Goal: Information Seeking & Learning: Learn about a topic

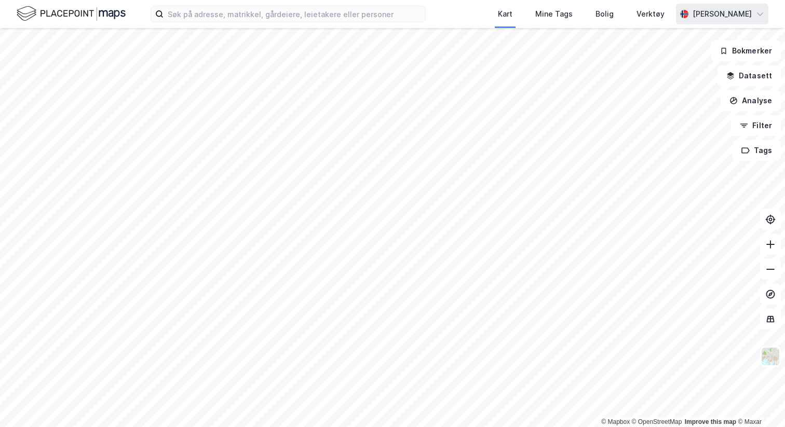
click at [692, 10] on div "[PERSON_NAME]" at bounding box center [721, 14] width 59 height 12
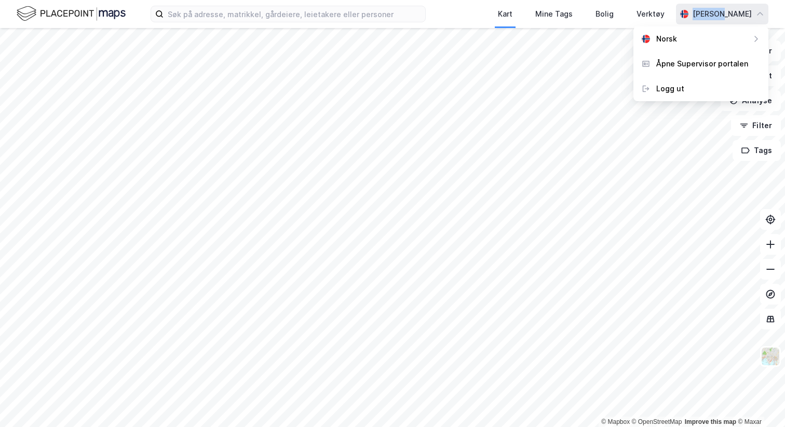
click at [692, 10] on div "[PERSON_NAME]" at bounding box center [721, 14] width 59 height 12
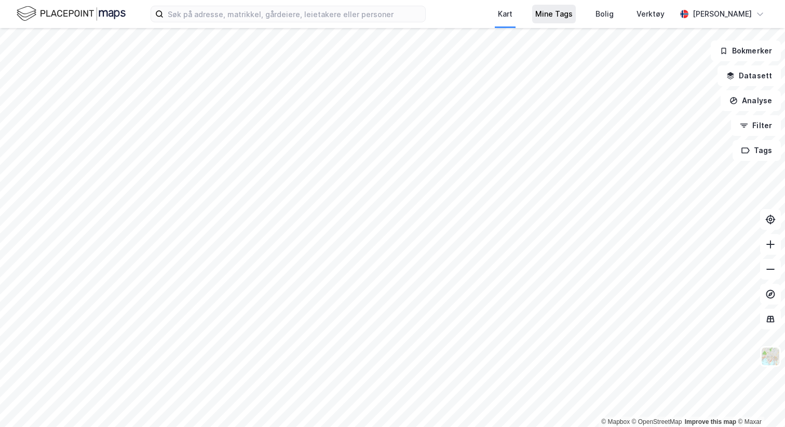
click at [544, 12] on div "Mine Tags" at bounding box center [553, 14] width 37 height 12
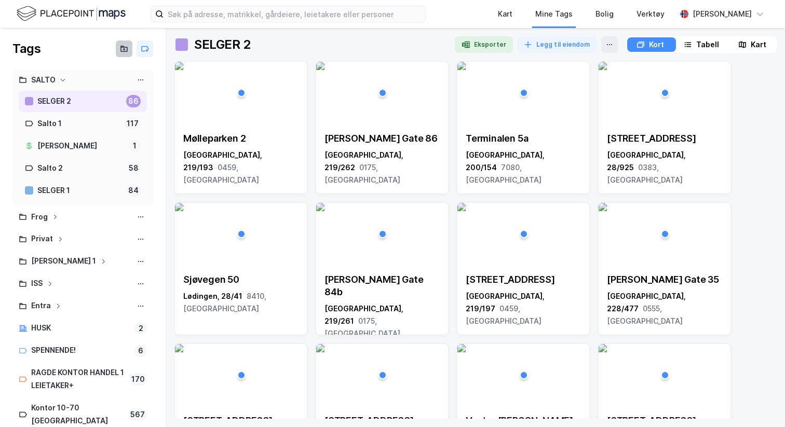
click at [127, 45] on icon at bounding box center [124, 49] width 8 height 8
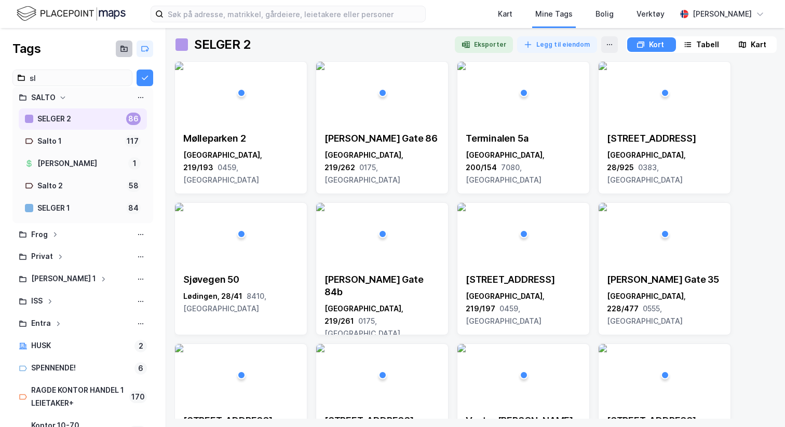
type input "s"
type input "Slett"
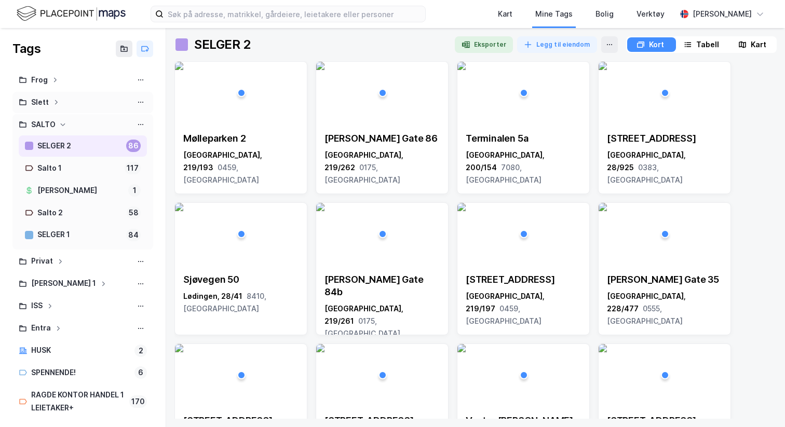
click at [50, 104] on div "Slett" at bounding box center [83, 102] width 128 height 13
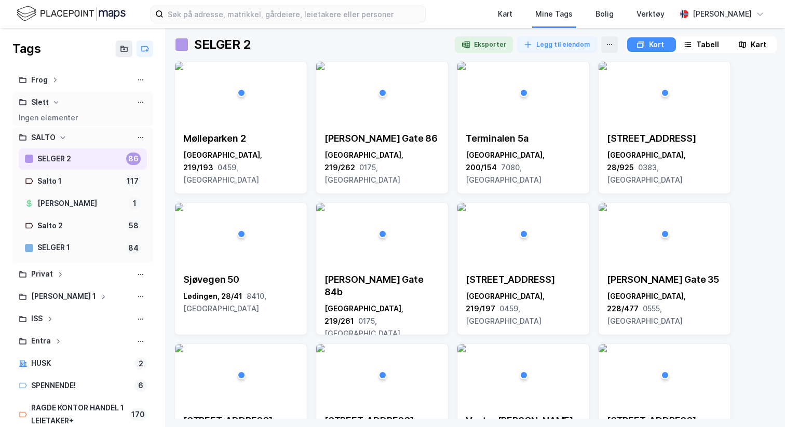
click at [51, 102] on div "Slett" at bounding box center [83, 102] width 128 height 13
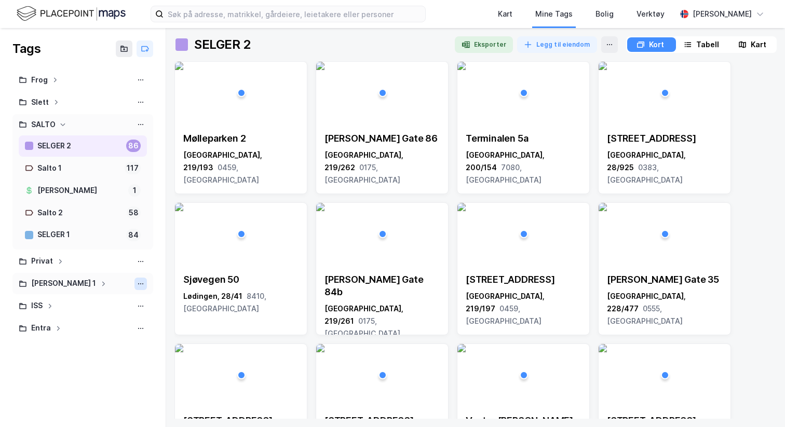
click at [144, 278] on button at bounding box center [140, 284] width 12 height 12
click at [102, 319] on div "Slett mappe" at bounding box center [95, 317] width 104 height 17
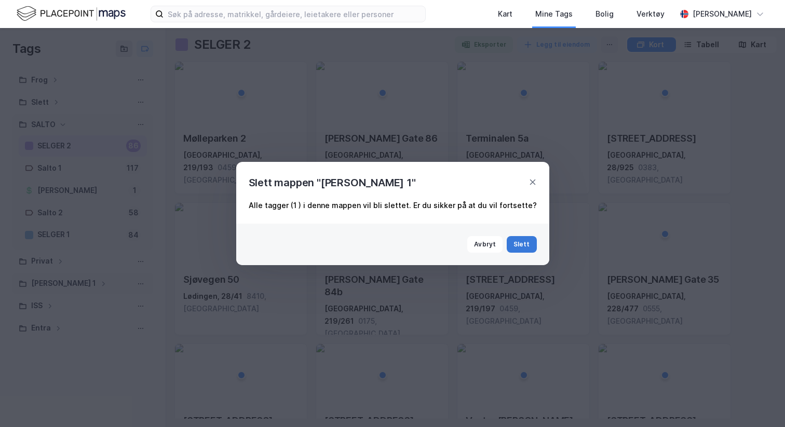
click at [515, 243] on button "Slett" at bounding box center [521, 244] width 30 height 17
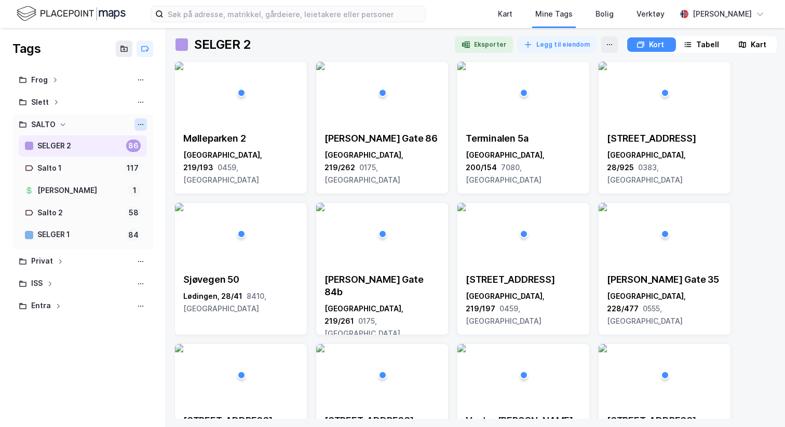
click at [142, 122] on icon at bounding box center [140, 124] width 8 height 8
click at [121, 150] on div "Slett mappe" at bounding box center [95, 157] width 104 height 17
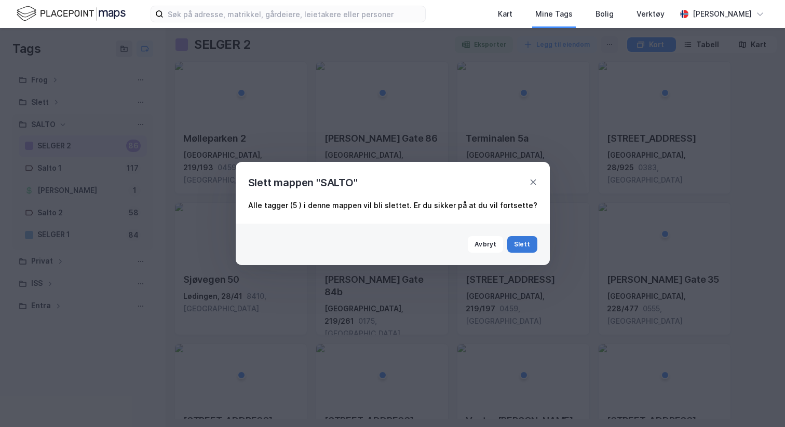
click at [509, 238] on button "Slett" at bounding box center [522, 244] width 30 height 17
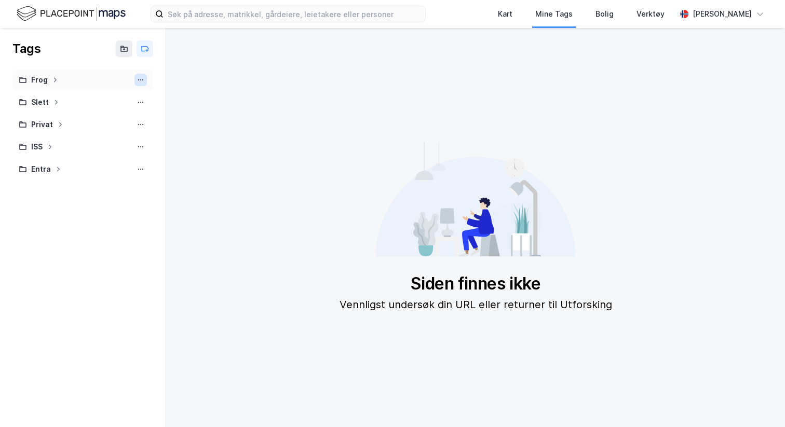
click at [138, 76] on icon at bounding box center [140, 80] width 8 height 8
click at [122, 113] on div "Slett mappe" at bounding box center [95, 113] width 104 height 17
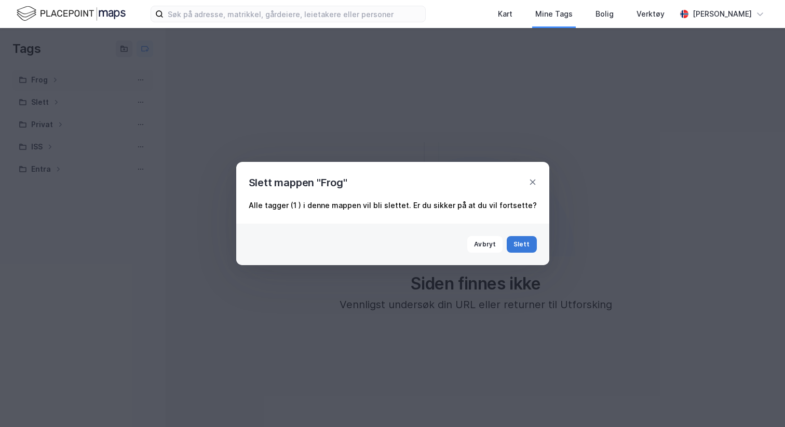
click at [514, 239] on button "Slett" at bounding box center [521, 244] width 30 height 17
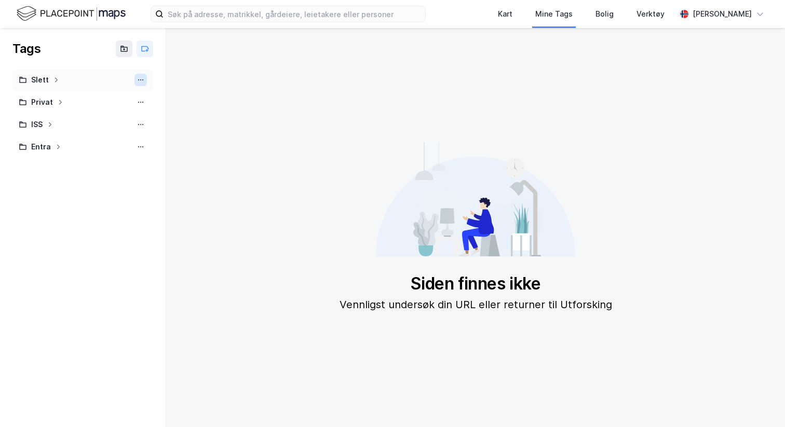
click at [143, 74] on button at bounding box center [140, 80] width 12 height 12
click at [136, 117] on div "Slett mappe" at bounding box center [95, 113] width 104 height 17
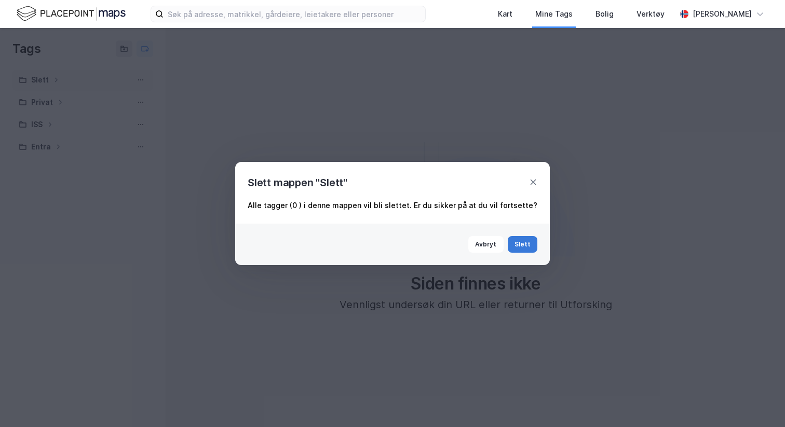
click at [517, 244] on button "Slett" at bounding box center [523, 244] width 30 height 17
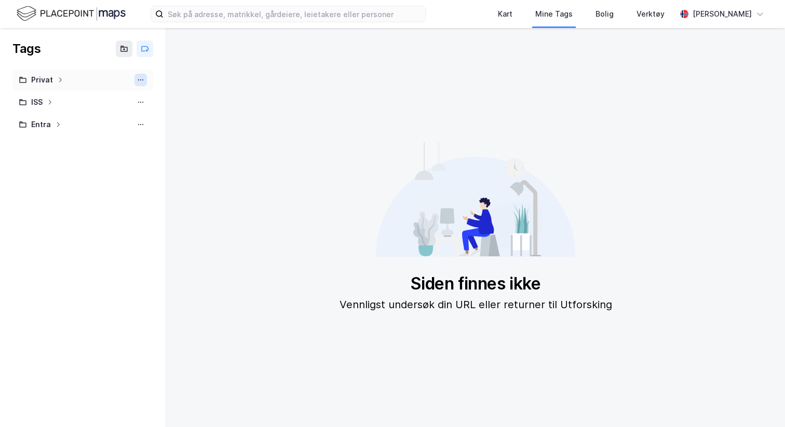
click at [143, 76] on icon at bounding box center [140, 80] width 8 height 8
click at [112, 109] on div "Slett mappe" at bounding box center [95, 113] width 104 height 17
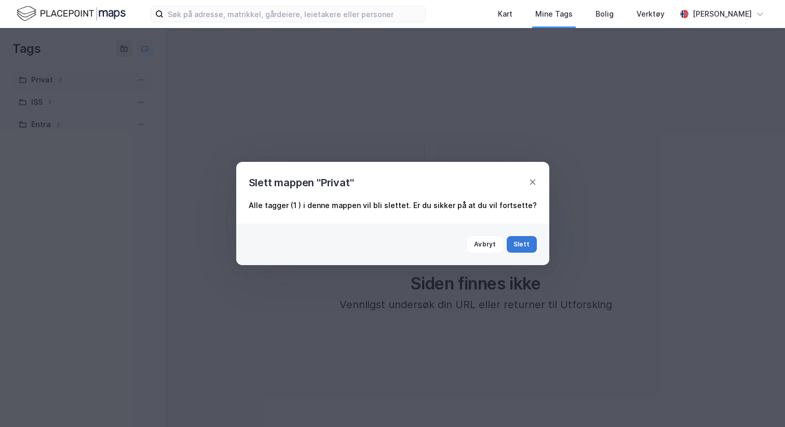
click at [506, 249] on button "Slett" at bounding box center [521, 244] width 30 height 17
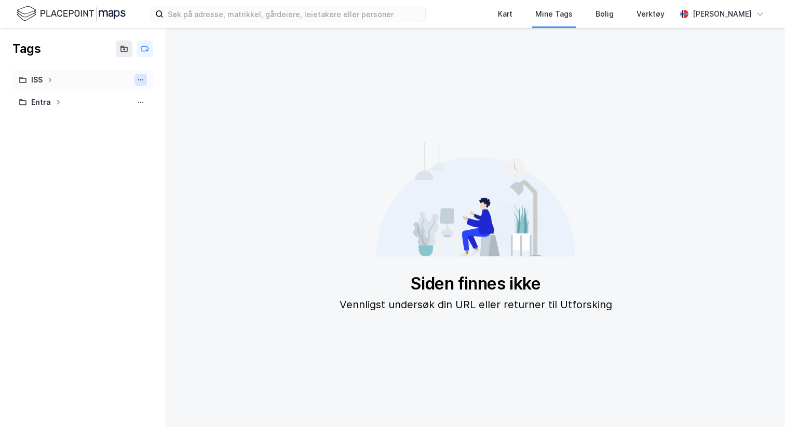
click at [140, 78] on icon at bounding box center [140, 80] width 8 height 8
click at [118, 116] on div "Slett mappe" at bounding box center [95, 113] width 104 height 17
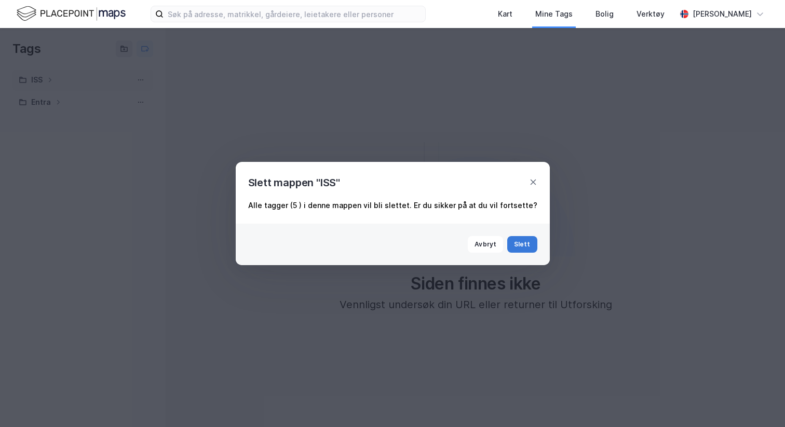
click at [521, 241] on button "Slett" at bounding box center [522, 244] width 30 height 17
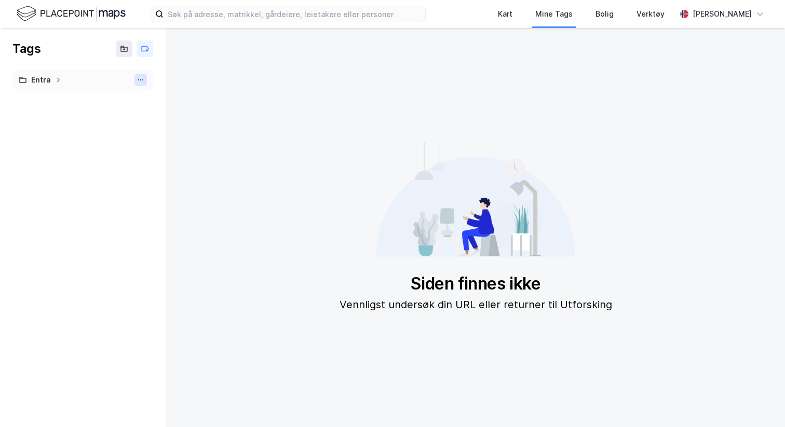
click at [141, 84] on icon at bounding box center [140, 80] width 8 height 8
click at [111, 113] on div "Slett mappe" at bounding box center [95, 113] width 104 height 17
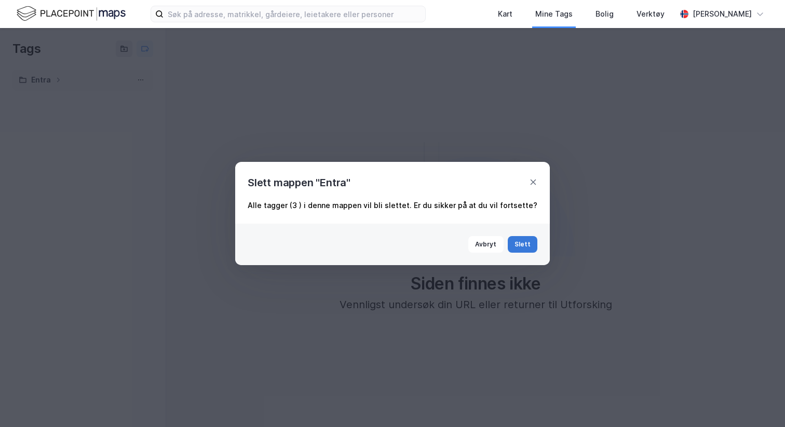
click at [514, 241] on button "Slett" at bounding box center [523, 244] width 30 height 17
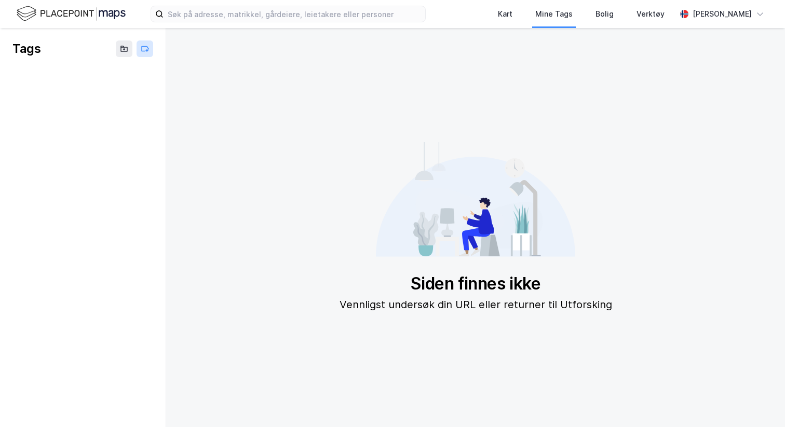
click at [143, 50] on icon at bounding box center [145, 49] width 8 height 8
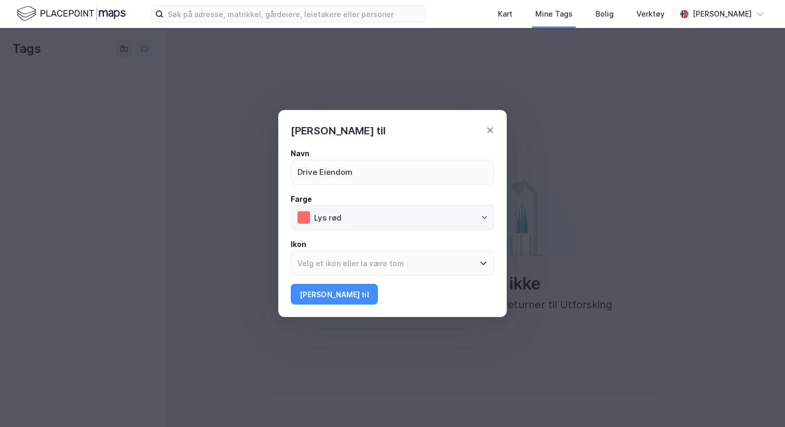
type input "Drive Eiendom"
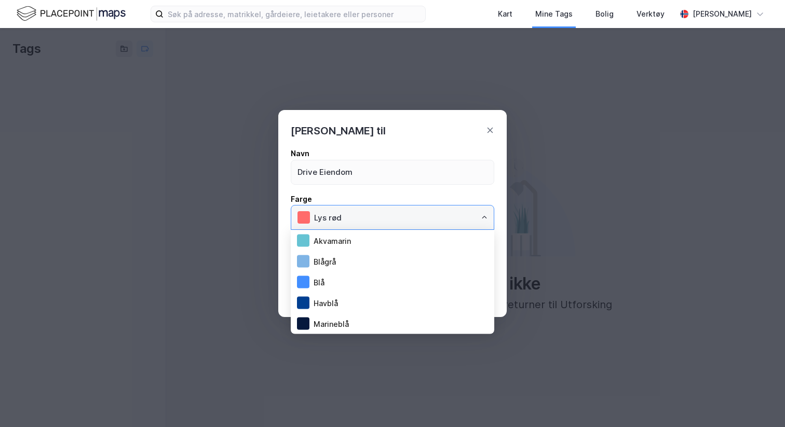
click at [398, 223] on input "Lys rød" at bounding box center [401, 218] width 186 height 24
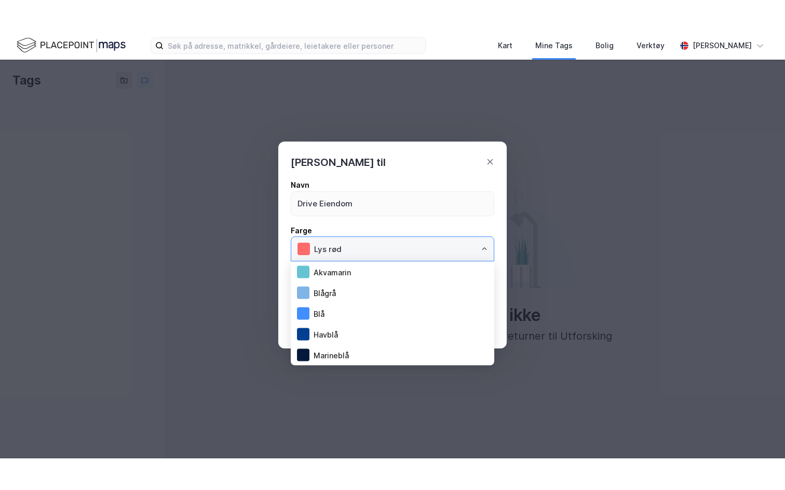
scroll to position [187, 0]
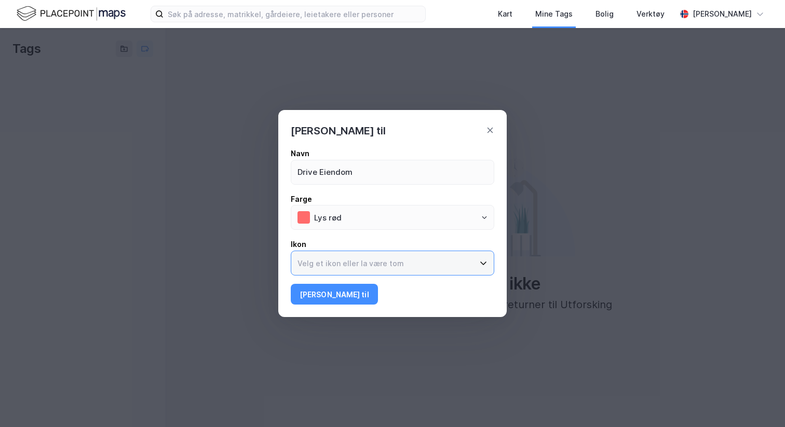
click at [362, 255] on input at bounding box center [386, 263] width 190 height 24
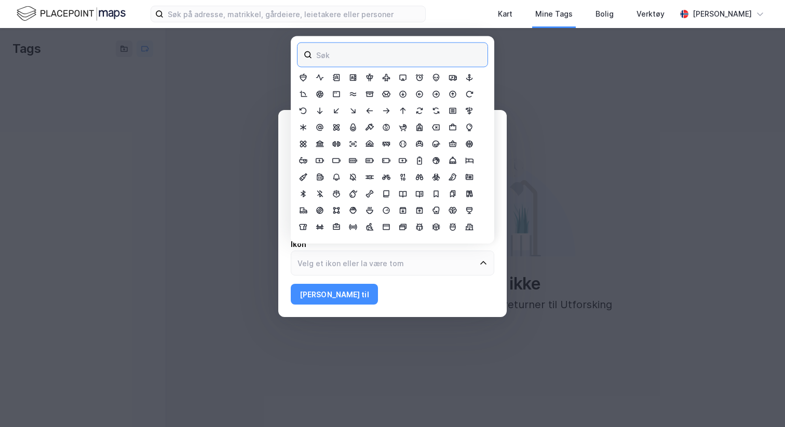
click at [387, 52] on input at bounding box center [398, 55] width 177 height 24
click at [379, 52] on input at bounding box center [398, 55] width 177 height 24
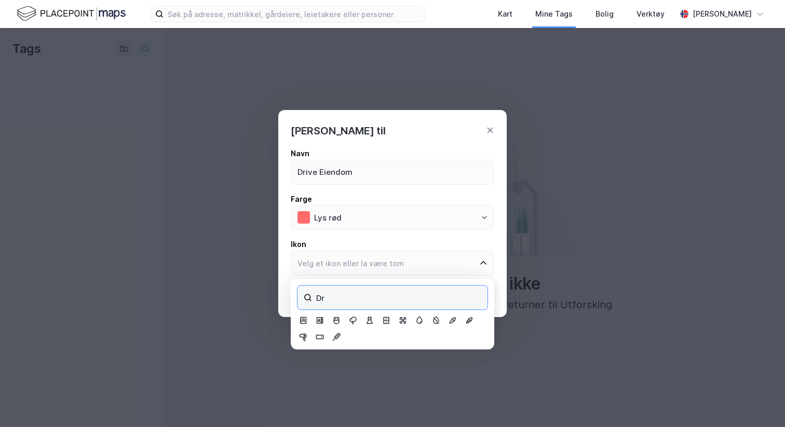
type input "D"
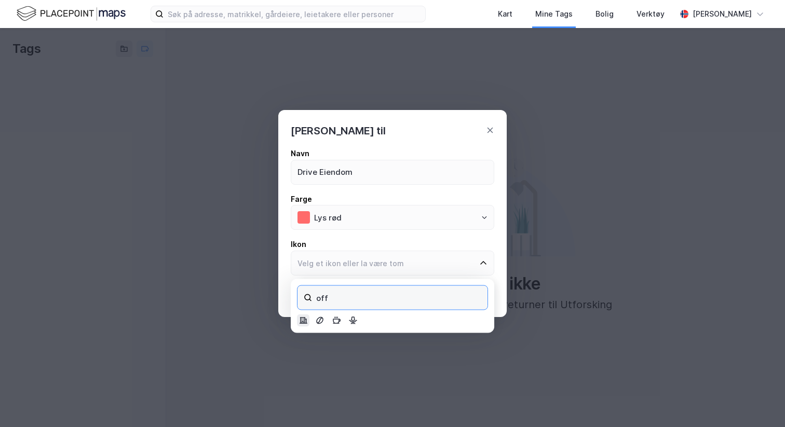
type input "off"
click at [304, 316] on div at bounding box center [303, 320] width 12 height 12
type input "Building Office"
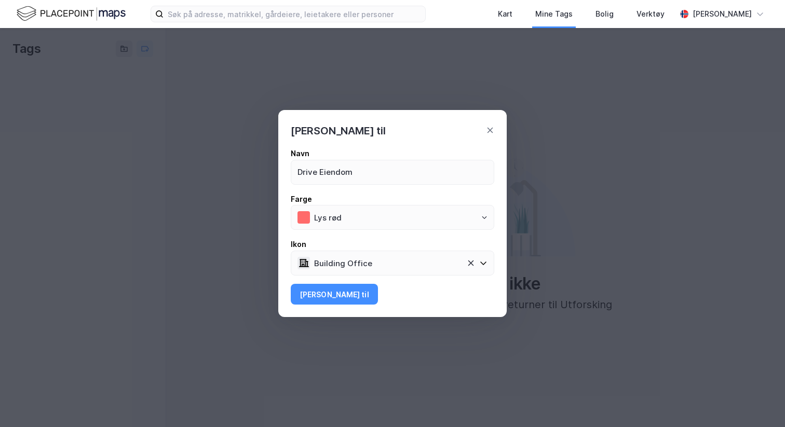
click at [313, 307] on div "Navn Drive Eiendom Farge Lys rød Ikon Building Office [PERSON_NAME] til" at bounding box center [392, 228] width 228 height 179
click at [313, 296] on button "[PERSON_NAME] til" at bounding box center [334, 294] width 87 height 21
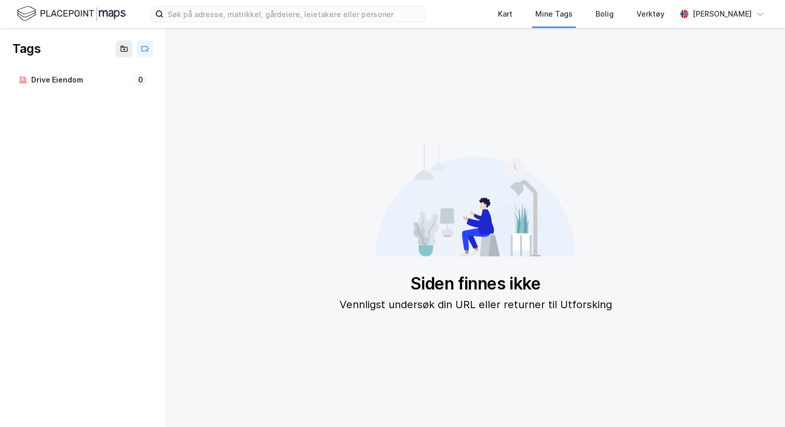
click at [108, 12] on img at bounding box center [71, 14] width 109 height 18
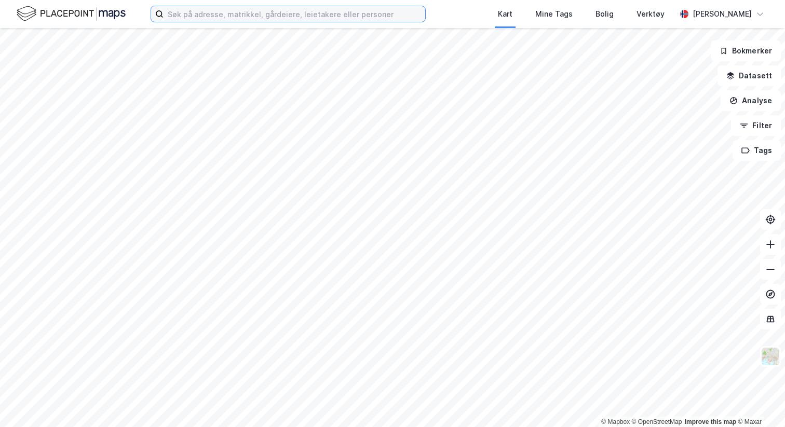
click at [212, 11] on input at bounding box center [294, 14] width 262 height 16
paste input "Åslyveien 15"
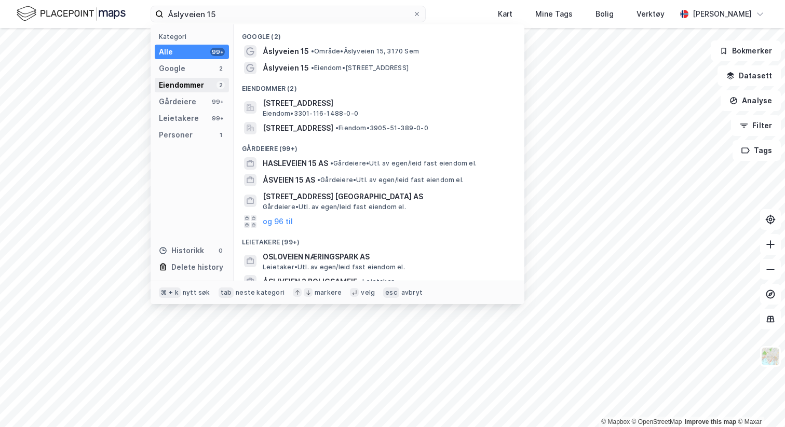
click at [194, 86] on div "Eiendommer" at bounding box center [181, 85] width 45 height 12
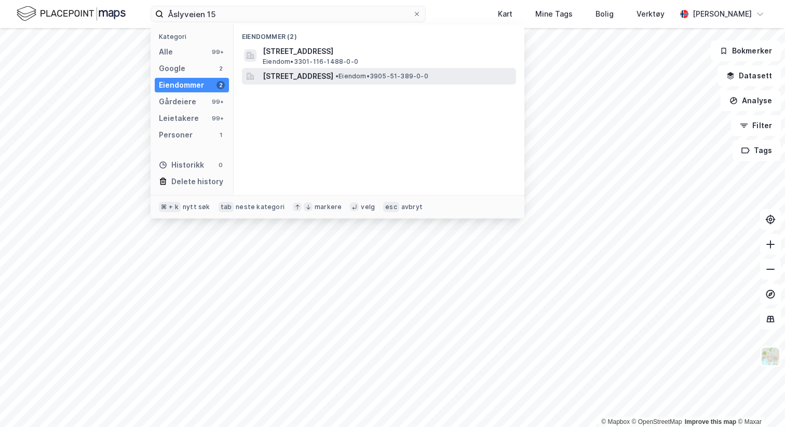
click at [302, 80] on span "[STREET_ADDRESS]" at bounding box center [298, 76] width 71 height 12
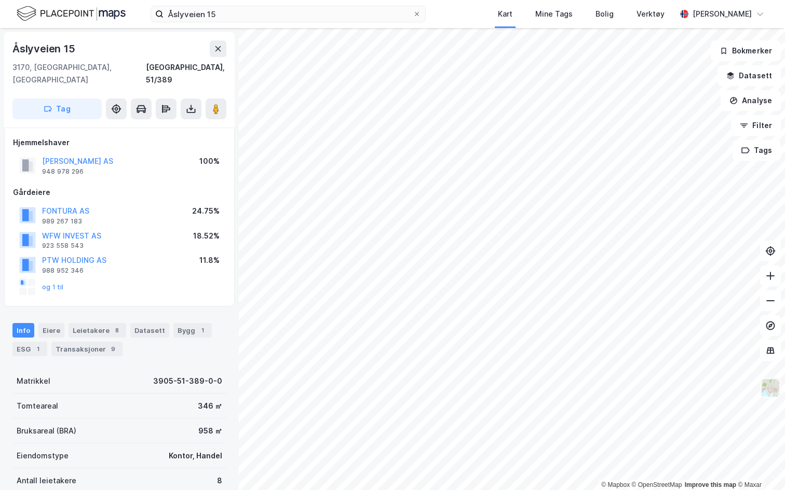
click at [768, 388] on img at bounding box center [770, 388] width 20 height 20
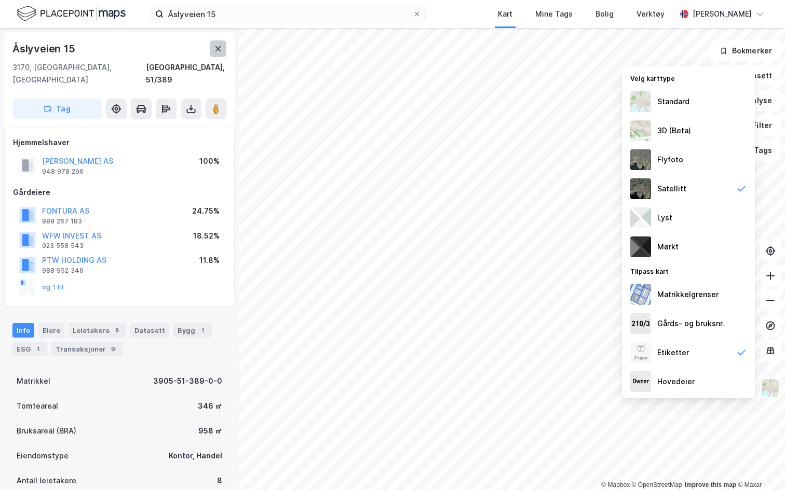
click at [222, 51] on icon at bounding box center [218, 49] width 8 height 8
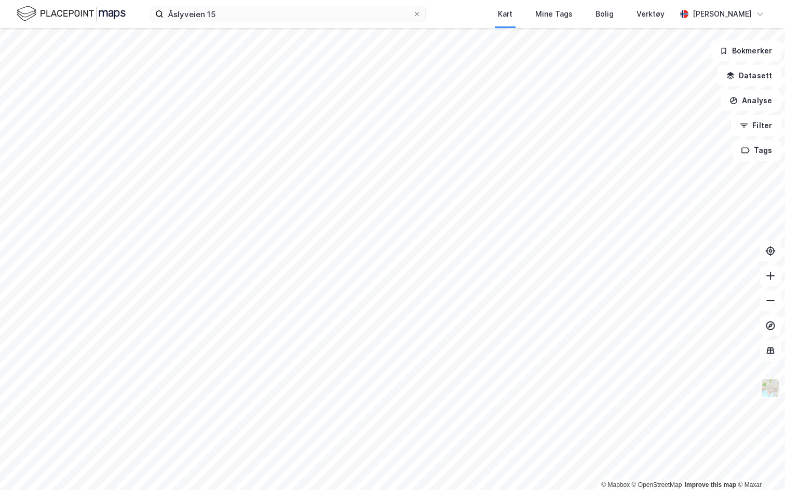
click at [773, 388] on img at bounding box center [770, 388] width 20 height 20
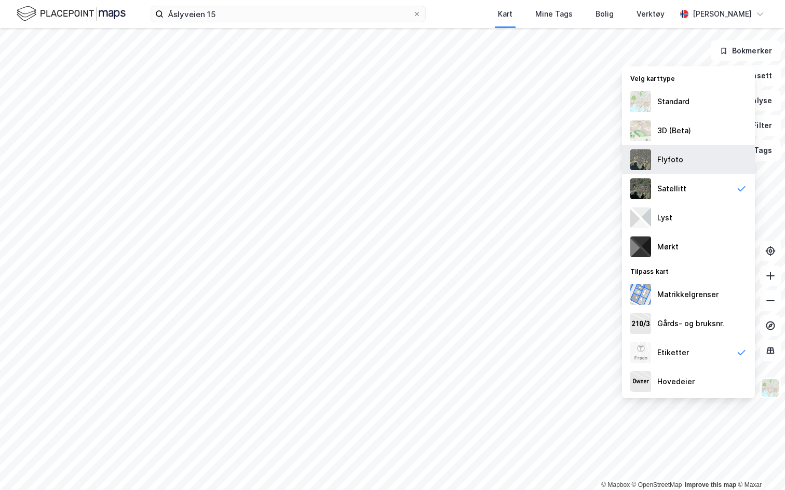
click at [689, 169] on div "Flyfoto" at bounding box center [688, 159] width 133 height 29
click at [656, 190] on div "Satellitt" at bounding box center [688, 188] width 133 height 29
click at [671, 165] on div "Flyfoto" at bounding box center [670, 160] width 26 height 12
click at [669, 105] on div "Standard" at bounding box center [673, 101] width 32 height 12
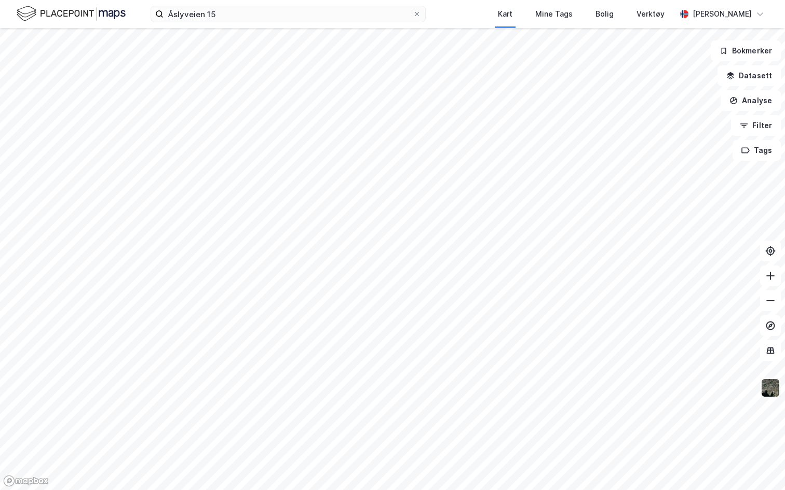
click at [769, 387] on img at bounding box center [770, 388] width 20 height 20
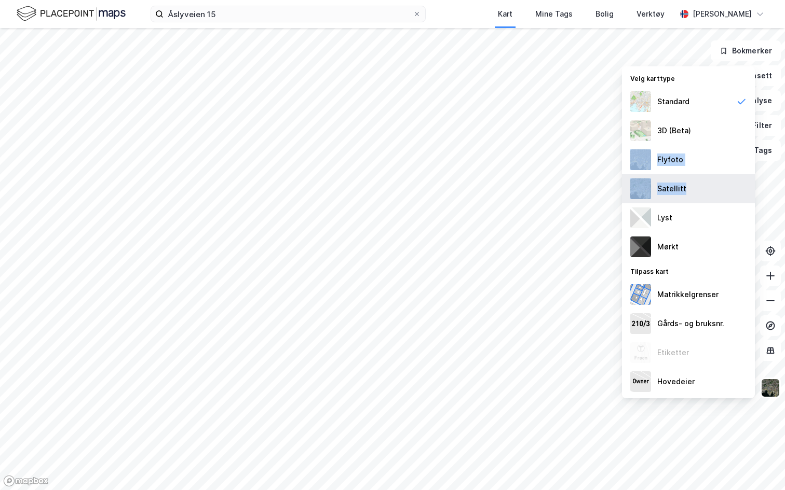
drag, startPoint x: 693, startPoint y: 135, endPoint x: 696, endPoint y: 197, distance: 61.3
click at [696, 196] on div "Velg karttype Standard 3D (Beta) Flyfoto Satellitt Lyst Mørkt Tilpass kart Matr…" at bounding box center [688, 232] width 133 height 332
click at [695, 194] on div "Satellitt" at bounding box center [688, 188] width 133 height 29
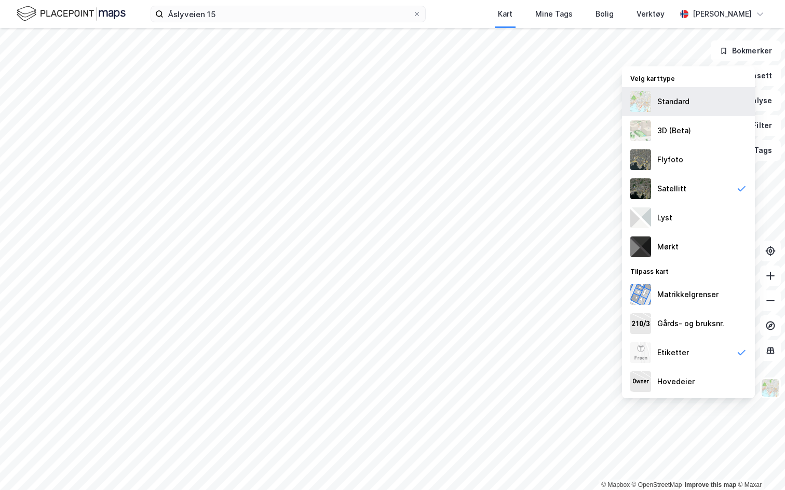
click at [676, 97] on div "Standard" at bounding box center [673, 101] width 32 height 12
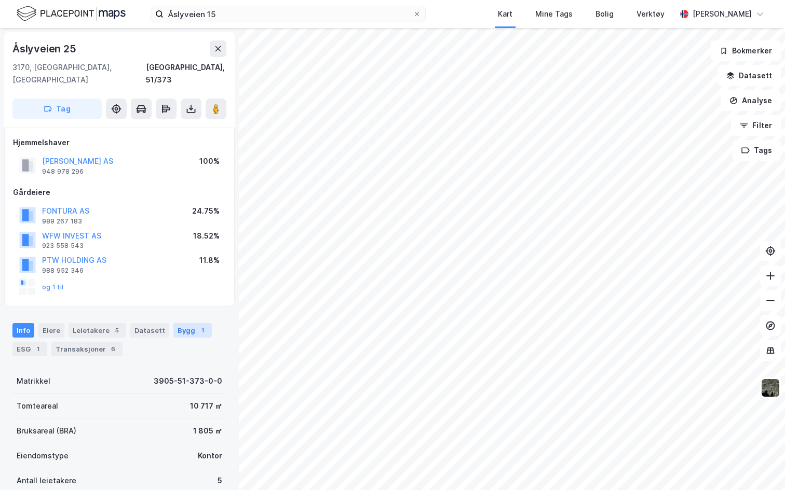
click at [197, 325] on div "1" at bounding box center [202, 330] width 10 height 10
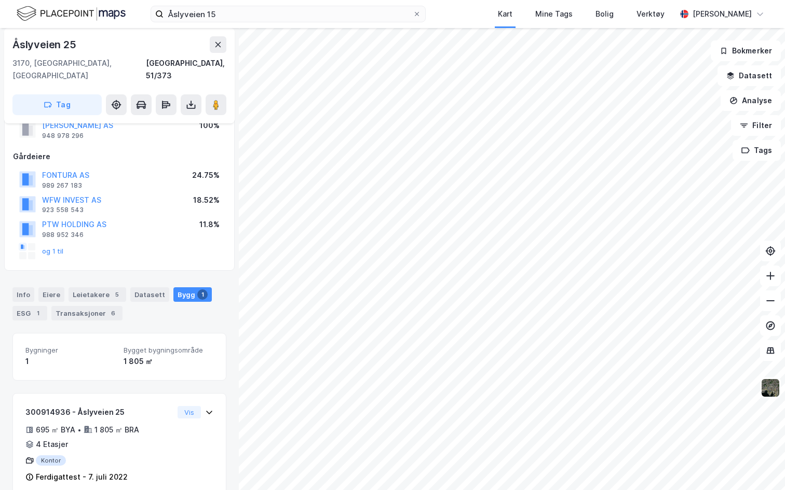
scroll to position [35, 0]
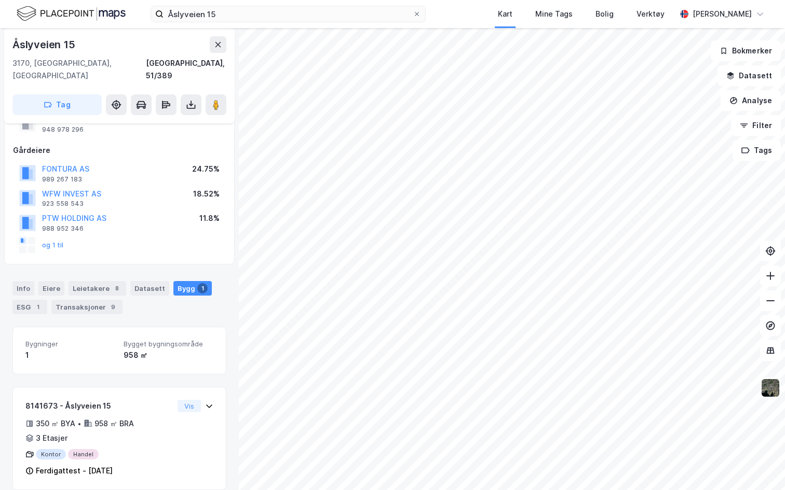
scroll to position [42, 0]
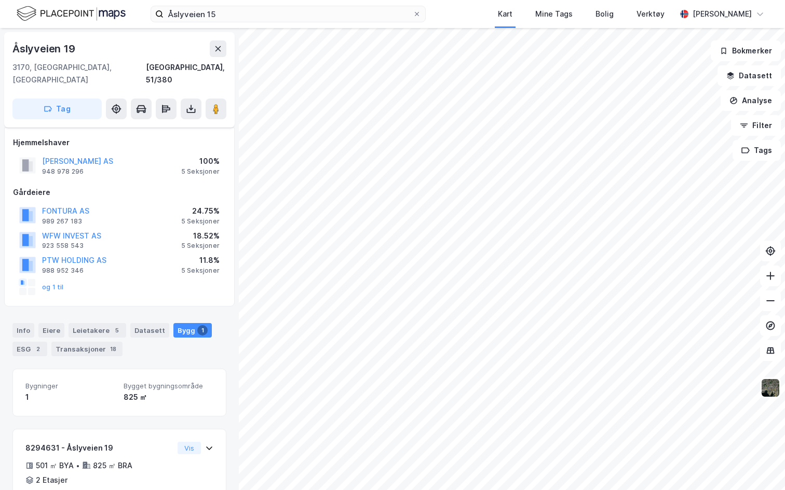
scroll to position [42, 0]
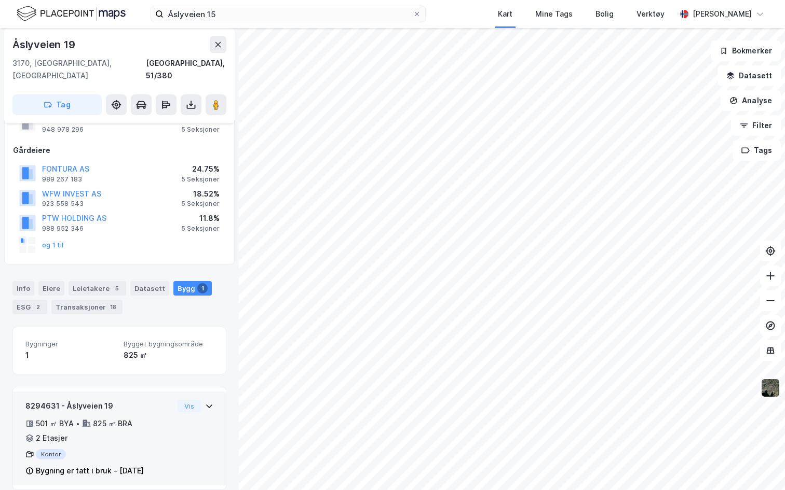
click at [205, 402] on icon at bounding box center [209, 406] width 8 height 8
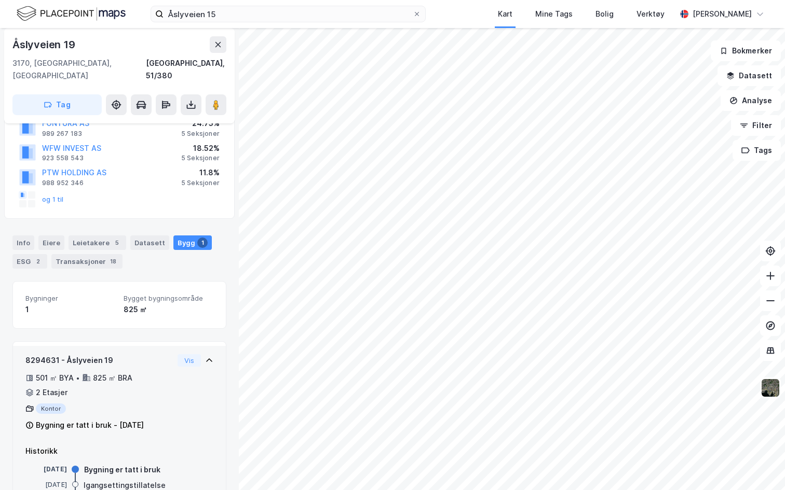
scroll to position [122, 0]
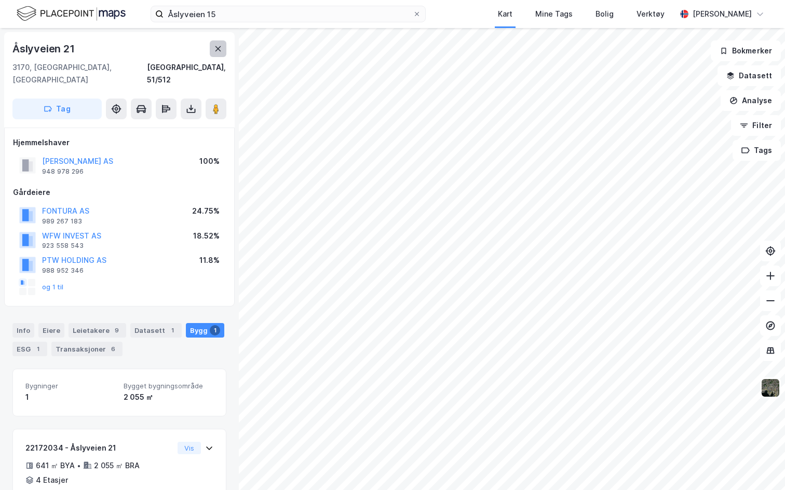
click at [211, 50] on button at bounding box center [218, 48] width 17 height 17
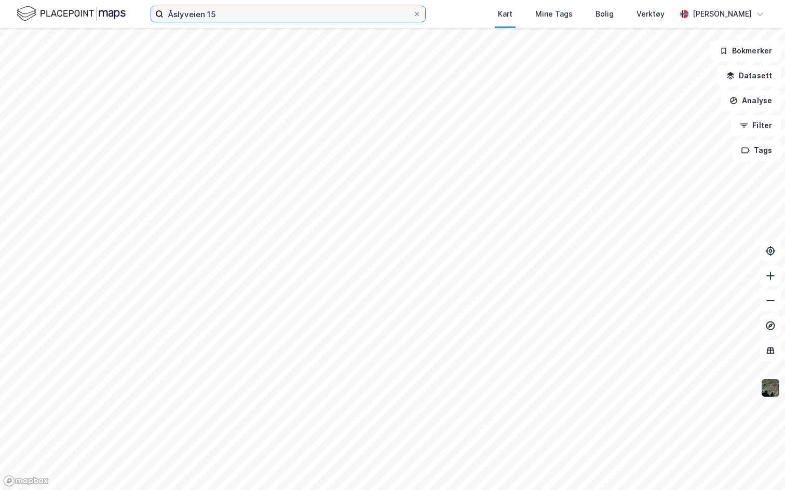
click at [213, 16] on input "Åslyveien 15" at bounding box center [287, 14] width 249 height 16
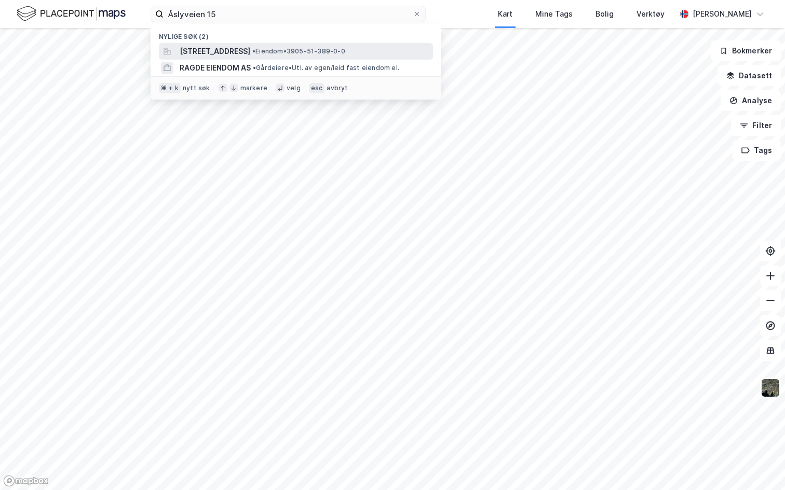
click at [239, 51] on span "[STREET_ADDRESS]" at bounding box center [215, 51] width 71 height 12
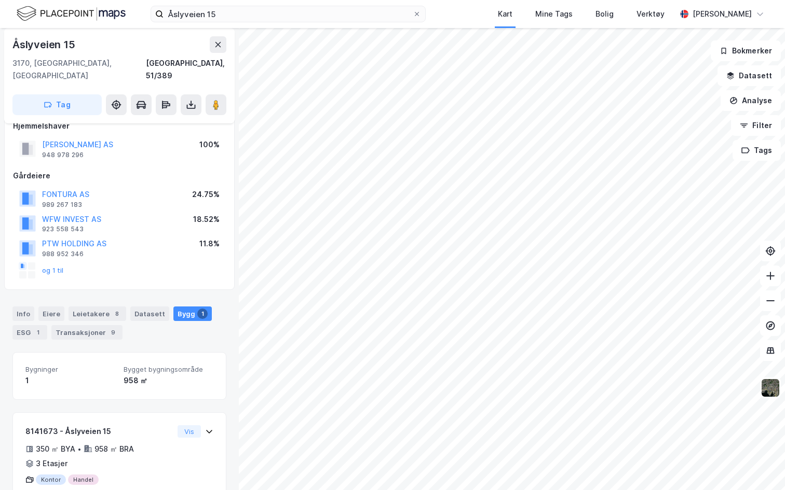
scroll to position [42, 0]
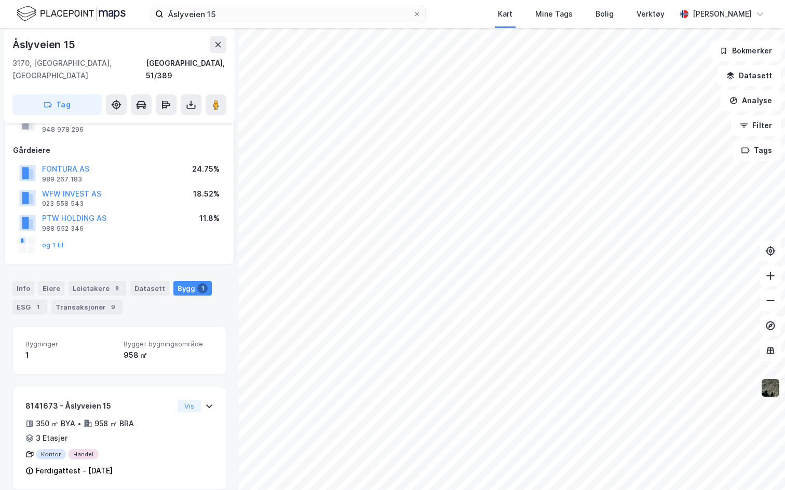
click at [766, 384] on img at bounding box center [770, 388] width 20 height 20
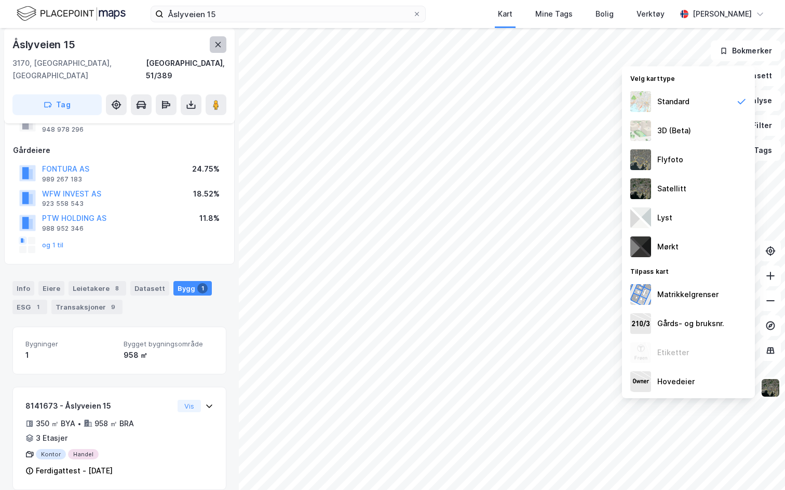
click at [218, 46] on icon at bounding box center [218, 44] width 8 height 8
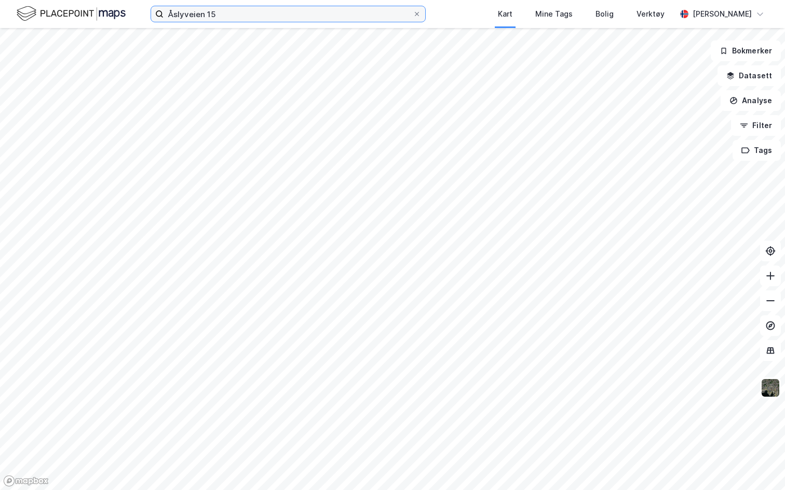
click at [214, 8] on input "Åslyveien 15" at bounding box center [287, 14] width 249 height 16
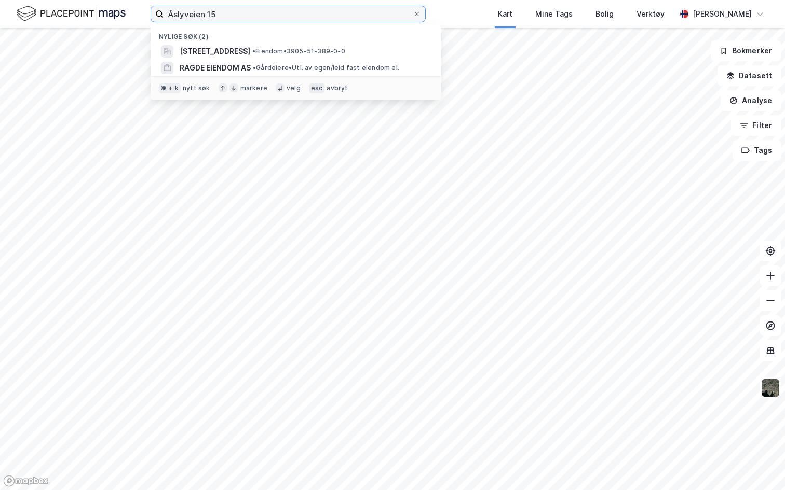
click at [214, 8] on input "Åslyveien 15" at bounding box center [287, 14] width 249 height 16
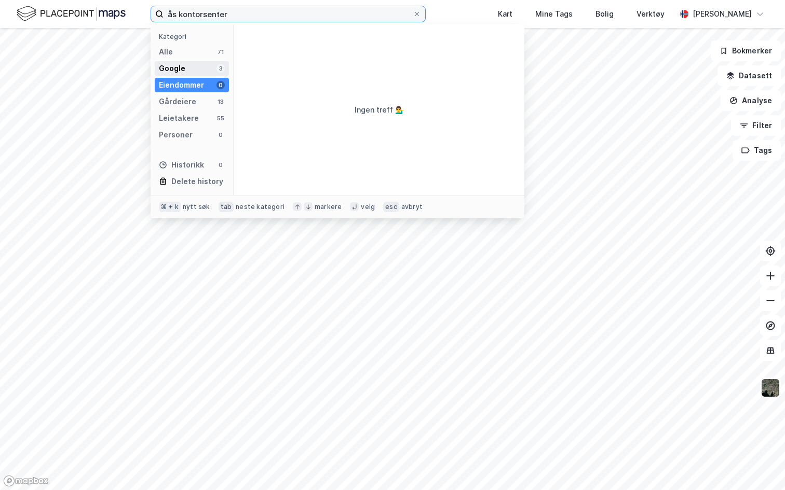
type input "ås kontorsenter"
click at [184, 71] on div "Google 3" at bounding box center [192, 68] width 74 height 15
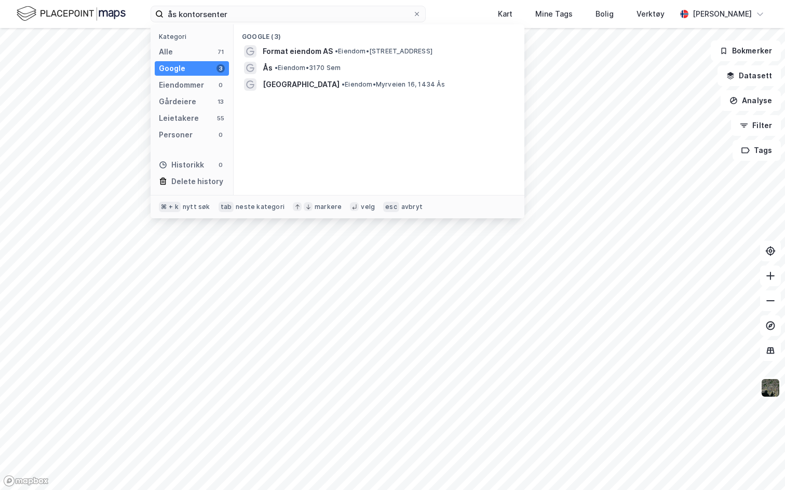
click at [140, 12] on div "ås kontorsenter Kategori Alle 71 Google 3 Eiendommer 0 Gårdeiere 13 Leietakere …" at bounding box center [392, 14] width 785 height 28
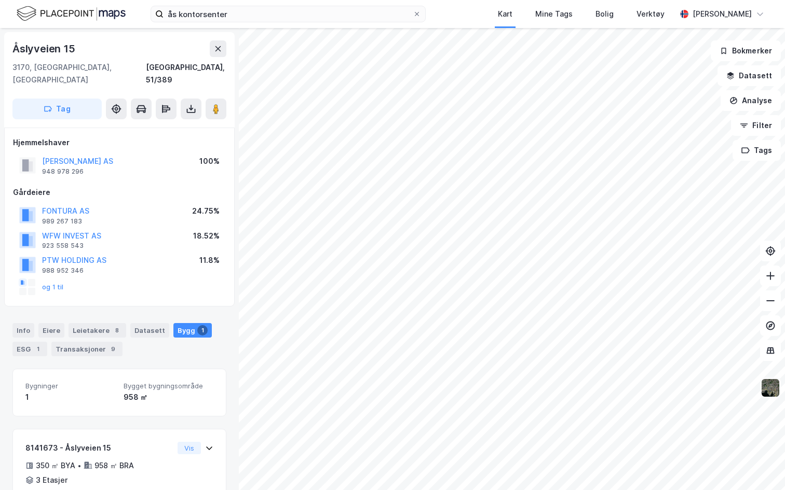
click at [774, 389] on img at bounding box center [770, 388] width 20 height 20
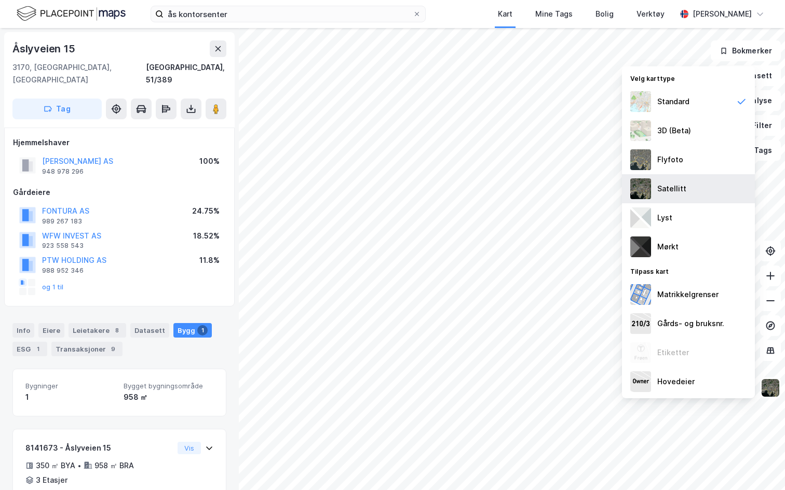
click at [691, 193] on div "Satellitt" at bounding box center [688, 188] width 133 height 29
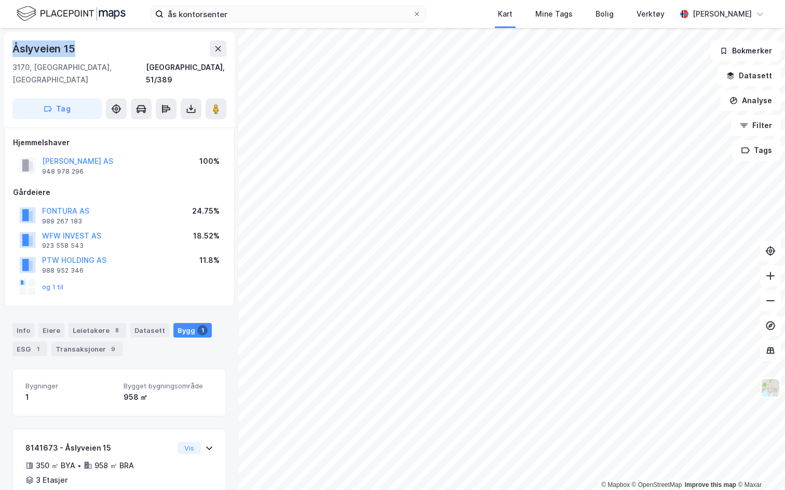
drag, startPoint x: 15, startPoint y: 51, endPoint x: 91, endPoint y: 52, distance: 75.8
click at [91, 52] on div "Åslyveien 15" at bounding box center [119, 48] width 214 height 17
click at [86, 323] on div "Leietakere 8" at bounding box center [98, 330] width 58 height 15
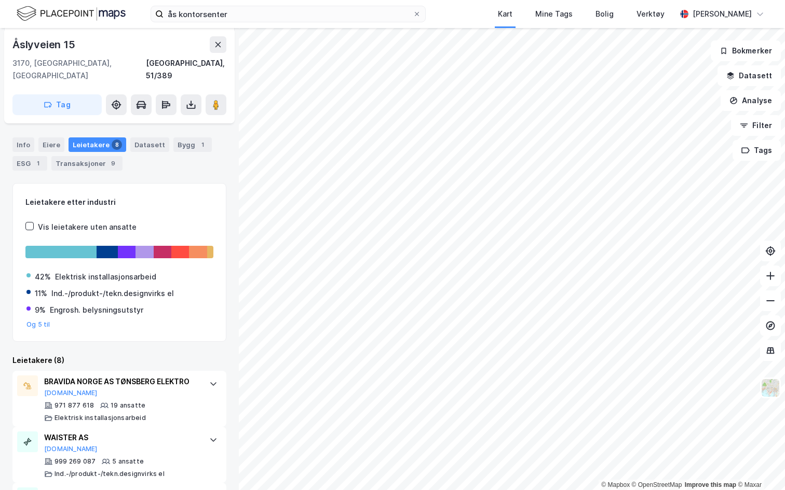
scroll to position [216, 0]
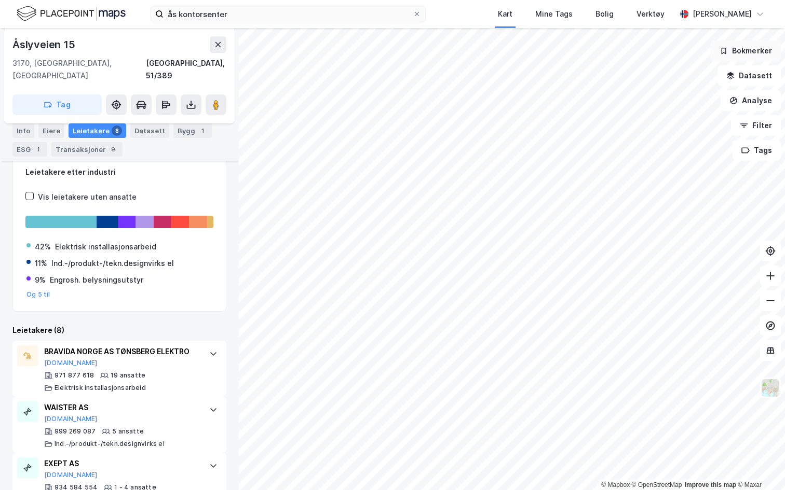
click at [732, 50] on button "Bokmerker" at bounding box center [745, 50] width 70 height 21
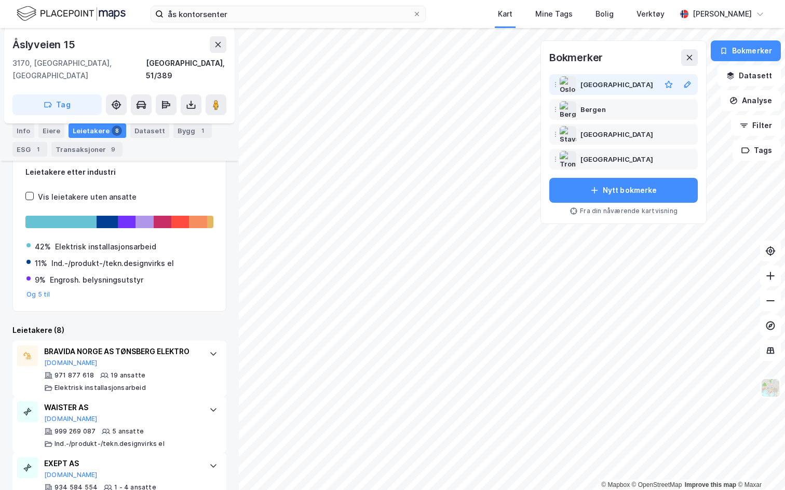
click at [613, 81] on div "[GEOGRAPHIC_DATA]" at bounding box center [618, 84] width 76 height 12
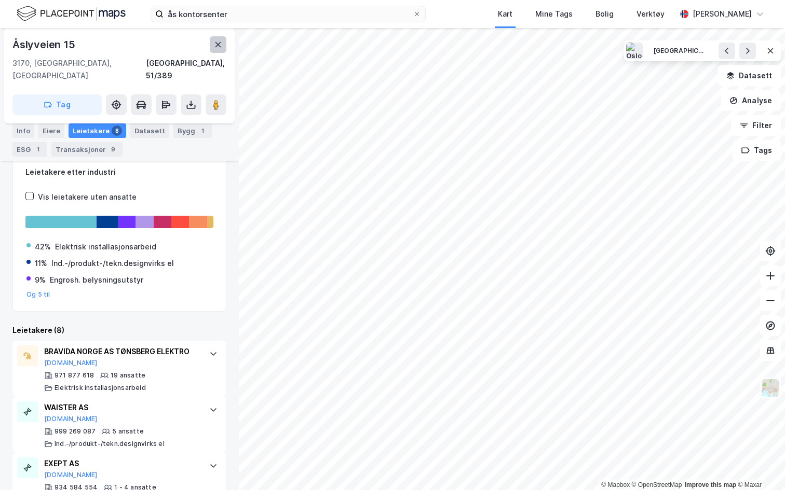
click at [218, 45] on icon at bounding box center [218, 44] width 6 height 5
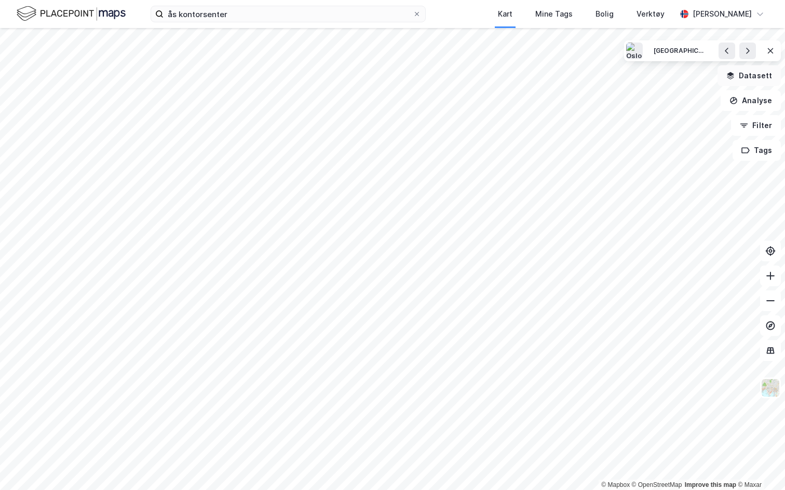
click at [744, 80] on button "Datasett" at bounding box center [748, 75] width 63 height 21
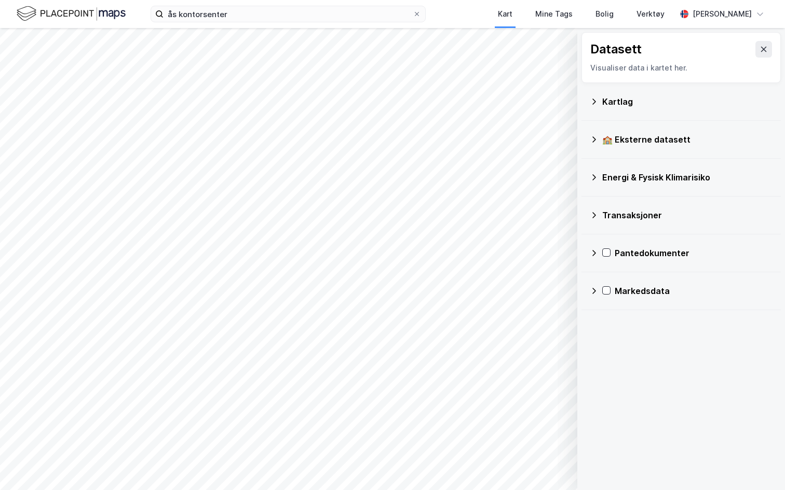
click at [636, 108] on div "Kartlag" at bounding box center [681, 101] width 183 height 25
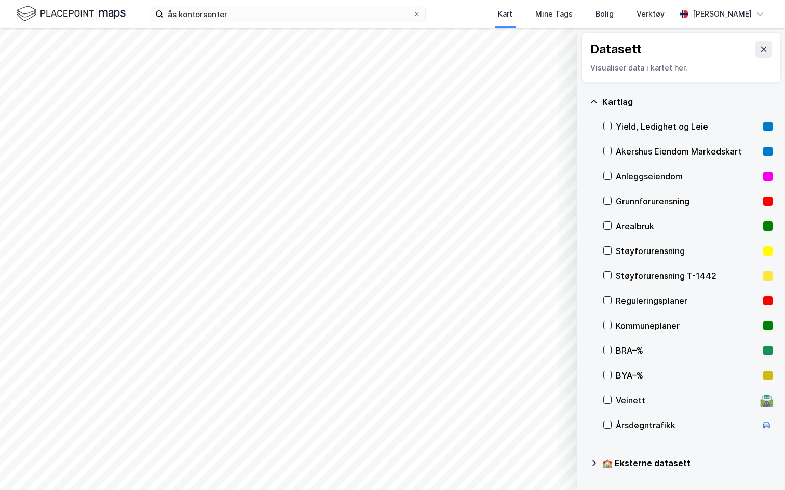
click at [649, 130] on div "Yield, Ledighet og Leie" at bounding box center [686, 126] width 143 height 12
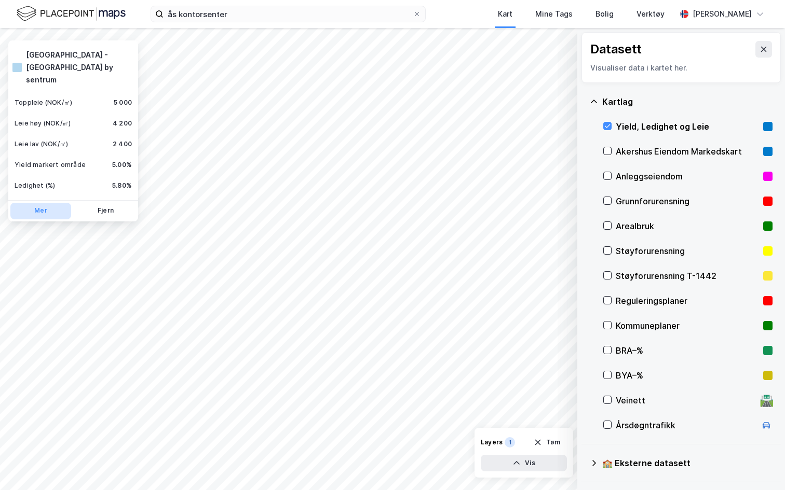
click at [40, 203] on button "Mer" at bounding box center [40, 211] width 61 height 17
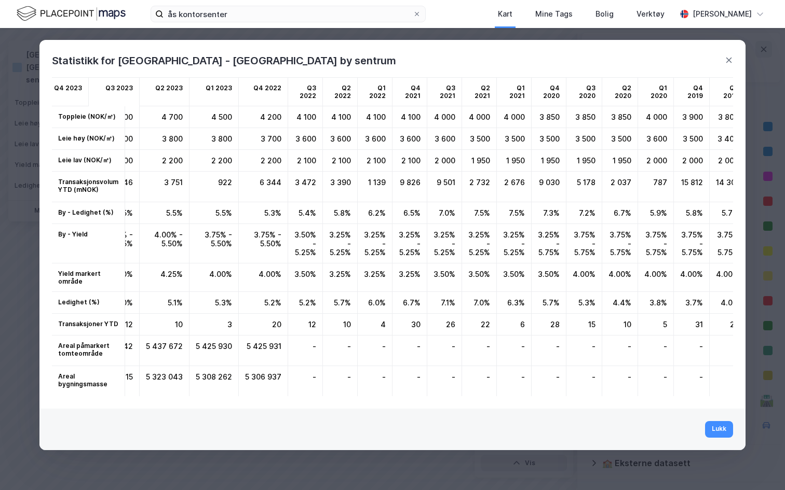
scroll to position [0, 134]
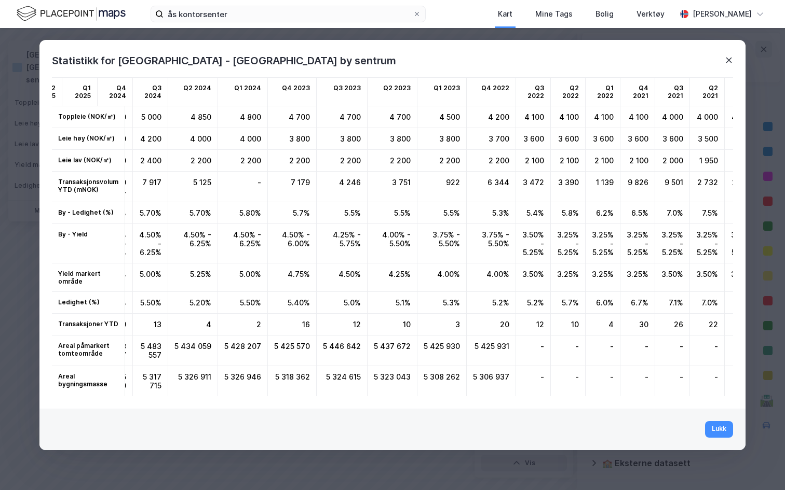
click at [728, 59] on icon at bounding box center [729, 60] width 6 height 5
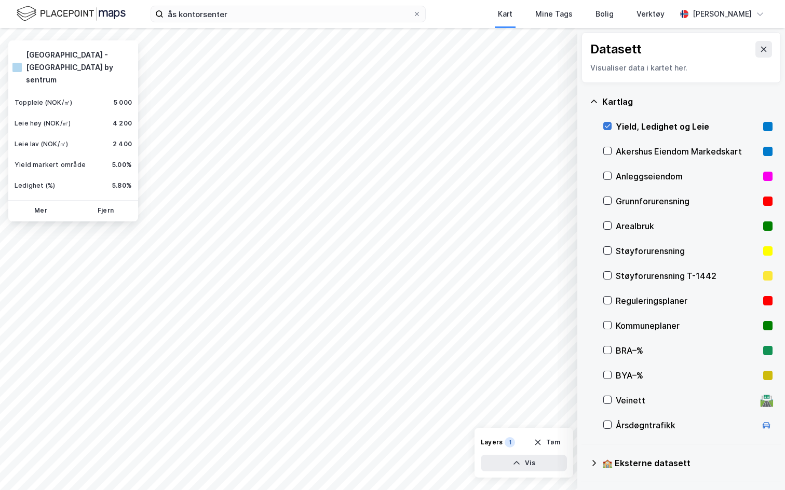
click at [606, 125] on icon at bounding box center [607, 125] width 7 height 7
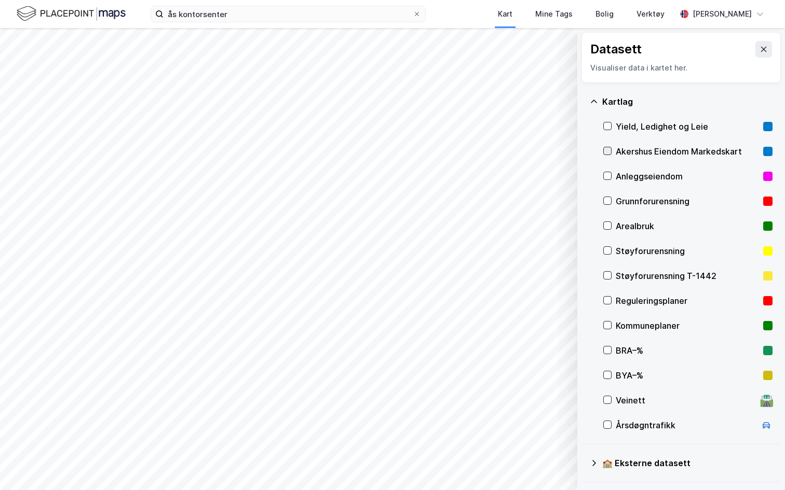
click at [607, 152] on icon at bounding box center [608, 151] width 6 height 4
click at [651, 151] on div "Akershus Eiendom Markedskart" at bounding box center [686, 151] width 143 height 12
click at [764, 47] on icon at bounding box center [763, 49] width 8 height 8
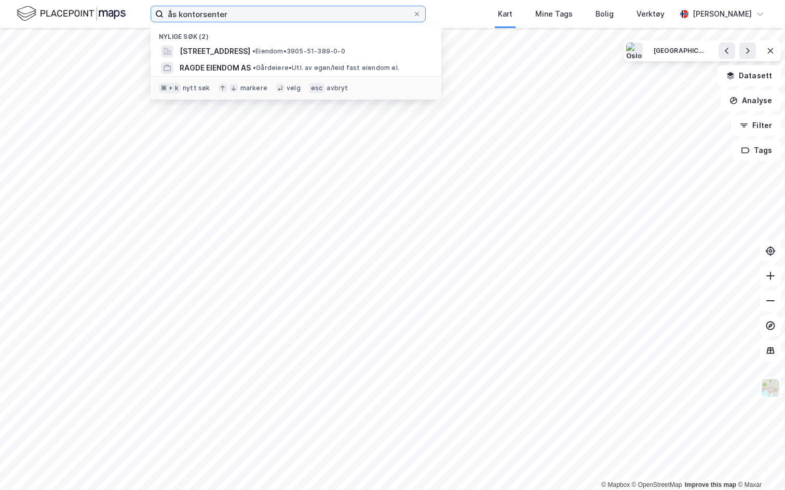
click at [256, 18] on input "ås kontorsenter" at bounding box center [287, 14] width 249 height 16
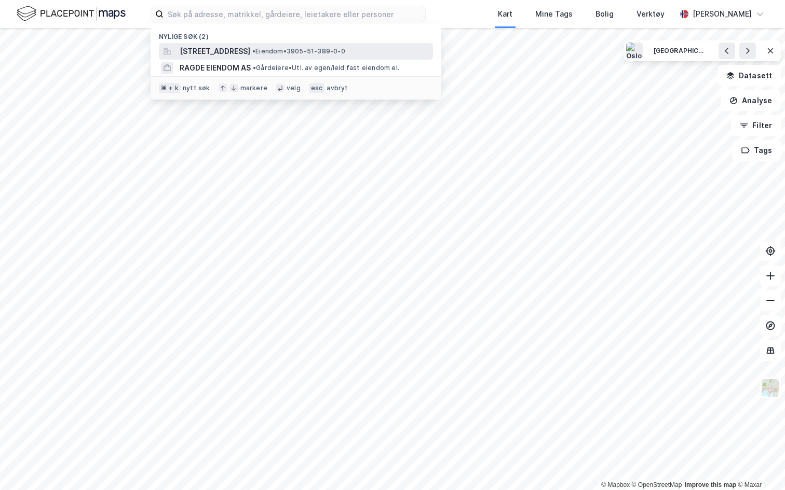
click at [241, 51] on span "[STREET_ADDRESS]" at bounding box center [215, 51] width 71 height 12
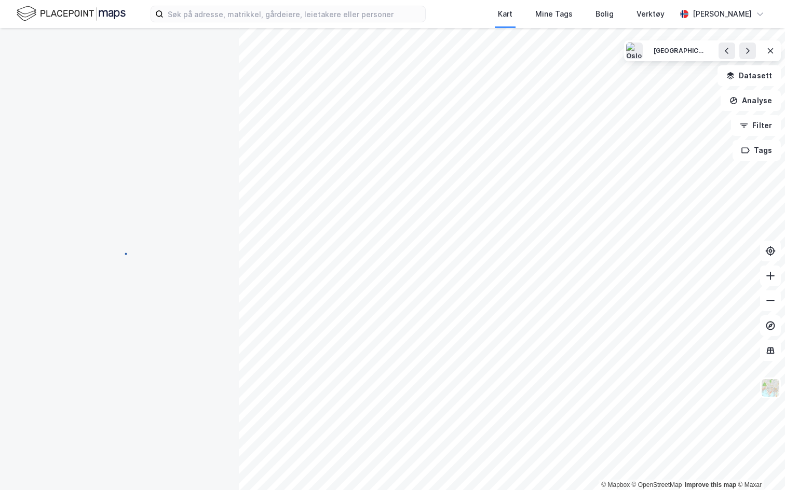
scroll to position [66, 0]
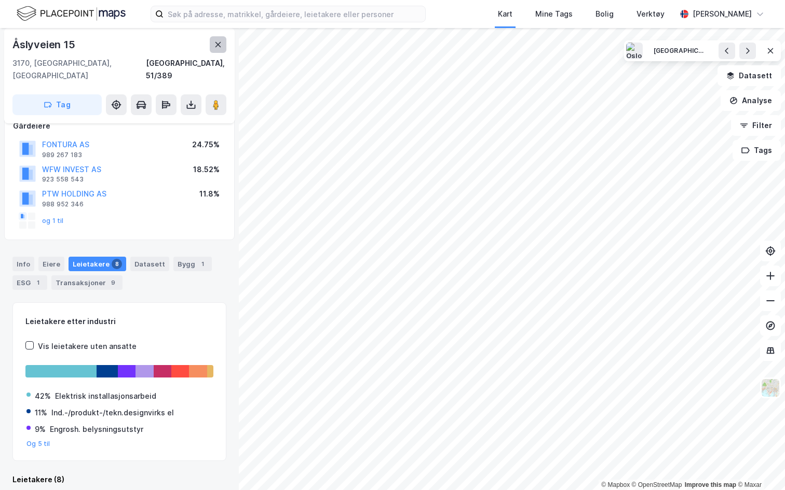
click at [218, 48] on icon at bounding box center [218, 44] width 8 height 8
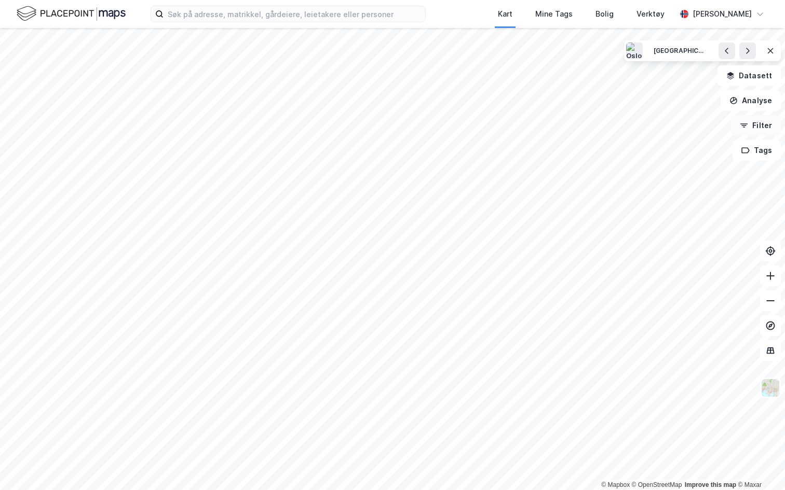
click at [749, 128] on button "Filter" at bounding box center [756, 125] width 50 height 21
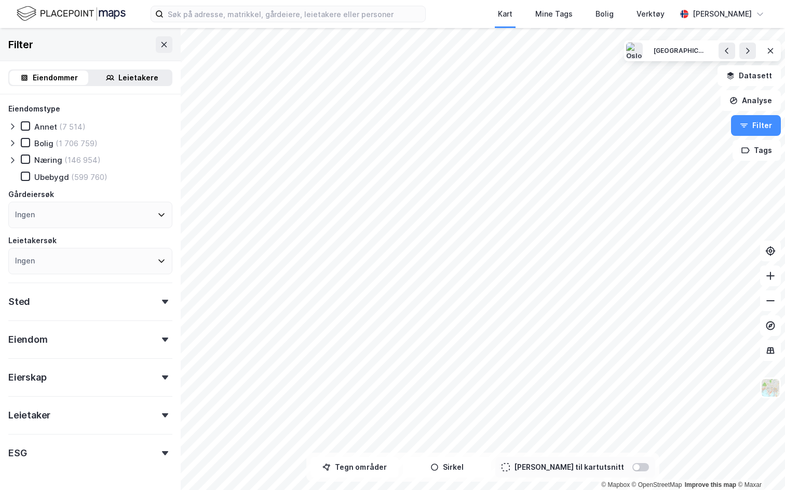
click at [127, 78] on div "Leietakere" at bounding box center [138, 78] width 40 height 12
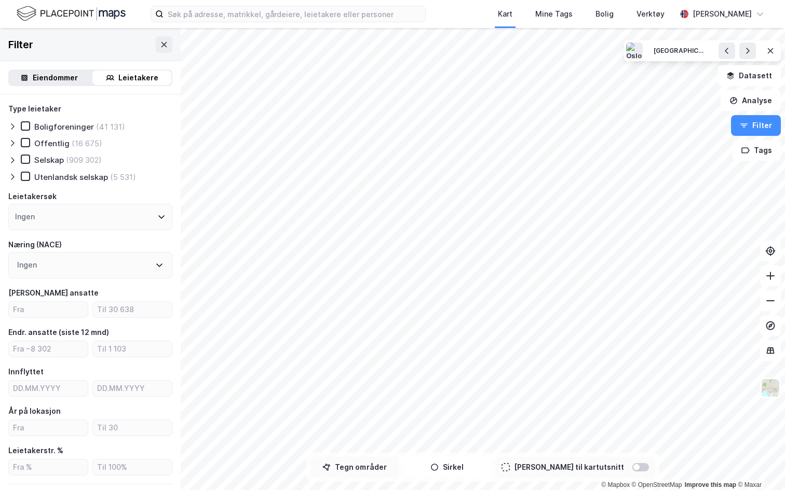
click at [382, 427] on button "Tegn områder" at bounding box center [354, 467] width 88 height 21
click at [333, 427] on icon "button" at bounding box center [328, 467] width 8 height 8
click at [349, 427] on button "Tegn områder" at bounding box center [354, 467] width 88 height 21
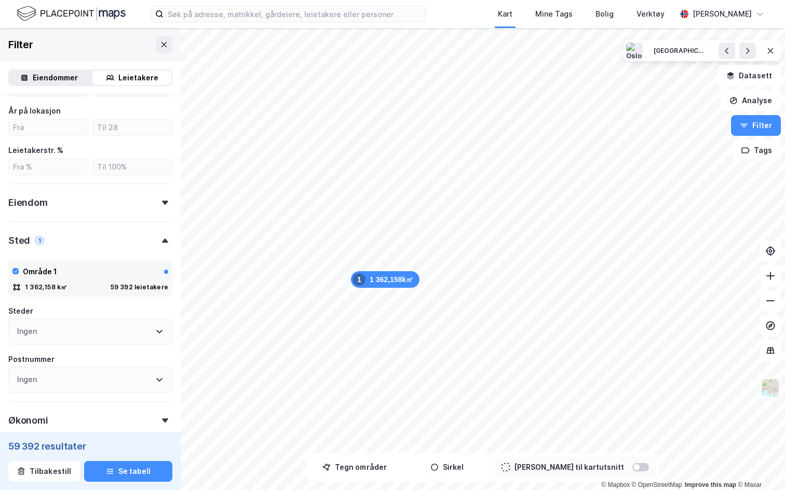
scroll to position [301, 0]
drag, startPoint x: 6, startPoint y: 449, endPoint x: 92, endPoint y: 455, distance: 86.3
click at [92, 427] on div "59 392 resultater Tilbakestill [PERSON_NAME]" at bounding box center [90, 461] width 181 height 58
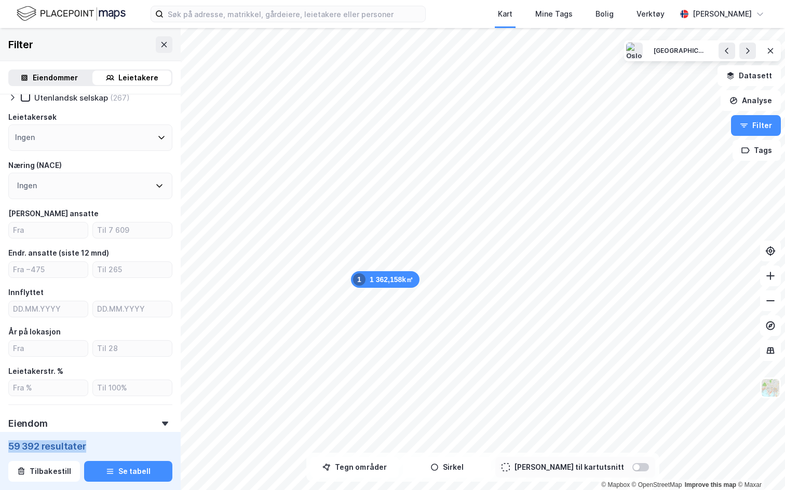
scroll to position [81, 0]
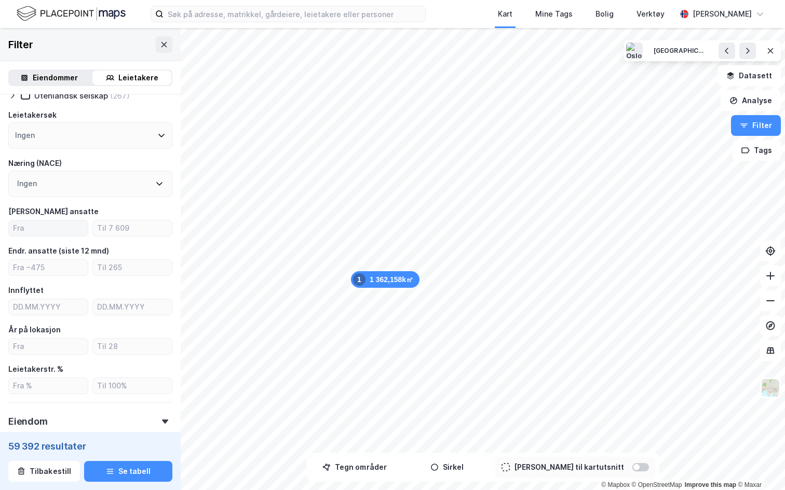
click at [46, 236] on label at bounding box center [48, 228] width 80 height 17
click at [46, 236] on input "number" at bounding box center [48, 229] width 79 height 16
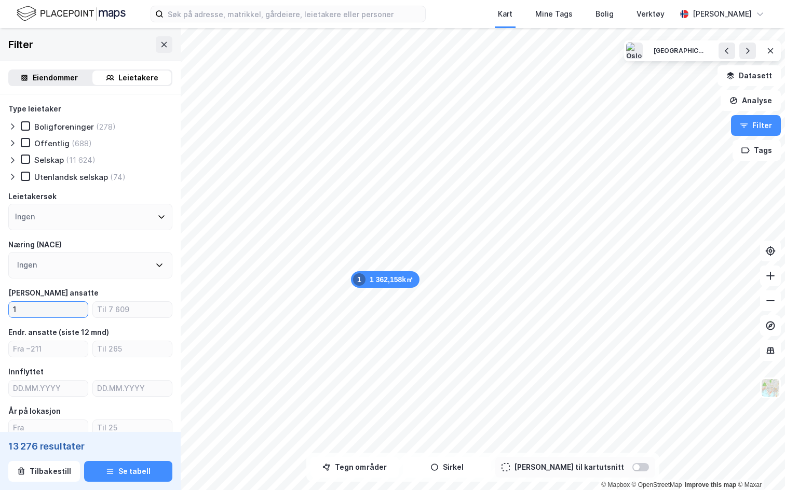
type input "1"
click at [17, 162] on div at bounding box center [14, 160] width 12 height 10
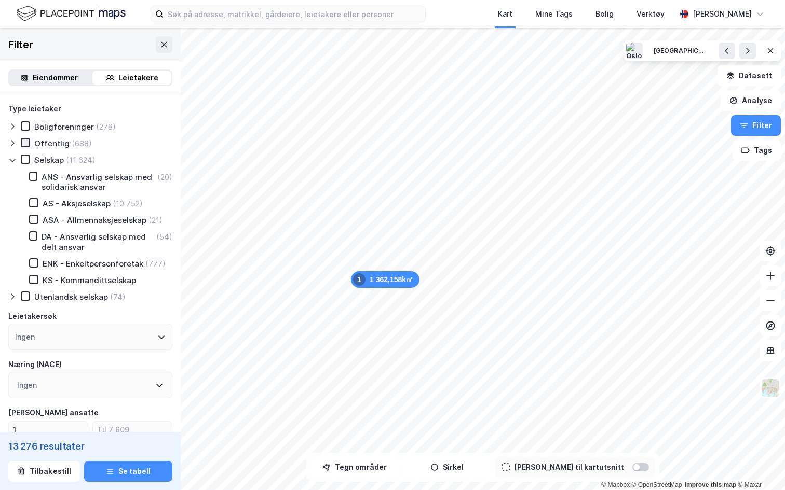
click at [25, 146] on div at bounding box center [25, 142] width 9 height 9
click at [35, 204] on icon at bounding box center [33, 202] width 7 height 7
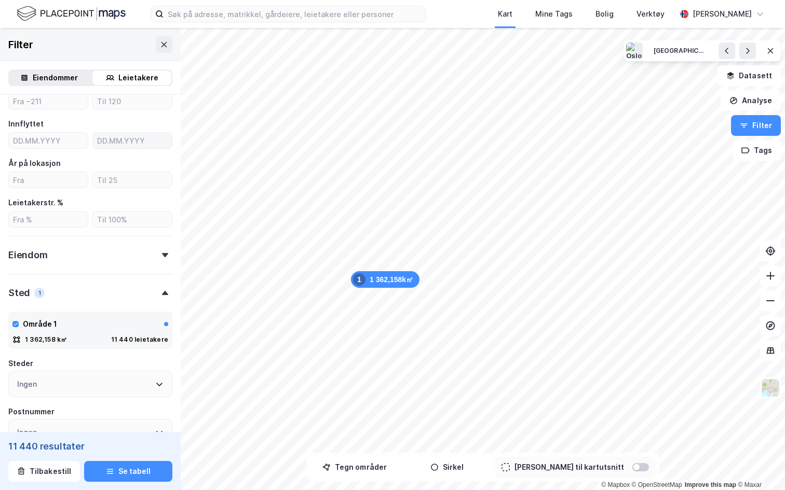
scroll to position [416, 0]
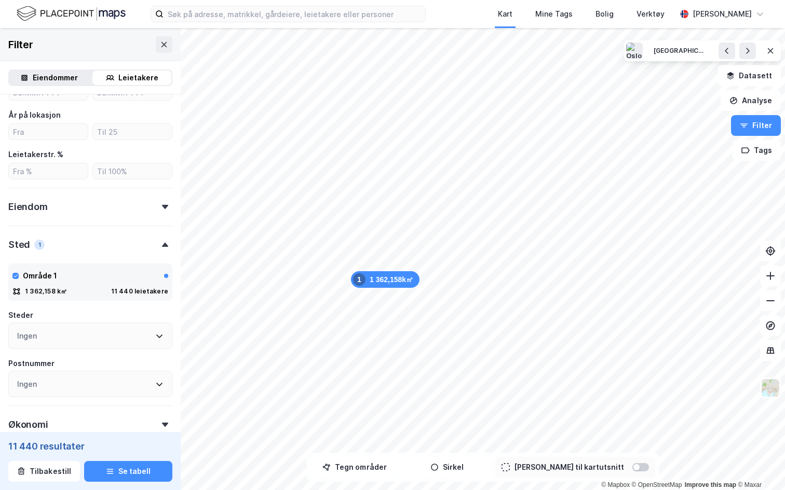
click at [78, 210] on div "Eiendom" at bounding box center [90, 203] width 164 height 30
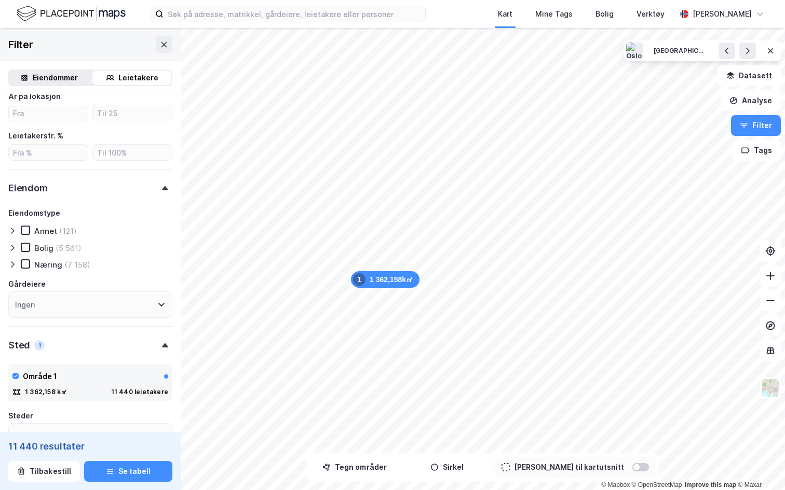
scroll to position [443, 0]
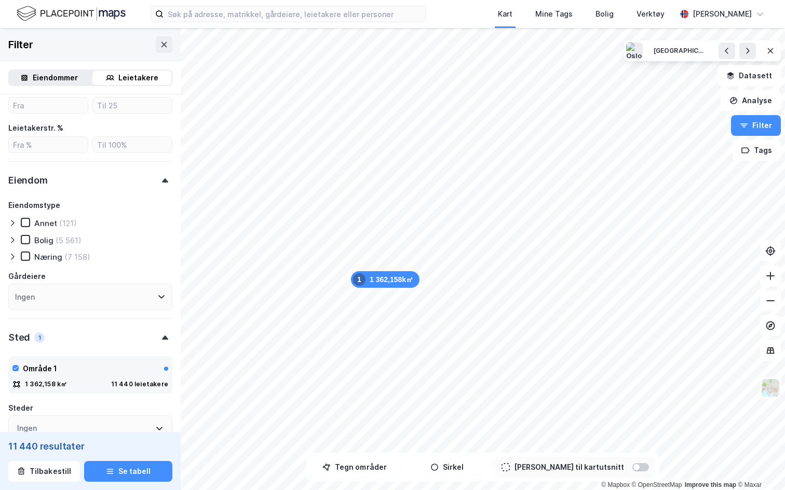
click at [13, 258] on icon at bounding box center [12, 257] width 8 height 8
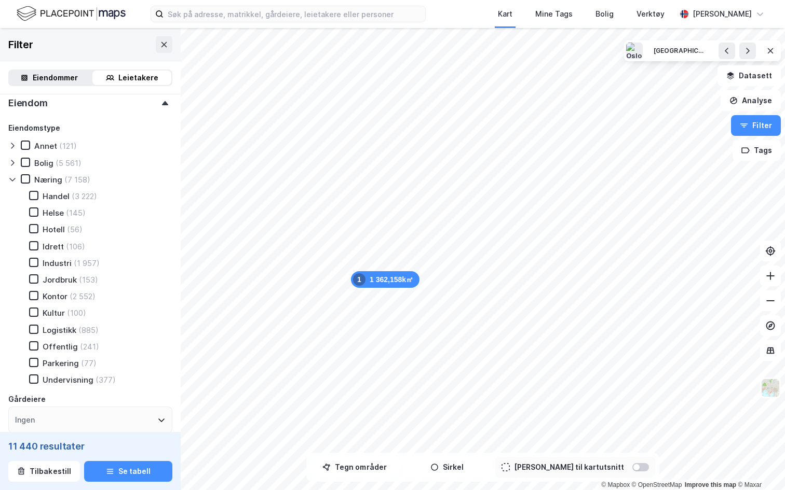
scroll to position [513, 0]
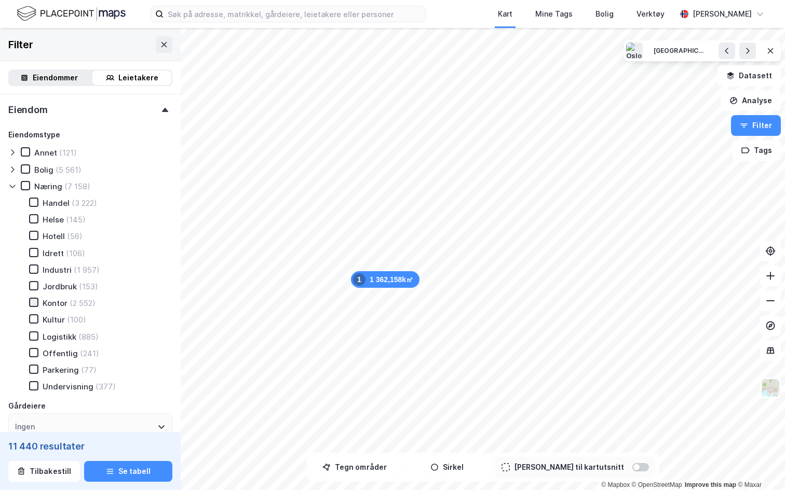
click at [35, 304] on icon at bounding box center [33, 302] width 7 height 7
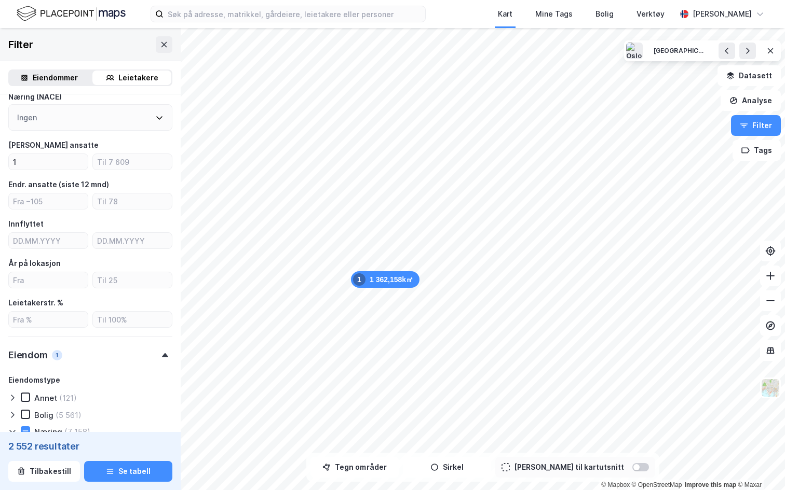
scroll to position [249, 0]
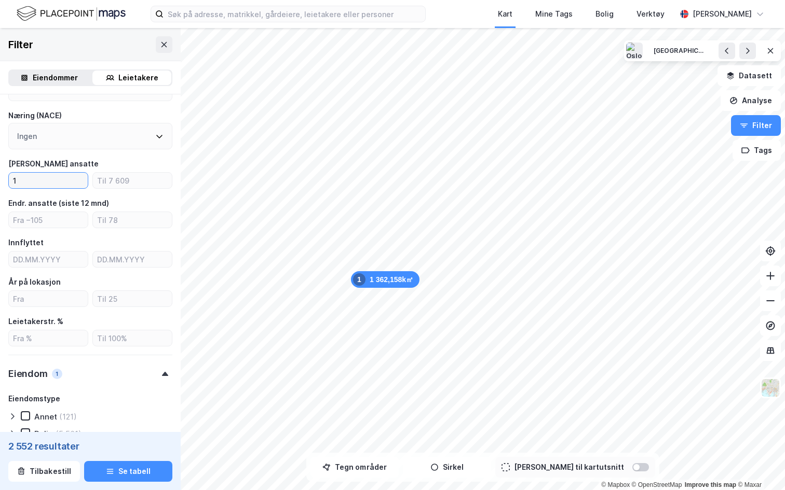
click at [37, 184] on input "1" at bounding box center [48, 181] width 79 height 16
type input "5"
type input "4"
type input "30"
click at [44, 202] on div "Endr. ansatte (siste 12 mnd)" at bounding box center [58, 203] width 101 height 12
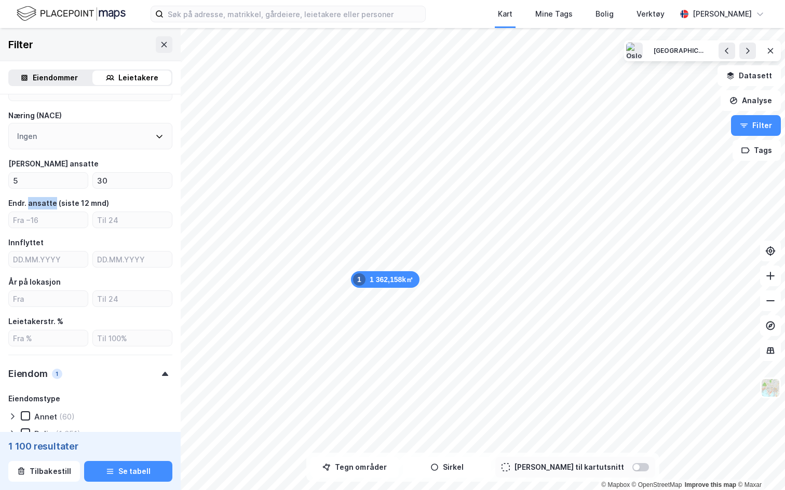
click at [44, 202] on div "Endr. ansatte (siste 12 mnd)" at bounding box center [58, 203] width 101 height 12
click at [33, 293] on input "number" at bounding box center [48, 299] width 79 height 16
type input "2"
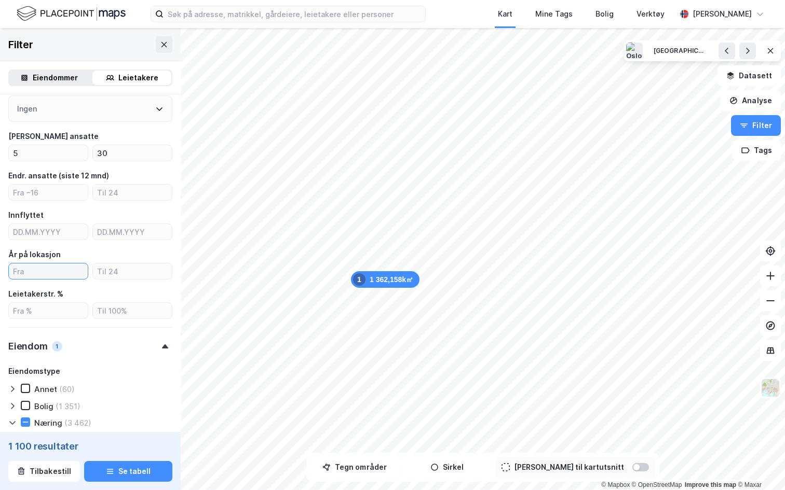
click at [59, 273] on input "number" at bounding box center [48, 272] width 79 height 16
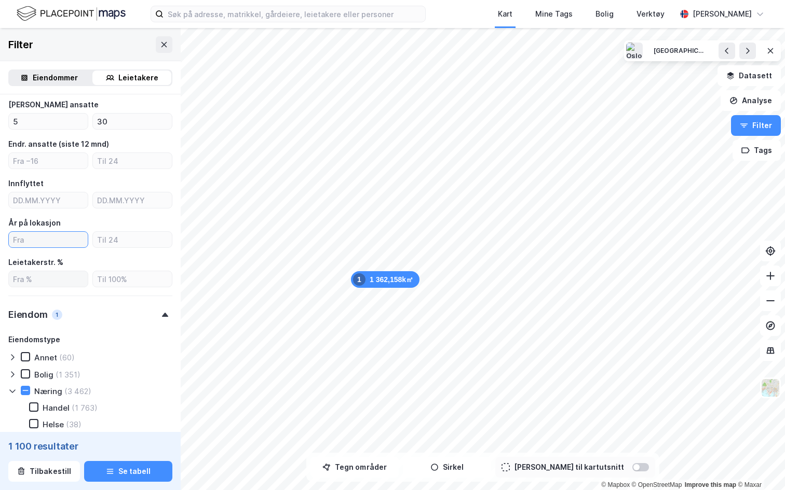
scroll to position [307, 0]
drag, startPoint x: 112, startPoint y: 147, endPoint x: 17, endPoint y: 146, distance: 95.0
click at [17, 146] on div "Endr. ansatte (siste 12 mnd)" at bounding box center [90, 145] width 164 height 12
click at [20, 144] on div "Endr. ansatte (siste 12 mnd)" at bounding box center [58, 145] width 101 height 12
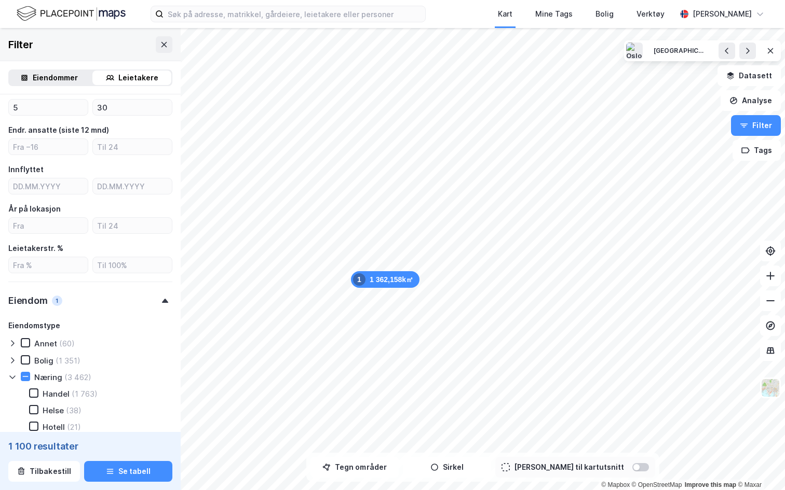
scroll to position [318, 0]
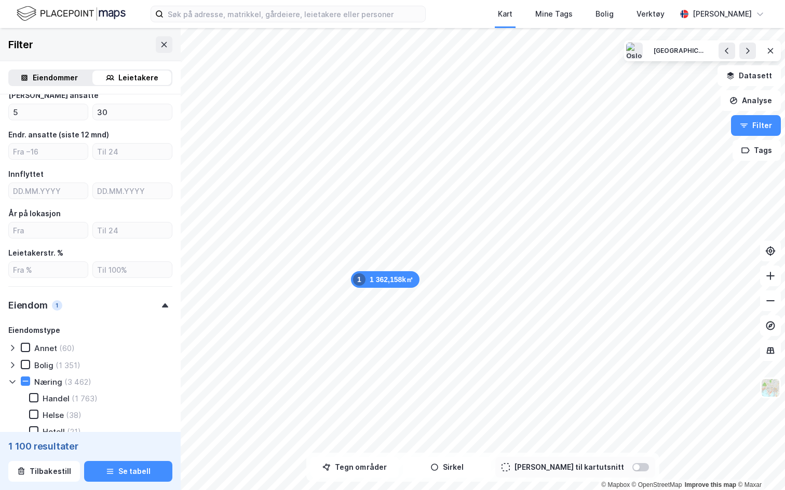
click at [37, 136] on div "Endr. ansatte (siste 12 mnd)" at bounding box center [58, 135] width 101 height 12
click at [3, 134] on div "Type leietaker Boligforeninger (9) Offentlig (51) Selskap (1 068) ANS - Ansvarl…" at bounding box center [90, 345] width 181 height 1137
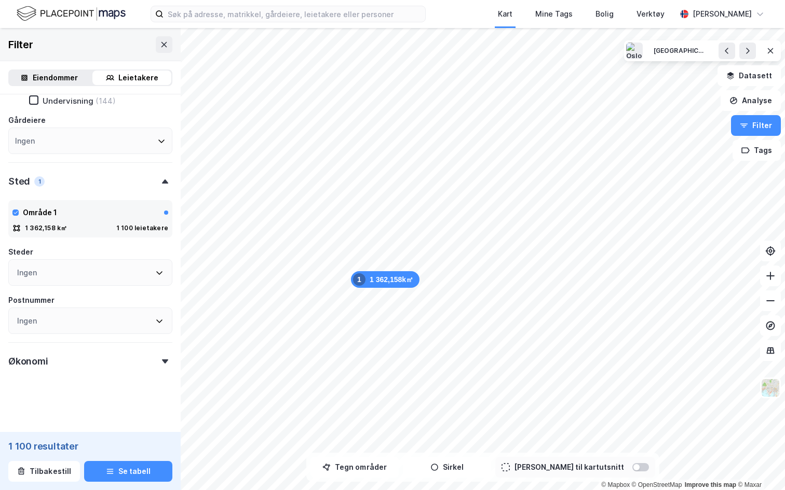
click at [72, 360] on div "Økonomi" at bounding box center [90, 358] width 164 height 30
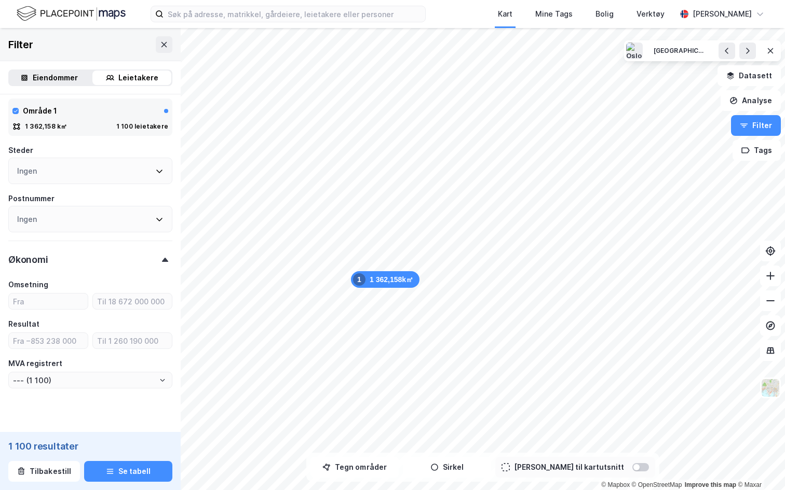
scroll to position [917, 0]
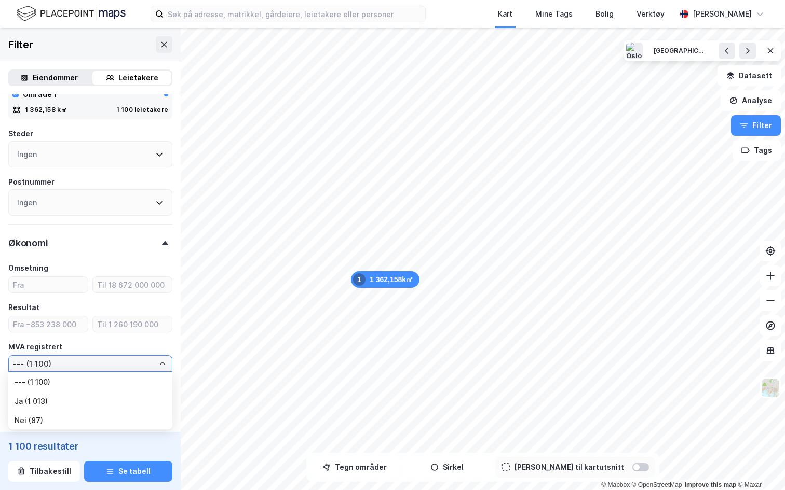
click at [60, 366] on input "--- (1 100)" at bounding box center [90, 364] width 163 height 16
click at [53, 347] on div "MVA registrert" at bounding box center [35, 347] width 54 height 12
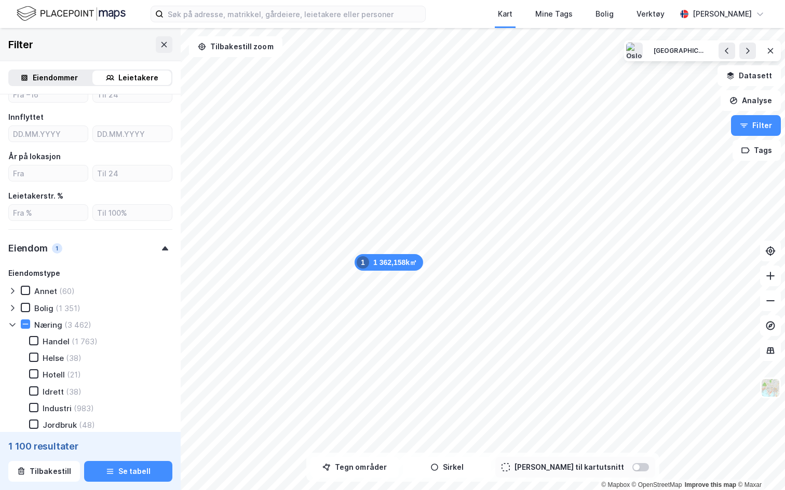
scroll to position [199, 0]
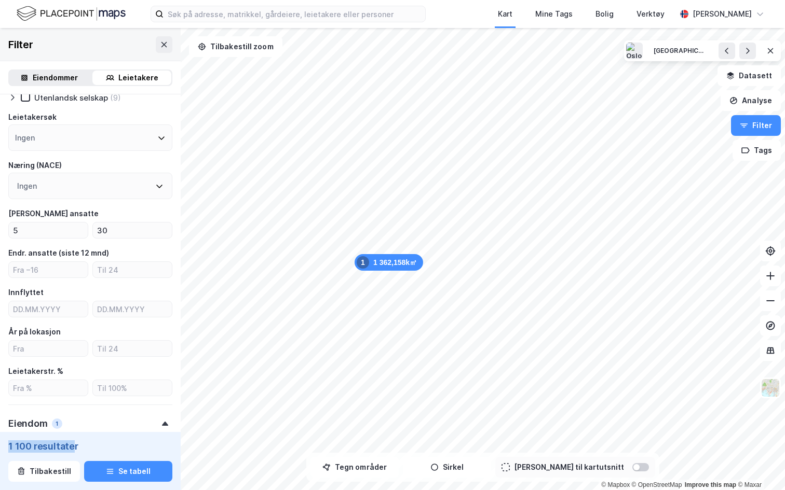
drag, startPoint x: 8, startPoint y: 445, endPoint x: 75, endPoint y: 444, distance: 66.9
click at [75, 427] on div "1 100 resultater" at bounding box center [90, 447] width 164 height 12
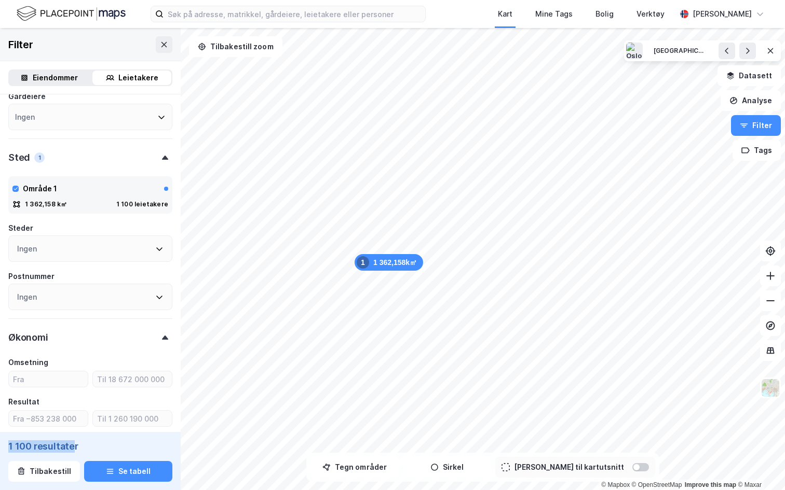
scroll to position [819, 0]
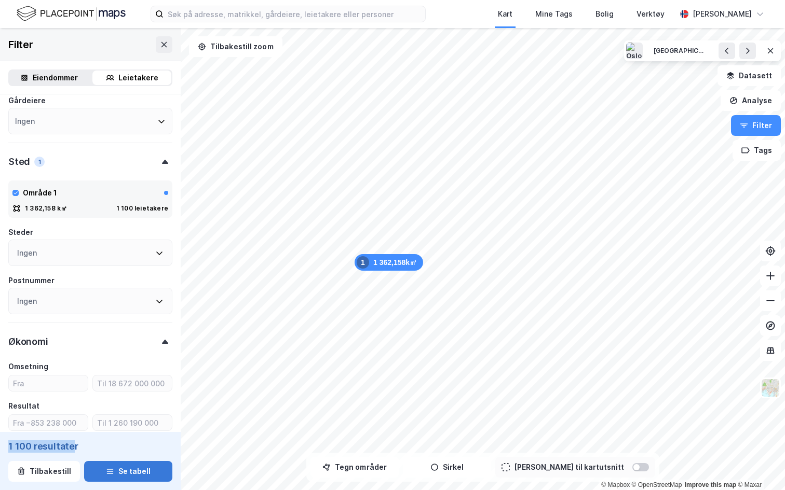
click at [127, 427] on button "Se tabell" at bounding box center [128, 471] width 88 height 21
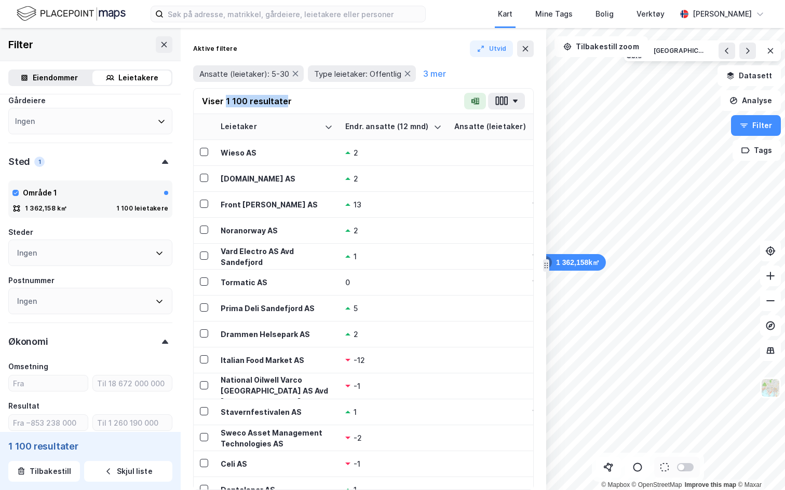
drag, startPoint x: 224, startPoint y: 104, endPoint x: 285, endPoint y: 104, distance: 61.2
click at [285, 104] on div "Viser 1 100 resultater" at bounding box center [247, 101] width 90 height 12
click at [308, 100] on div "Viser 1 100 resultater" at bounding box center [363, 101] width 339 height 25
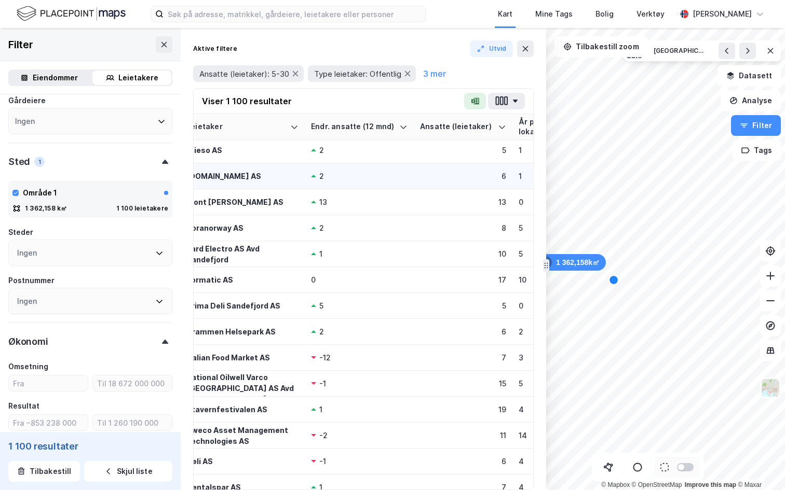
scroll to position [3, 0]
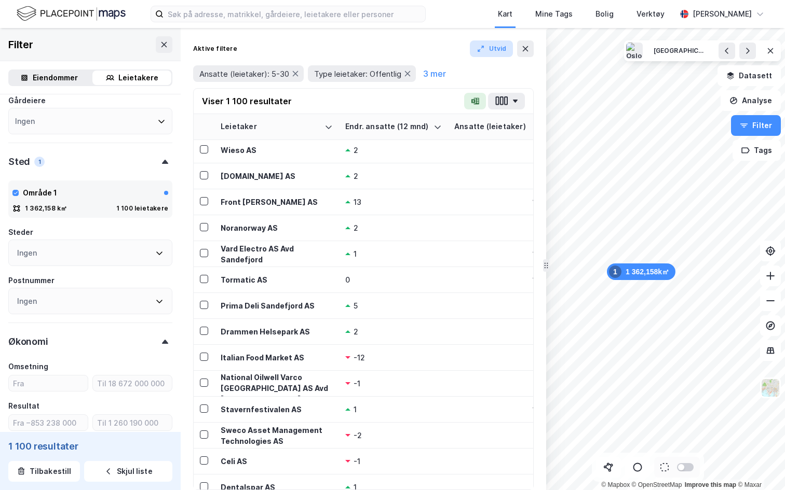
click at [486, 48] on button "Utvid" at bounding box center [492, 48] width 44 height 17
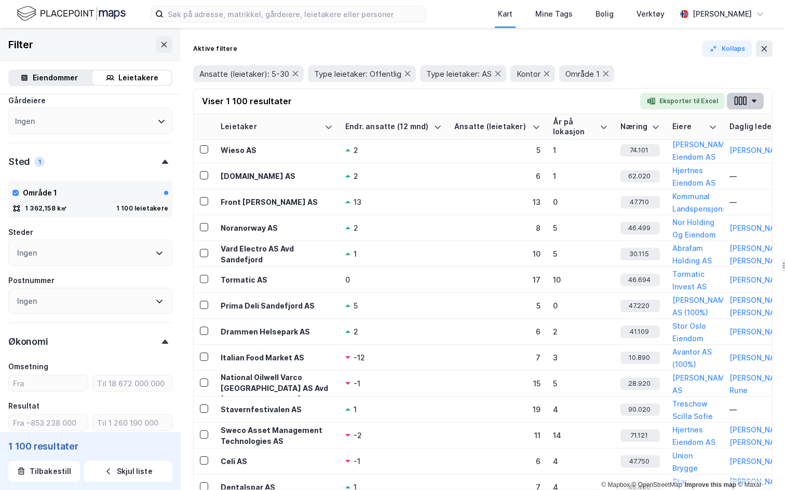
click at [745, 103] on icon "button" at bounding box center [739, 100] width 13 height 11
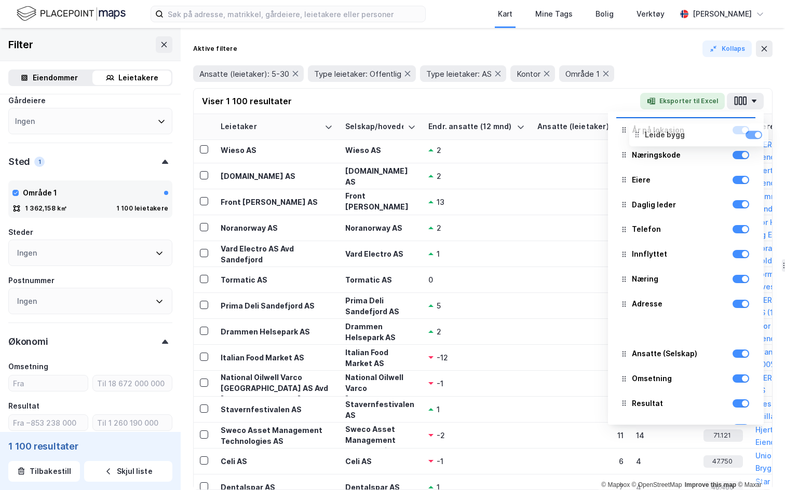
scroll to position [0, 0]
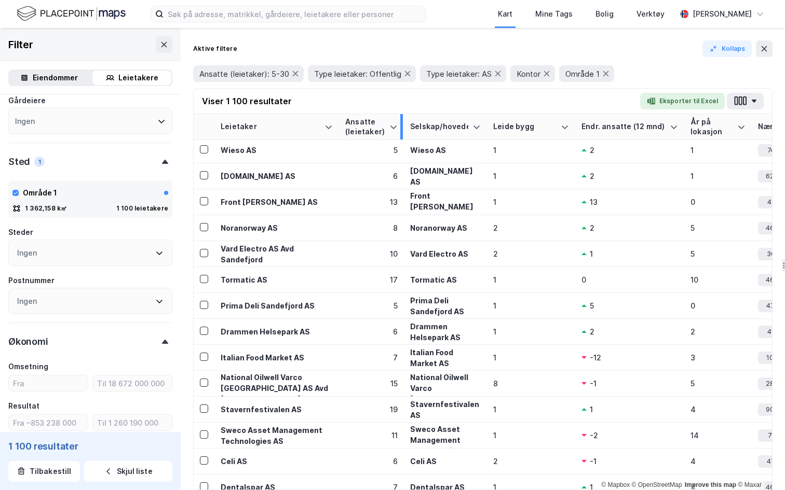
drag, startPoint x: 434, startPoint y: 122, endPoint x: 401, endPoint y: 126, distance: 34.0
click at [401, 126] on div at bounding box center [401, 126] width 3 height 25
click at [745, 106] on icon "button" at bounding box center [739, 100] width 13 height 11
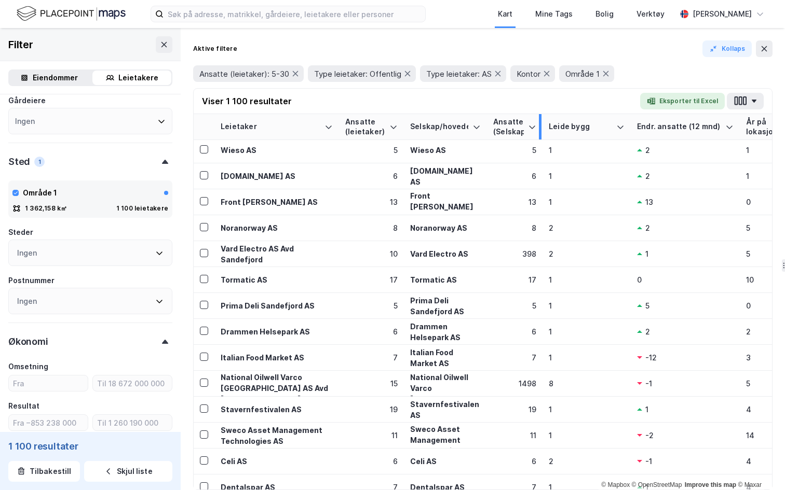
drag, startPoint x: 577, startPoint y: 122, endPoint x: 539, endPoint y: 128, distance: 38.4
click at [539, 128] on div at bounding box center [540, 126] width 3 height 25
click at [748, 102] on button "button" at bounding box center [745, 101] width 37 height 17
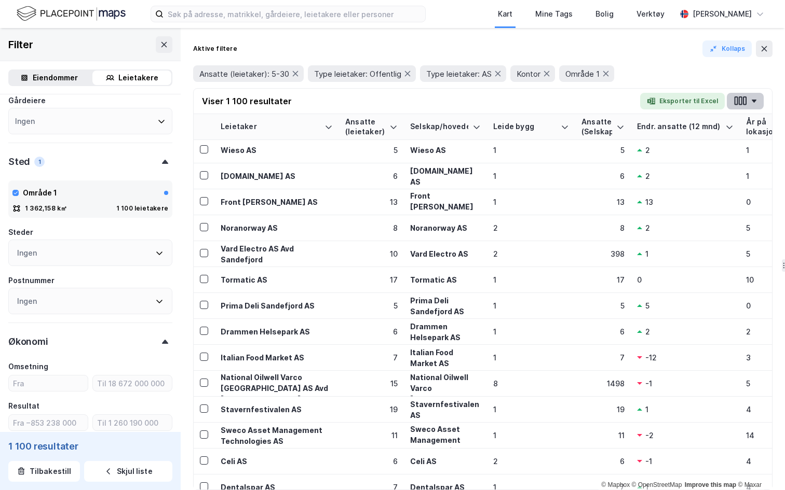
click at [756, 104] on button "button" at bounding box center [745, 101] width 37 height 17
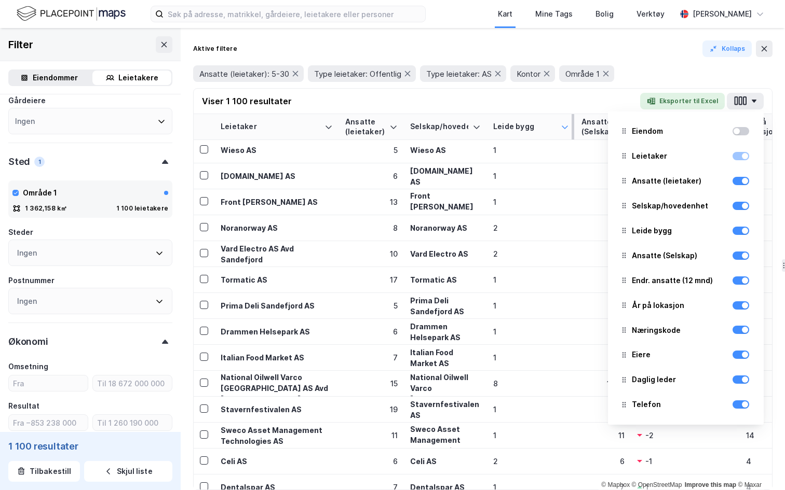
click at [566, 127] on icon at bounding box center [564, 127] width 8 height 8
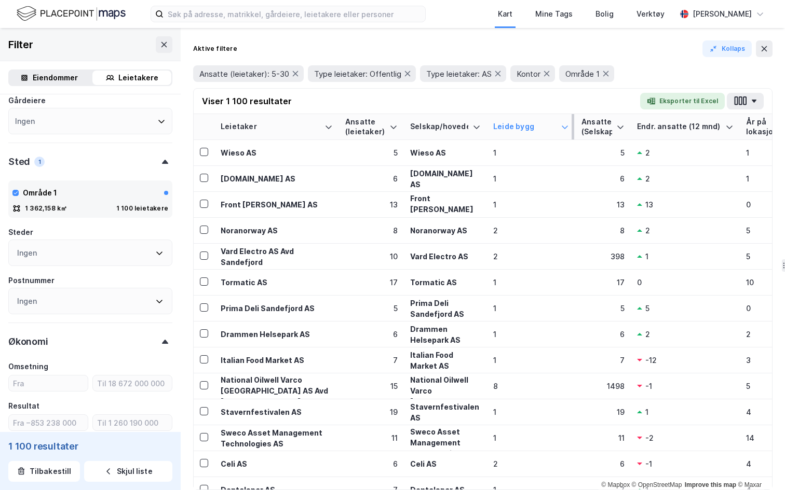
click at [565, 128] on icon at bounding box center [564, 127] width 6 height 3
click at [573, 121] on th "Leide bygg" at bounding box center [531, 127] width 88 height 26
click at [571, 121] on div at bounding box center [572, 126] width 3 height 25
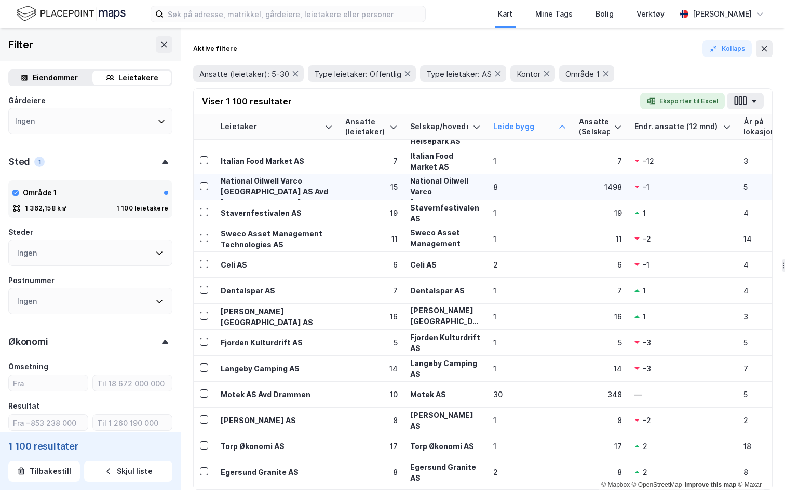
scroll to position [197, 0]
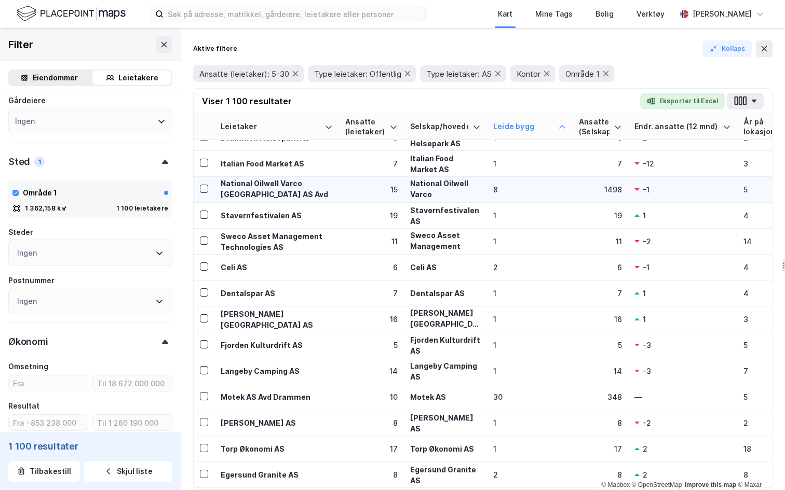
click at [480, 186] on div "National Oilwell Varco [GEOGRAPHIC_DATA] AS" at bounding box center [445, 200] width 71 height 44
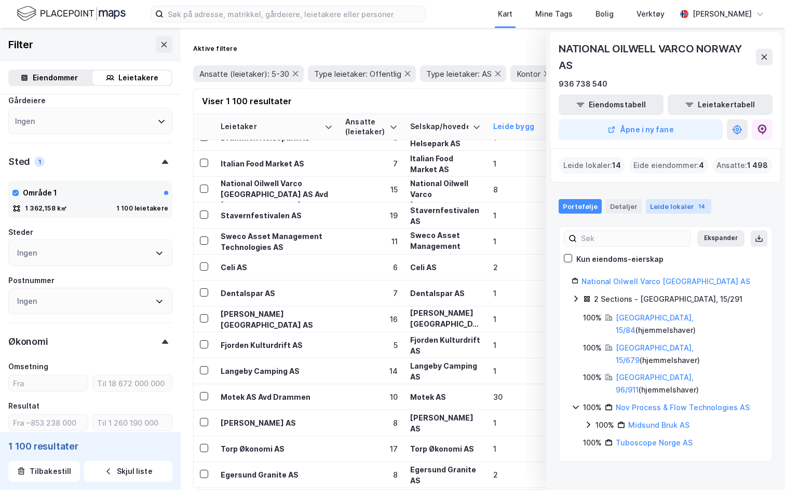
click at [675, 202] on div "Leide lokaler 14" at bounding box center [678, 206] width 65 height 15
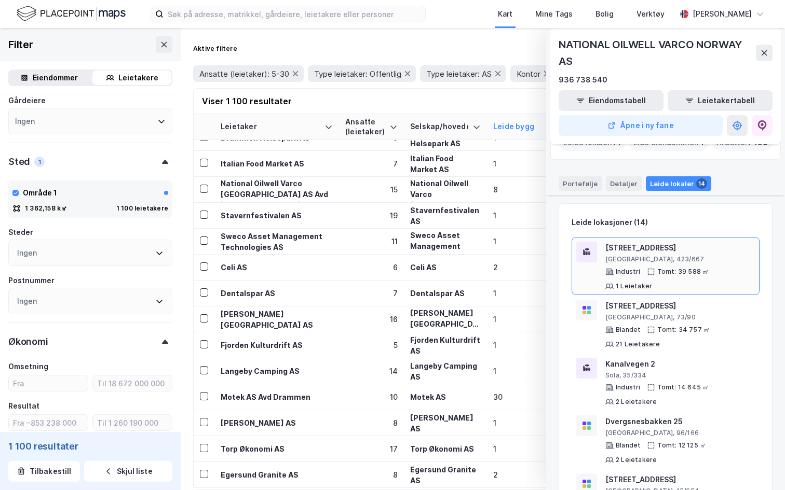
scroll to position [0, 0]
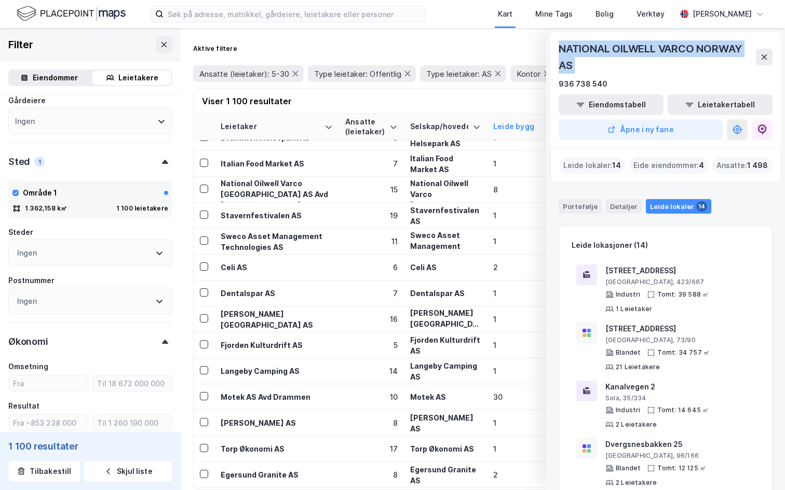
drag, startPoint x: 561, startPoint y: 45, endPoint x: 689, endPoint y: 76, distance: 131.5
click at [689, 76] on div "NATIONAL OILWELL VARCO [GEOGRAPHIC_DATA] AS 936 738 540" at bounding box center [665, 65] width 214 height 50
click at [659, 129] on button "Åpne i ny fane" at bounding box center [640, 129] width 164 height 21
click at [769, 57] on button at bounding box center [764, 57] width 17 height 17
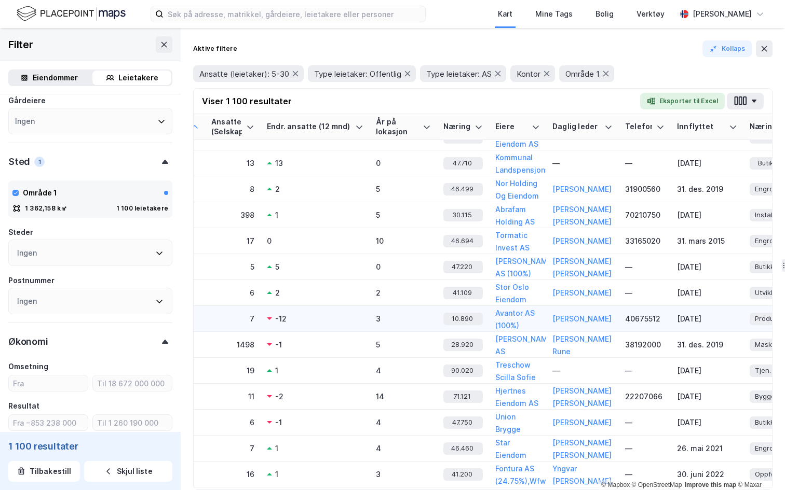
scroll to position [41, 367]
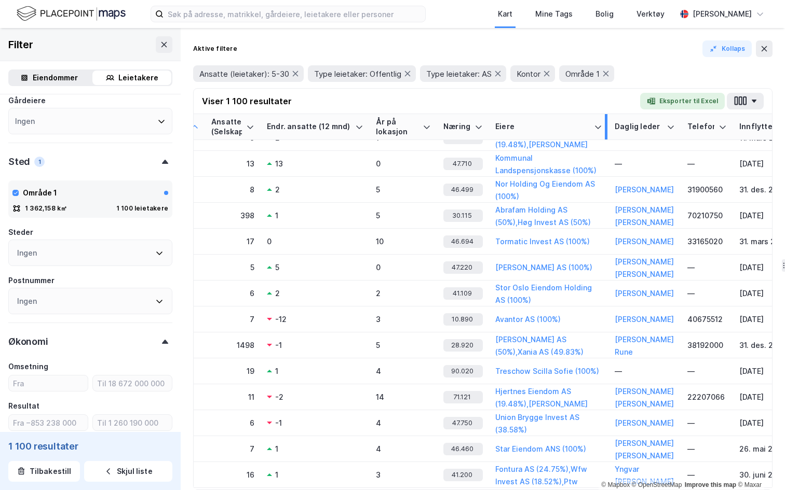
drag, startPoint x: 543, startPoint y: 122, endPoint x: 605, endPoint y: 129, distance: 62.7
click at [605, 129] on div at bounding box center [606, 126] width 3 height 25
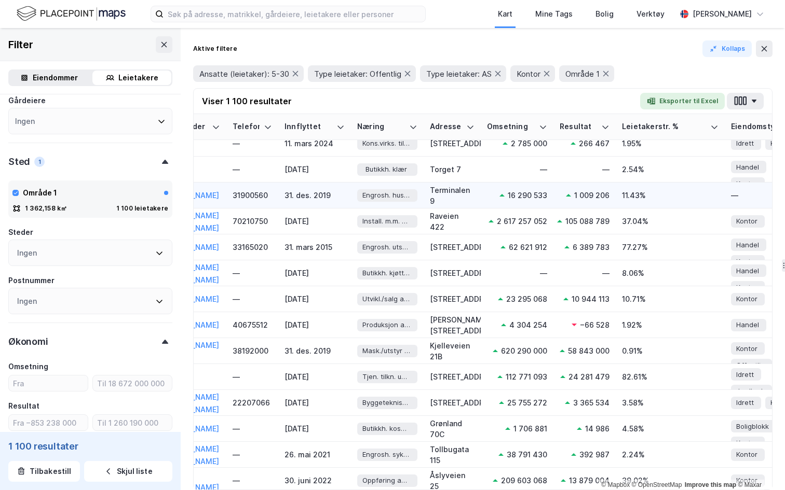
scroll to position [35, 831]
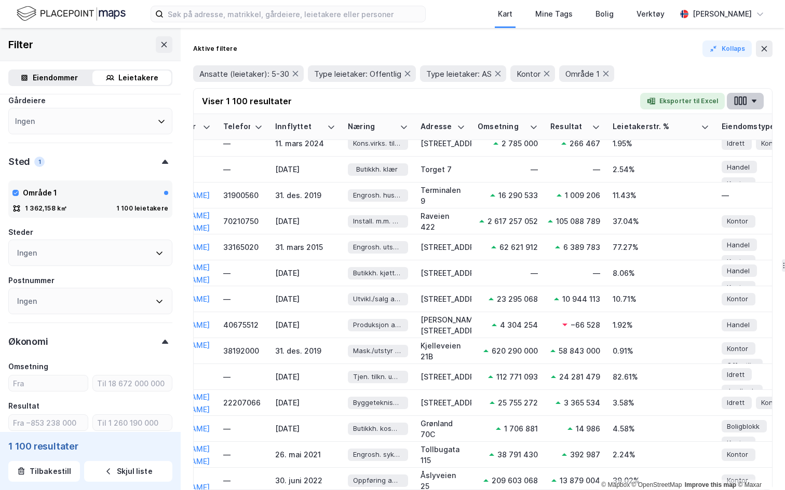
click at [749, 97] on button "button" at bounding box center [745, 101] width 37 height 17
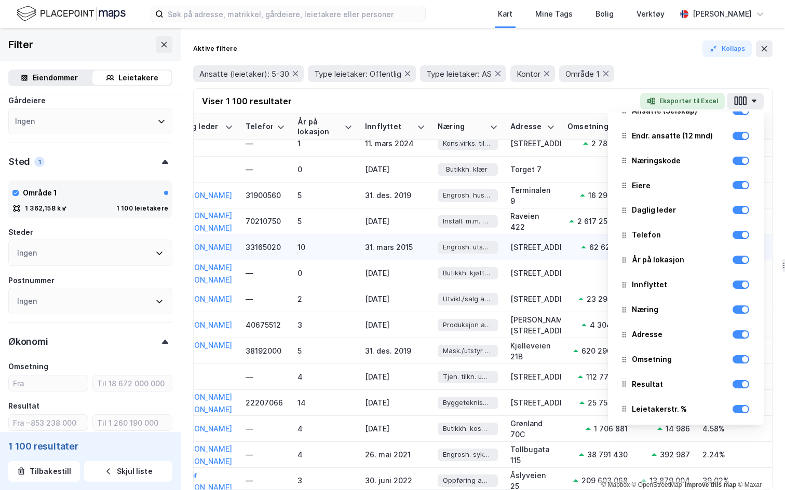
scroll to position [35, 733]
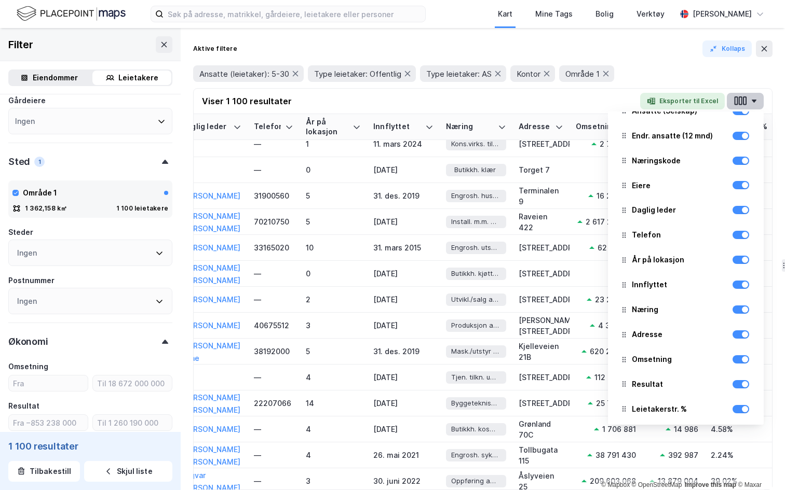
click at [739, 99] on icon "button" at bounding box center [739, 100] width 13 height 11
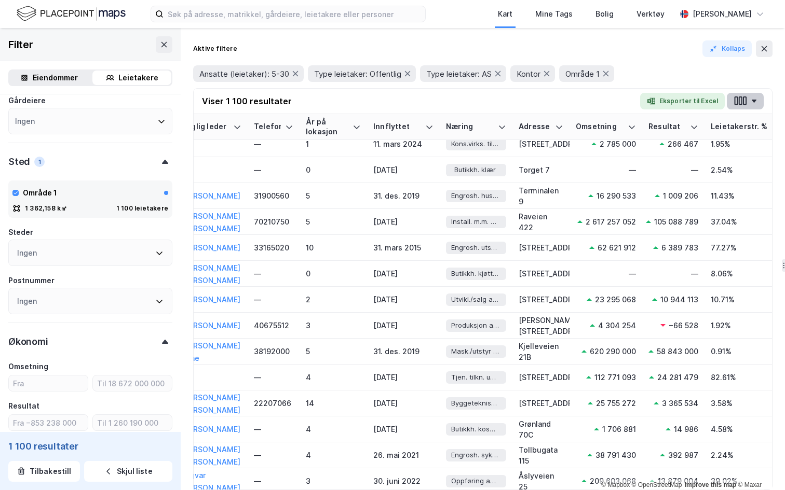
click at [742, 104] on icon "button" at bounding box center [739, 100] width 13 height 11
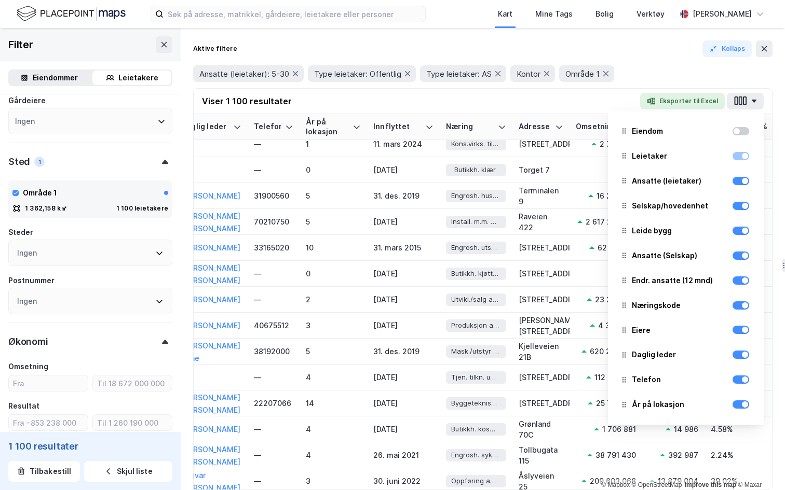
click at [529, 98] on div "Viser 1 100 resultater Eksporter til Excel Eiendom Leietaker Ansatte (leietaker…" at bounding box center [483, 101] width 578 height 25
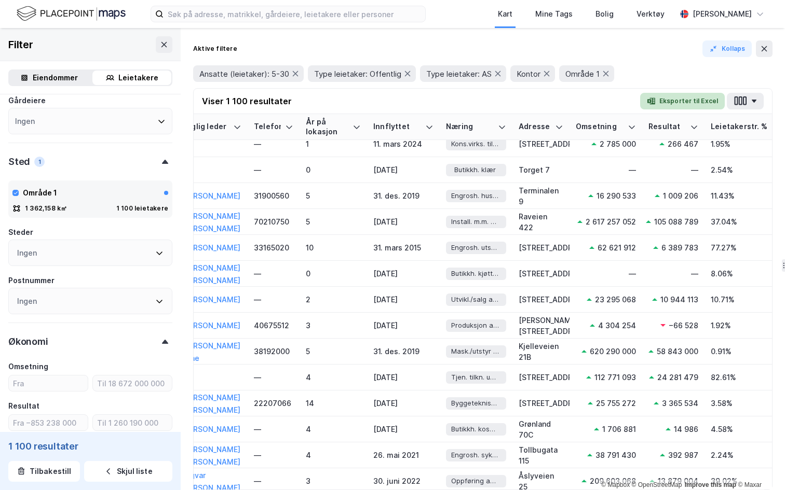
click at [703, 101] on button "Eksporter til Excel" at bounding box center [682, 101] width 85 height 17
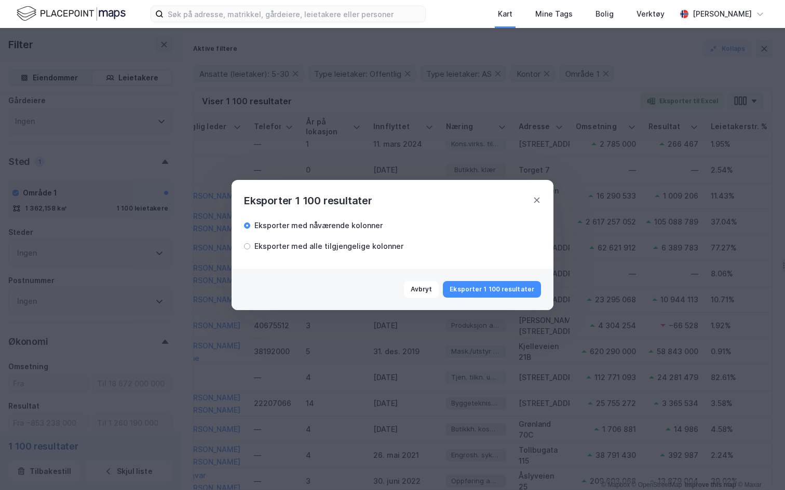
click at [326, 245] on div "Eksporter med alle tilgjengelige kolonner" at bounding box center [328, 246] width 149 height 12
click at [487, 290] on button "Eksporter 1 100 resultater" at bounding box center [492, 289] width 98 height 17
drag, startPoint x: 291, startPoint y: 201, endPoint x: 363, endPoint y: 202, distance: 71.6
click at [363, 203] on div "Eksporter 1 100 resultater" at bounding box center [308, 201] width 128 height 17
click at [300, 194] on div "Eksporter 1 100 resultater" at bounding box center [308, 201] width 128 height 17
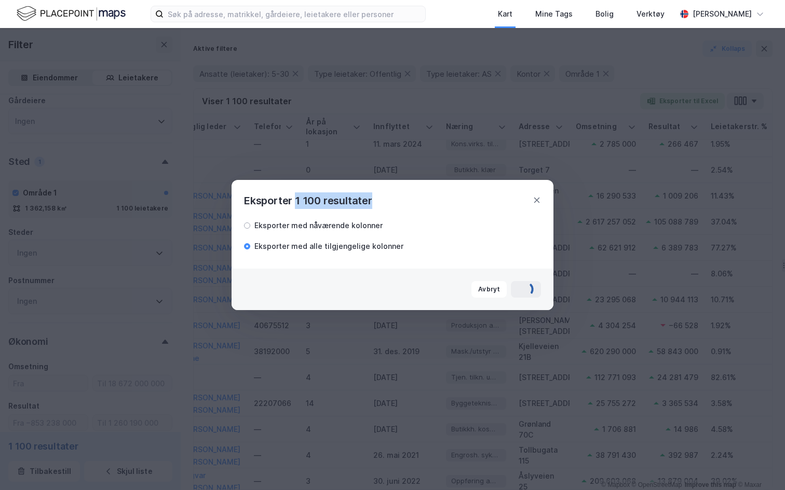
drag, startPoint x: 295, startPoint y: 196, endPoint x: 379, endPoint y: 199, distance: 84.1
click at [379, 199] on div "Eksporter 1 100 resultater" at bounding box center [392, 194] width 322 height 29
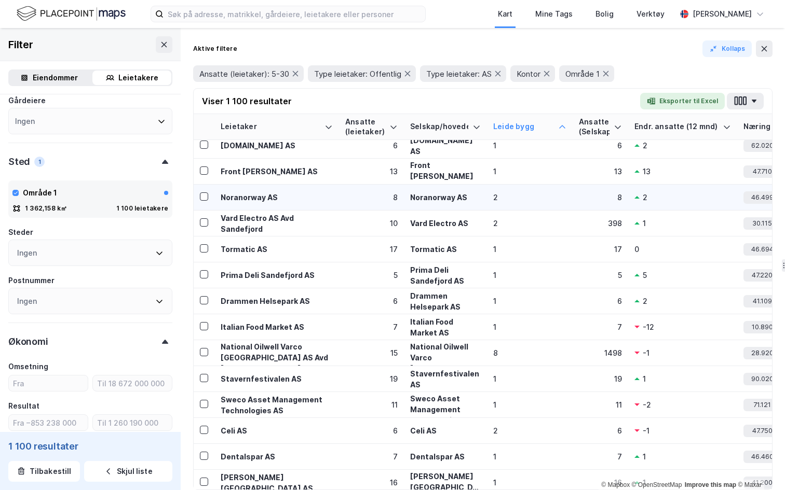
scroll to position [32, 0]
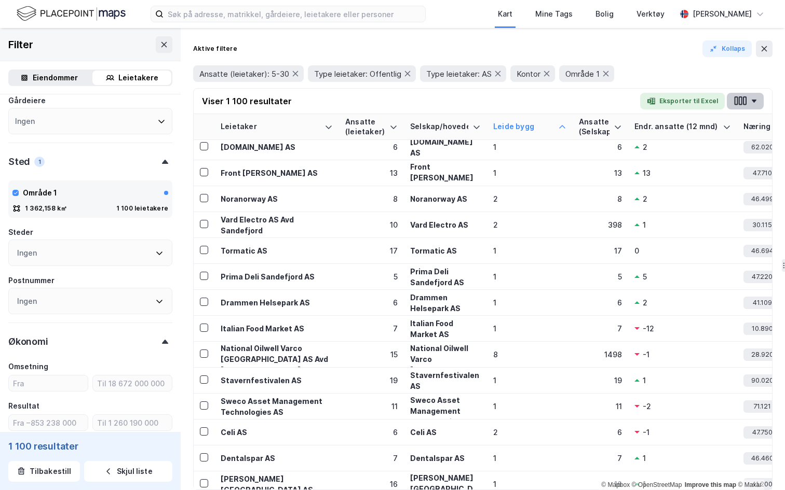
click at [735, 107] on button "button" at bounding box center [745, 101] width 37 height 17
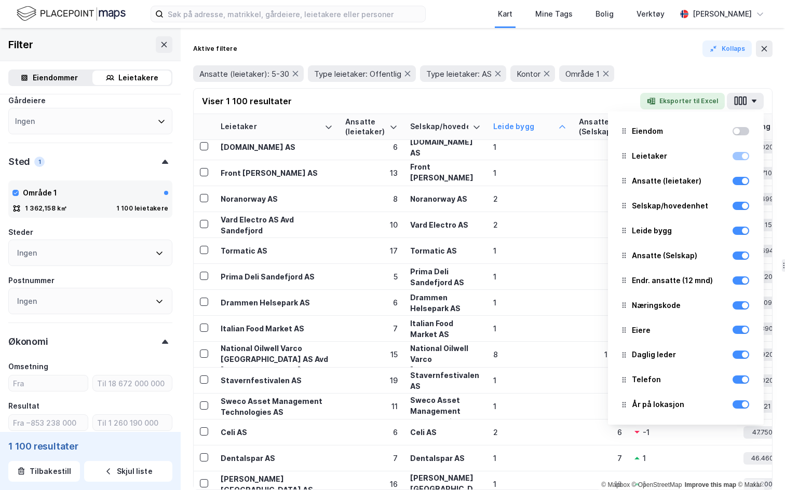
click at [743, 135] on div at bounding box center [740, 131] width 17 height 8
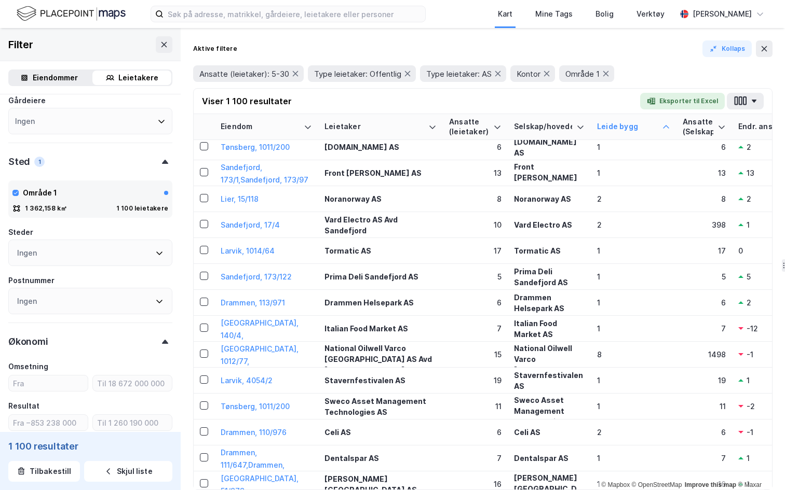
click at [667, 67] on div "Ansatte (leietaker): 5-30 Type leietaker: Offentlig Type leietaker: AS Kontor O…" at bounding box center [482, 73] width 579 height 17
click at [716, 50] on icon "button" at bounding box center [713, 49] width 8 height 8
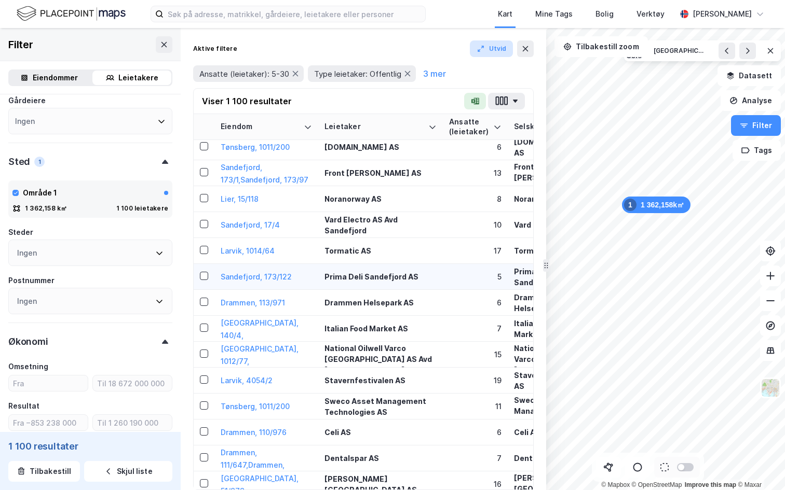
scroll to position [32, 0]
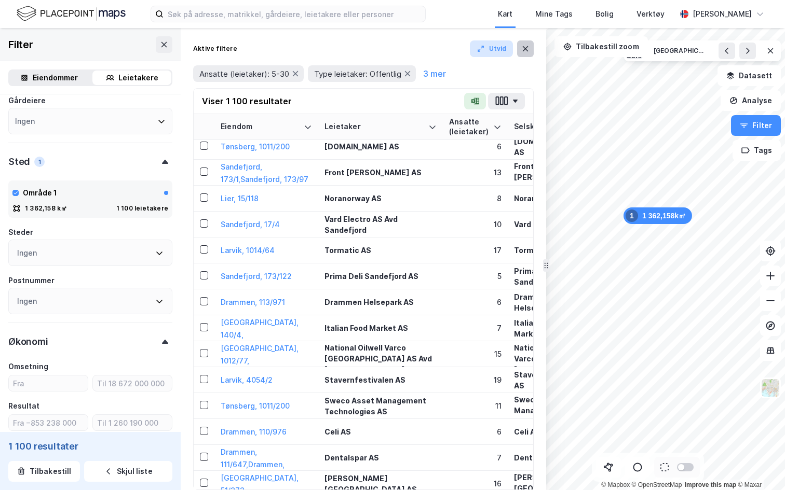
click at [523, 44] on button at bounding box center [525, 48] width 17 height 17
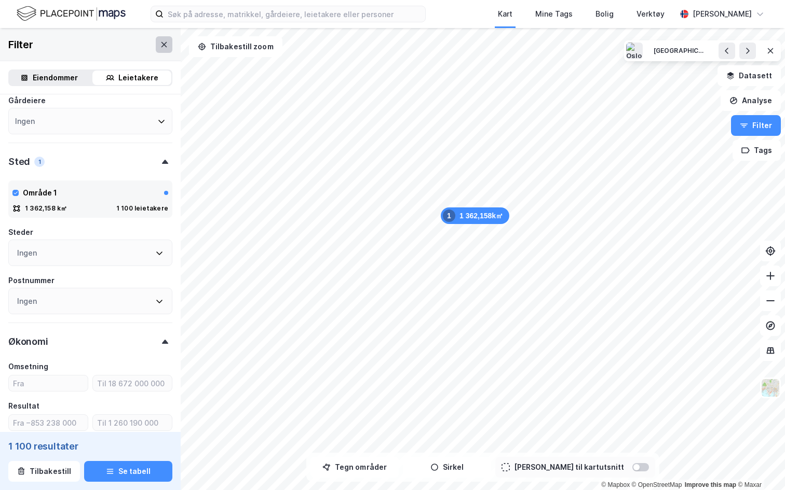
click at [163, 49] on button at bounding box center [164, 44] width 17 height 17
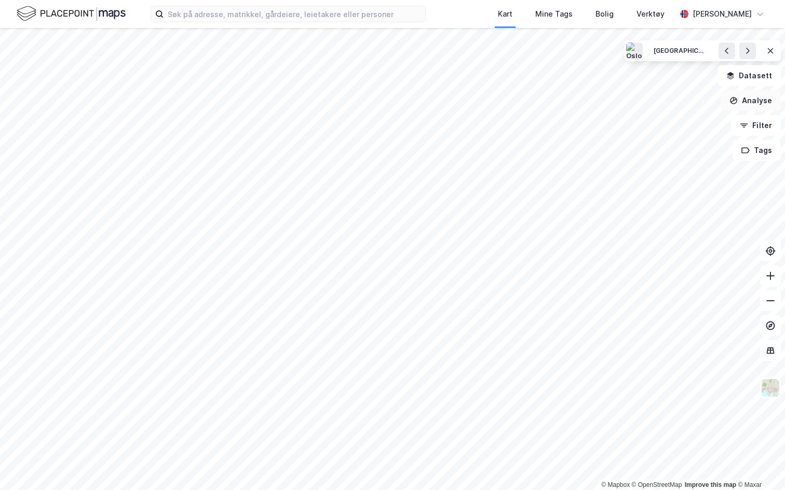
click at [756, 97] on button "Analyse" at bounding box center [750, 100] width 60 height 21
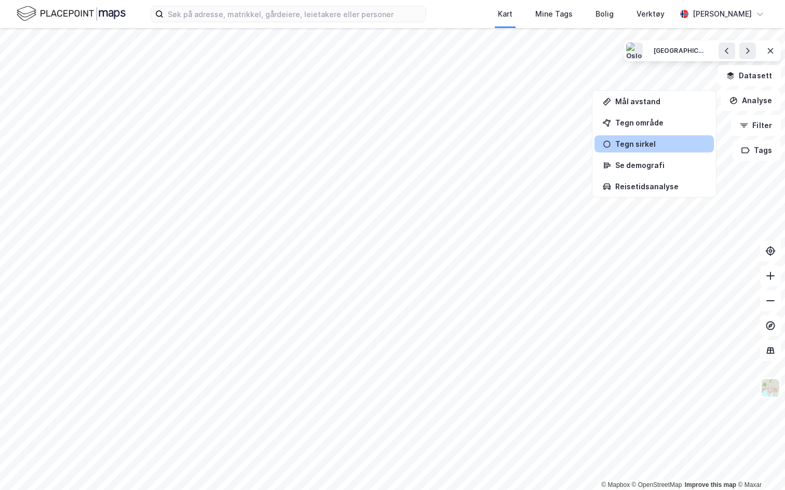
click at [653, 148] on div "Tegn sirkel" at bounding box center [660, 144] width 90 height 9
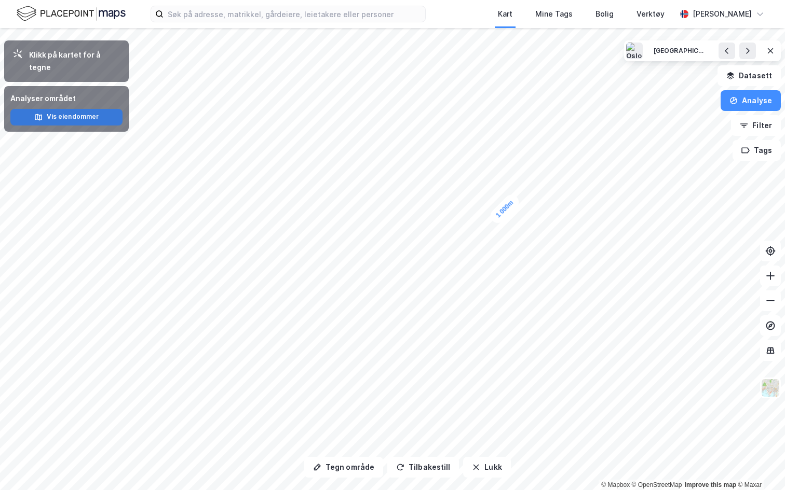
click at [103, 109] on button "Vis eiendommer" at bounding box center [66, 117] width 112 height 17
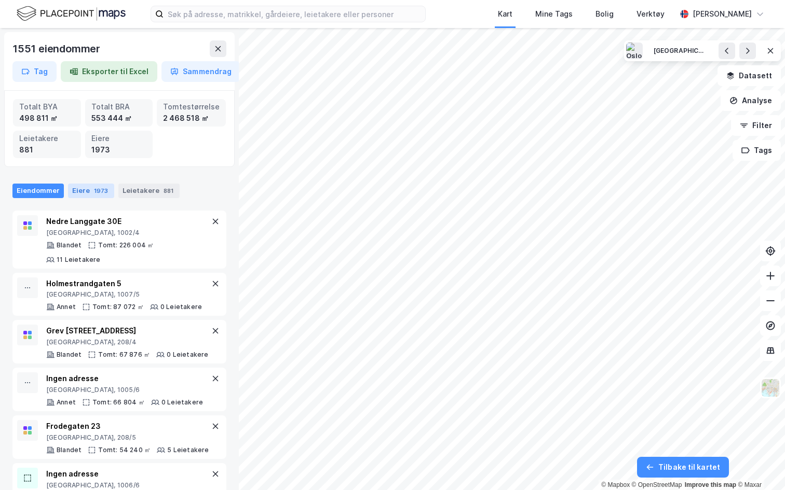
click at [71, 194] on div "Eiere 1973" at bounding box center [91, 191] width 46 height 15
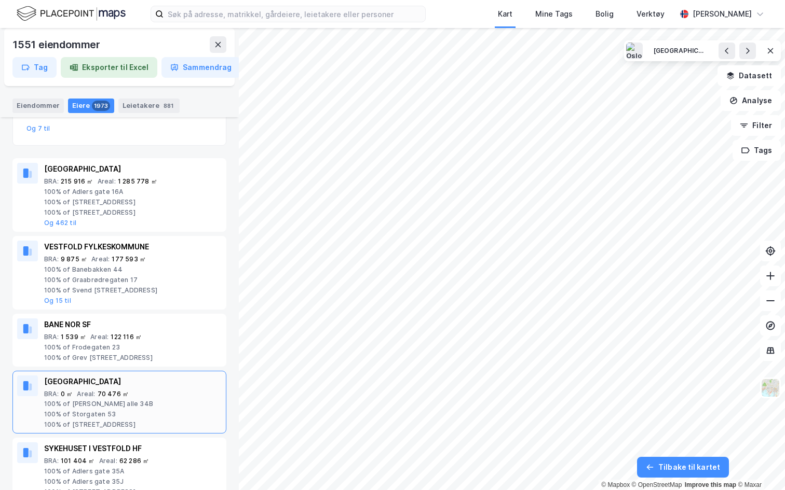
scroll to position [263, 0]
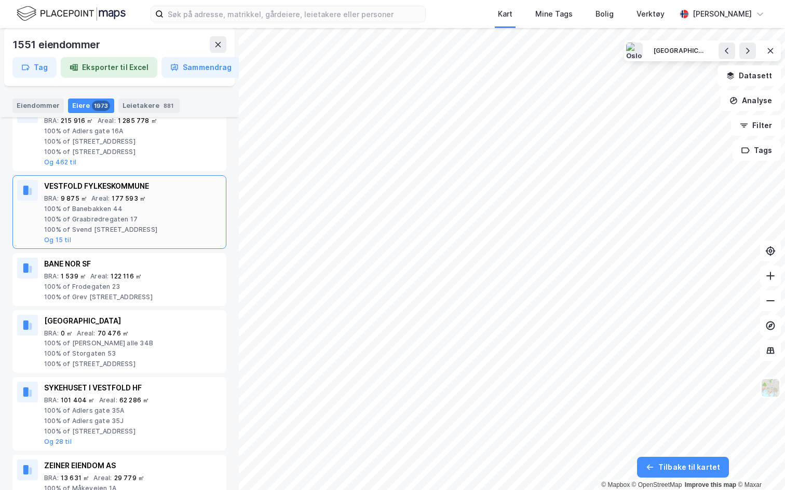
click at [105, 211] on div "100% of Banebakken 44" at bounding box center [132, 209] width 177 height 8
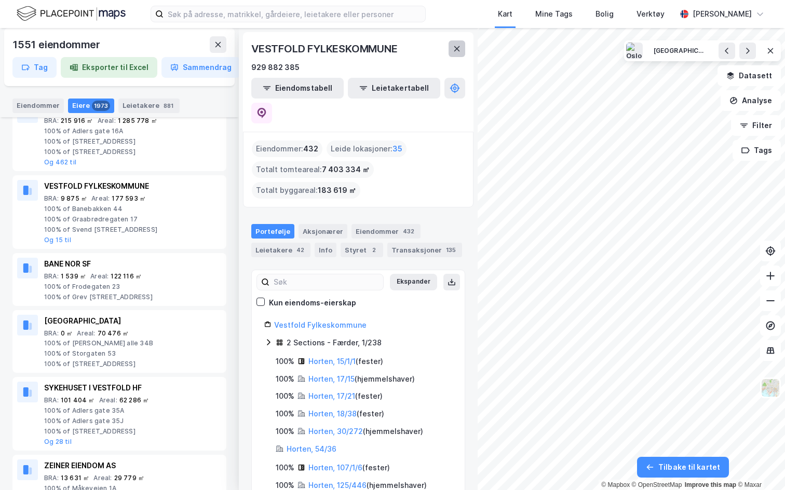
click at [457, 52] on icon at bounding box center [457, 49] width 8 height 8
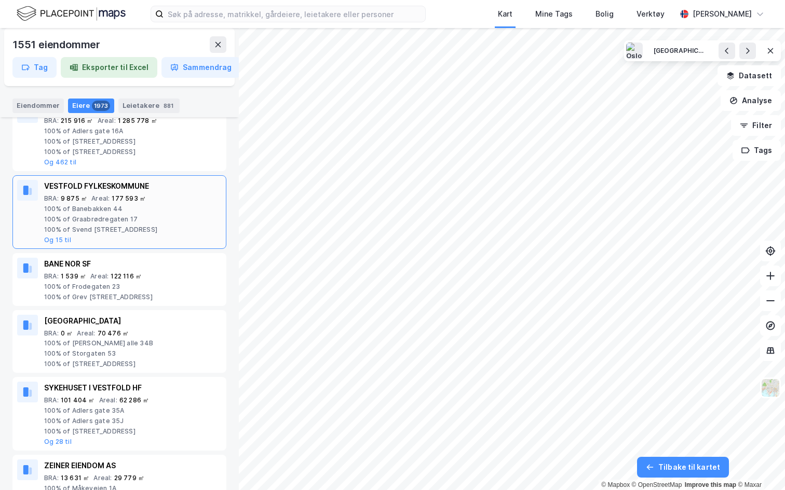
scroll to position [320, 0]
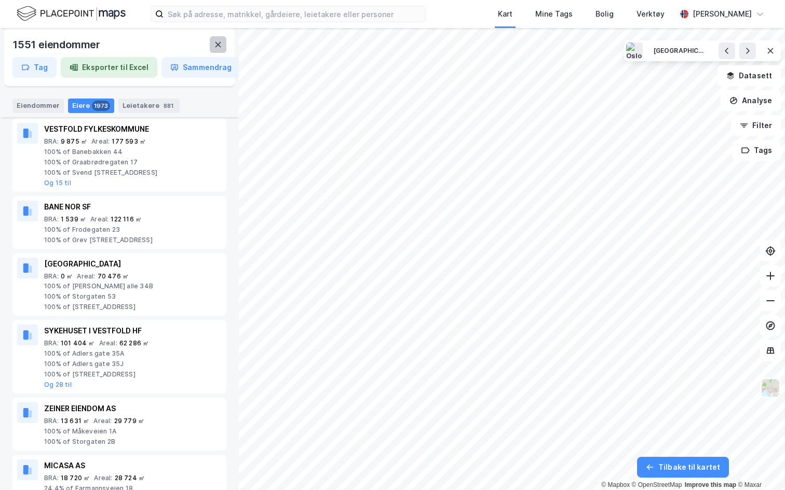
click at [216, 45] on icon at bounding box center [218, 44] width 8 height 8
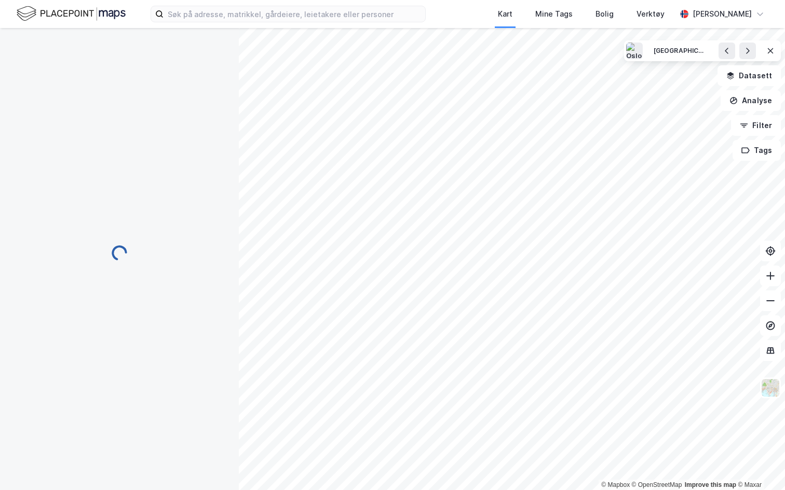
click at [282, 24] on div "Kart Mine Tags [PERSON_NAME] Verktøy [PERSON_NAME]" at bounding box center [392, 14] width 785 height 28
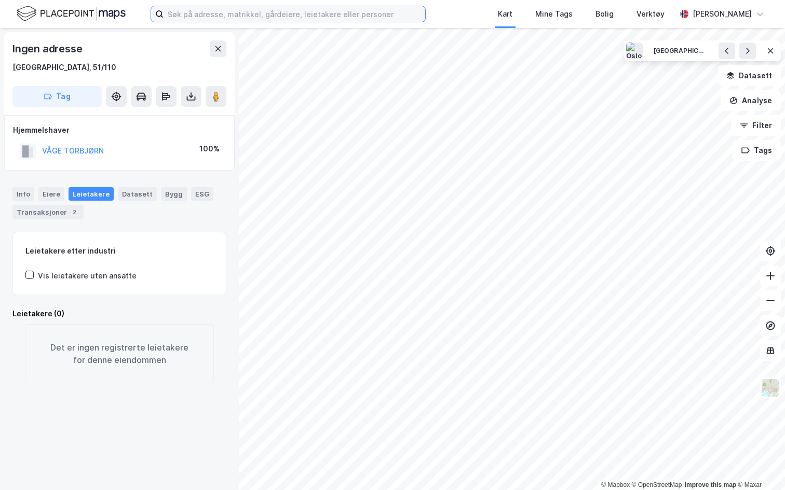
click at [282, 20] on input at bounding box center [294, 14] width 262 height 16
click at [454, 17] on div "Kart Mine Tags [PERSON_NAME] Verktøy [PERSON_NAME]" at bounding box center [392, 14] width 785 height 28
click at [221, 48] on icon at bounding box center [218, 49] width 8 height 8
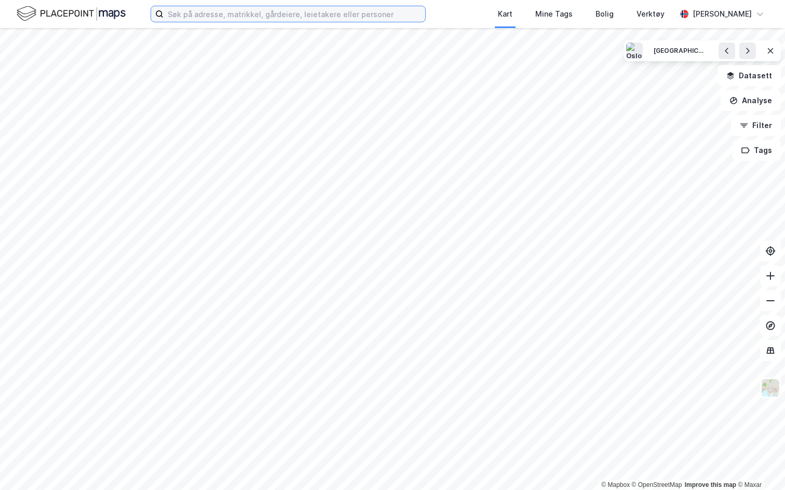
click at [224, 16] on input at bounding box center [294, 14] width 262 height 16
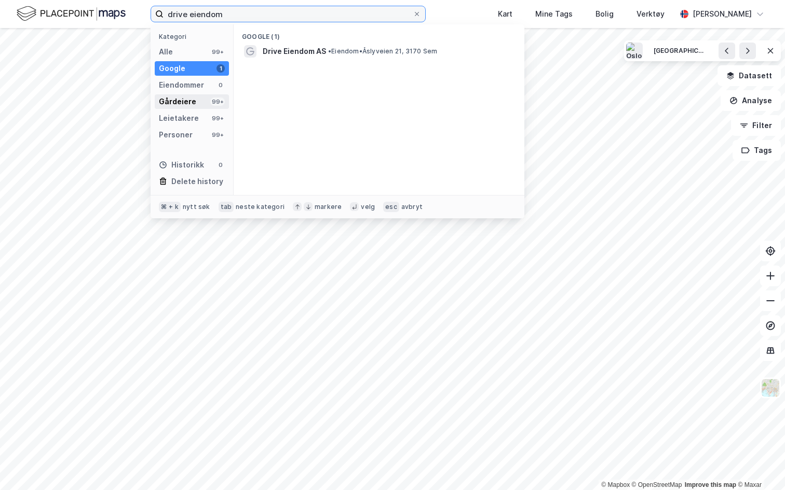
type input "drive eiendom"
click at [191, 104] on div "Gårdeiere" at bounding box center [177, 101] width 37 height 12
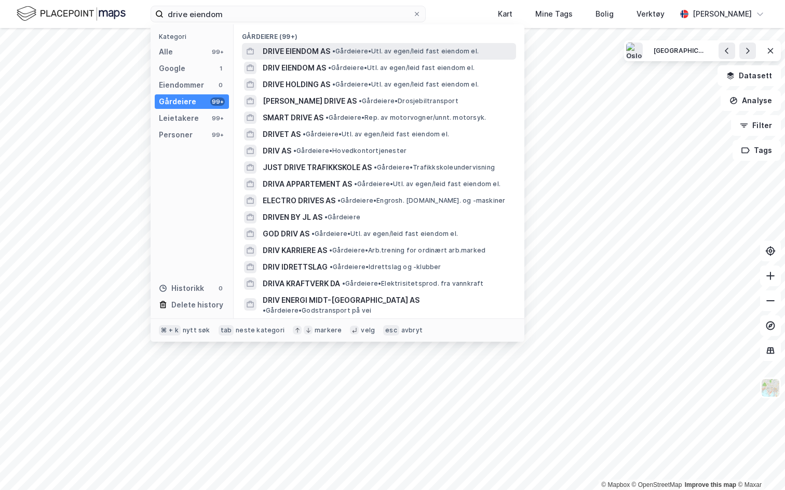
click at [305, 54] on span "DRIVE EIENDOM AS" at bounding box center [296, 51] width 67 height 12
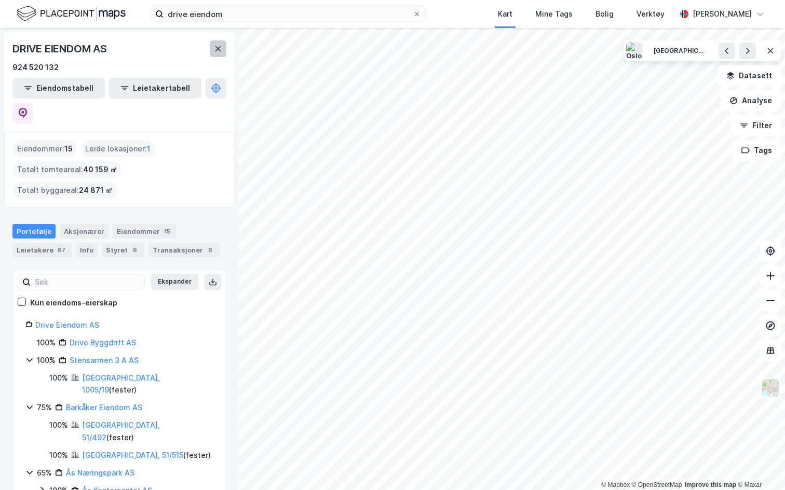
click at [217, 51] on icon at bounding box center [218, 49] width 8 height 8
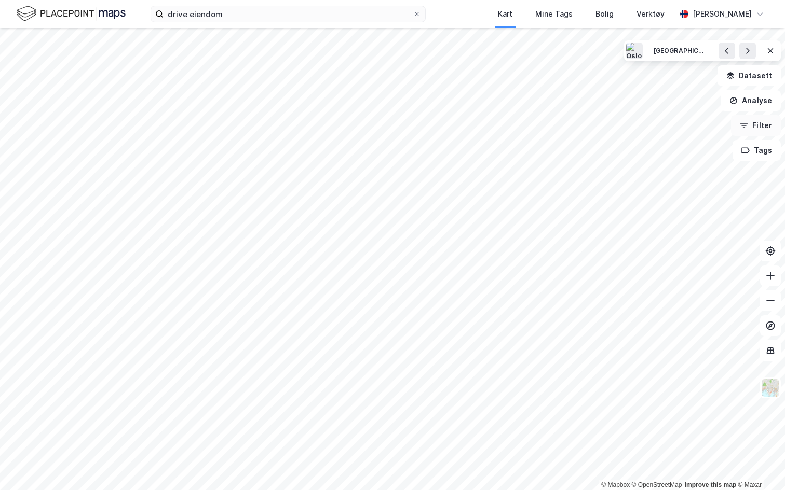
click at [757, 120] on button "Filter" at bounding box center [756, 125] width 50 height 21
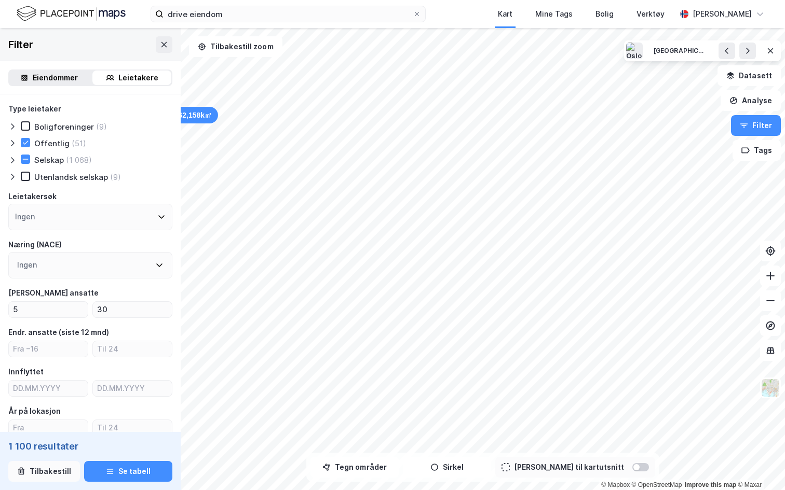
click at [52, 427] on button "Tilbakestill" at bounding box center [44, 471] width 72 height 21
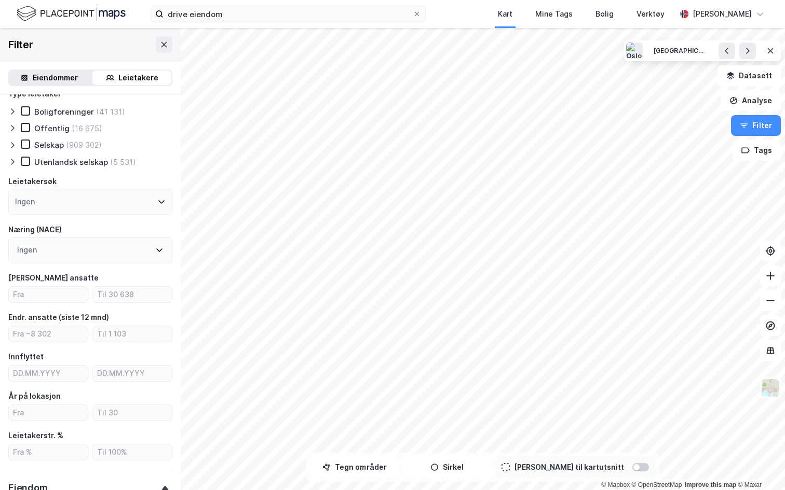
scroll to position [18, 0]
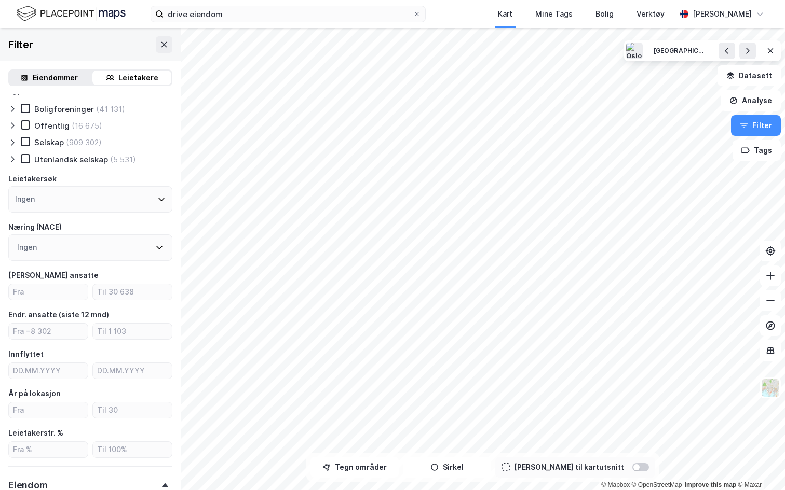
click at [74, 246] on div "Ingen" at bounding box center [90, 248] width 164 height 26
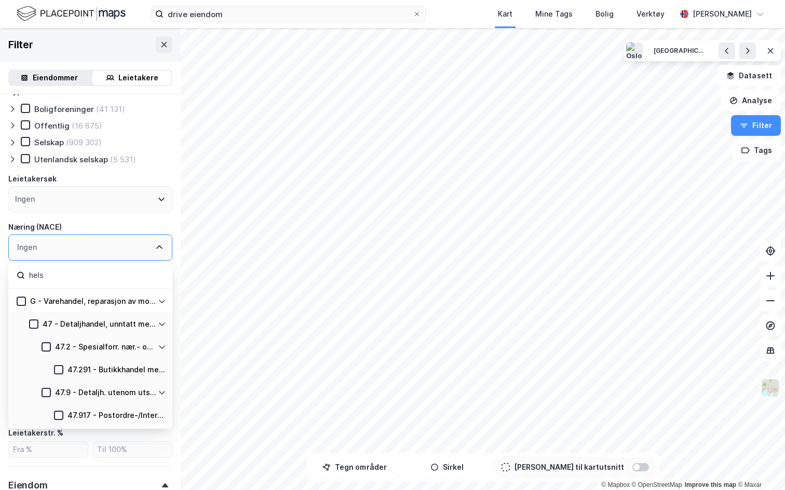
type input "helse"
click at [160, 221] on div "Næring (NACE)" at bounding box center [90, 227] width 164 height 12
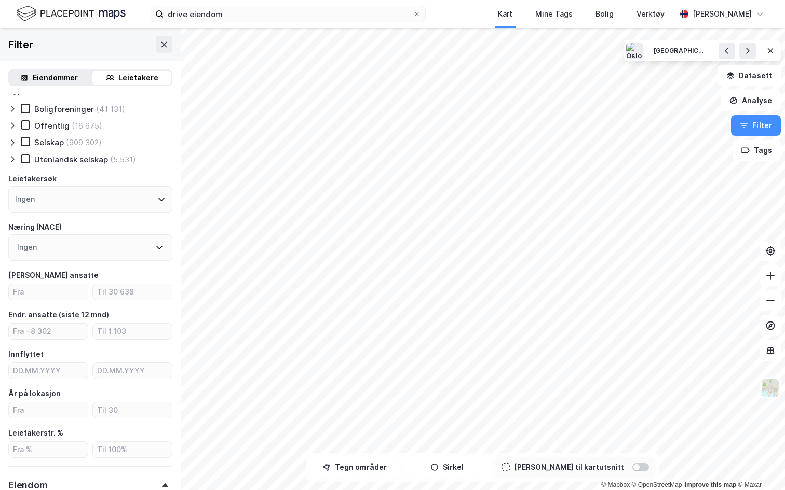
click at [38, 250] on div "Ingen" at bounding box center [90, 248] width 164 height 26
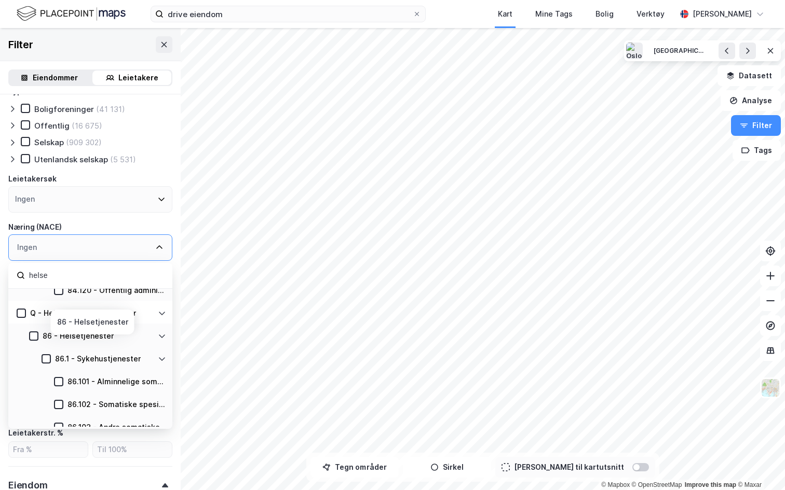
scroll to position [225, 0]
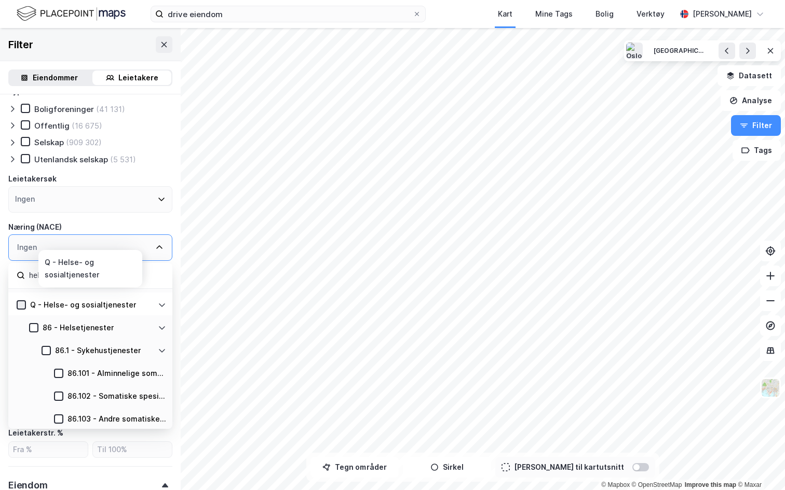
type input "helse"
click at [24, 306] on icon at bounding box center [21, 305] width 7 height 7
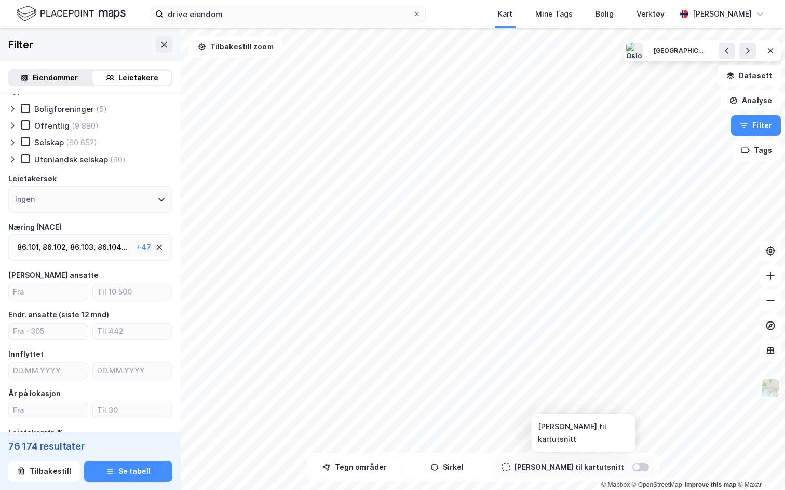
click at [633, 427] on div at bounding box center [636, 467] width 6 height 6
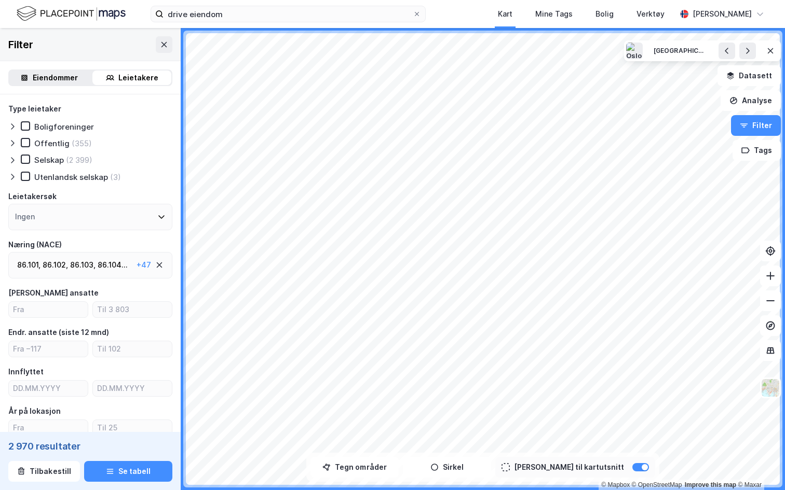
click at [19, 163] on div at bounding box center [14, 160] width 12 height 10
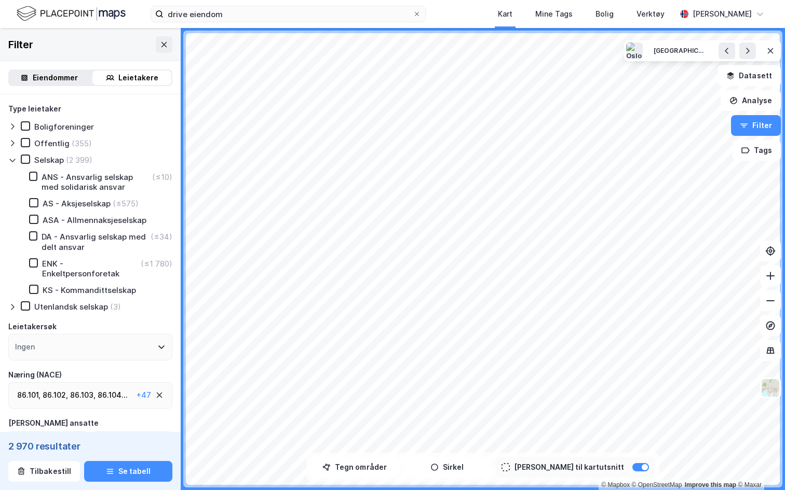
click at [19, 161] on div at bounding box center [14, 160] width 12 height 10
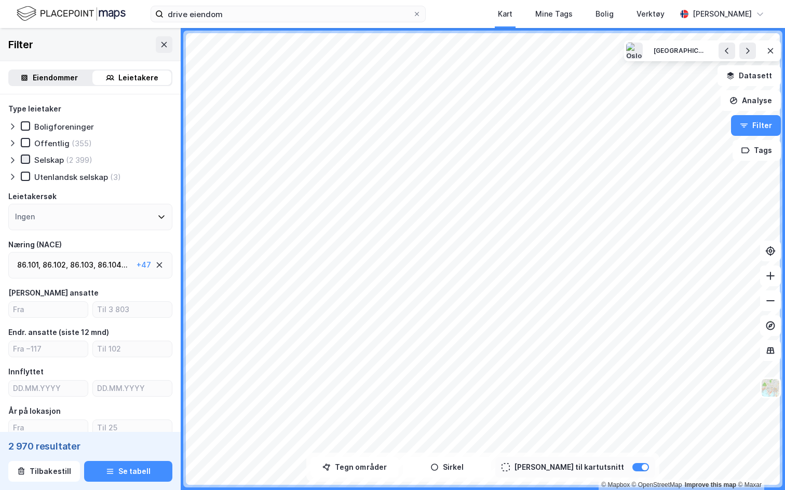
click at [26, 160] on icon at bounding box center [25, 159] width 7 height 7
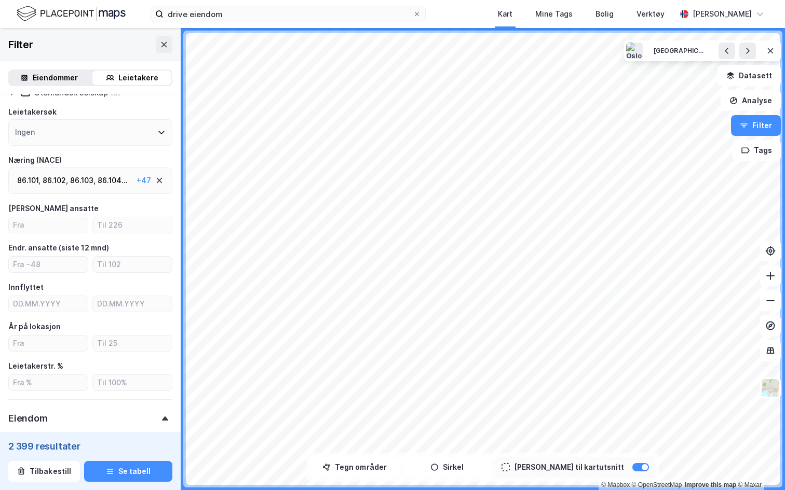
scroll to position [104, 0]
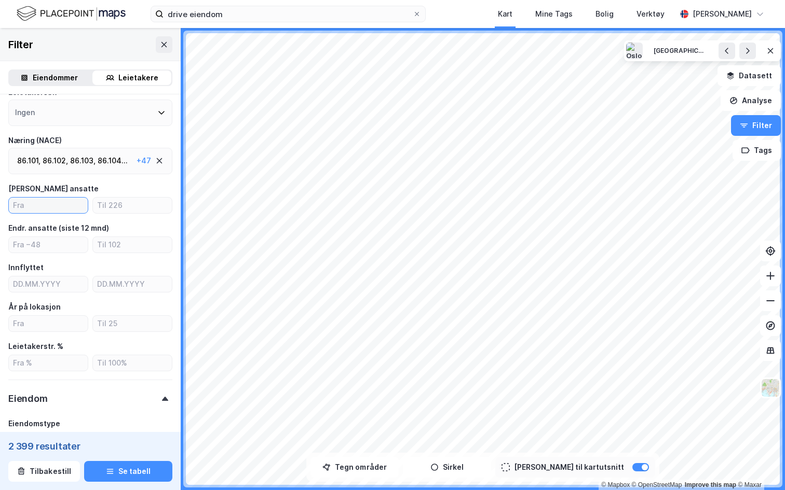
click at [67, 202] on input "number" at bounding box center [48, 206] width 79 height 16
type input "10"
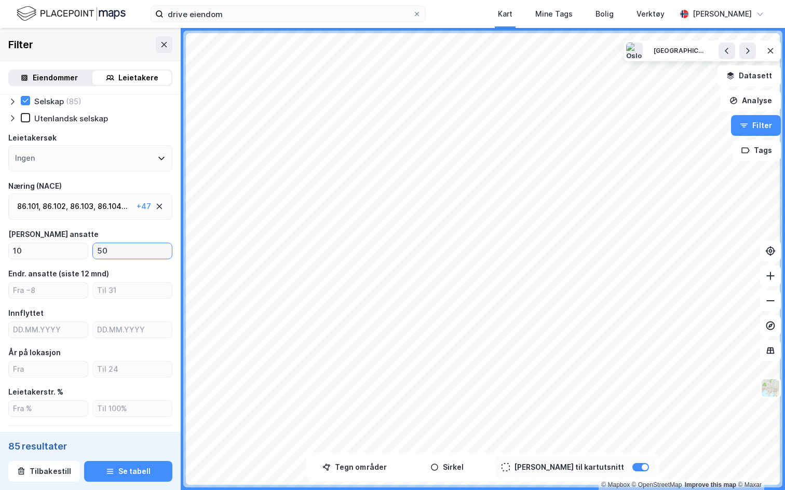
scroll to position [65, 0]
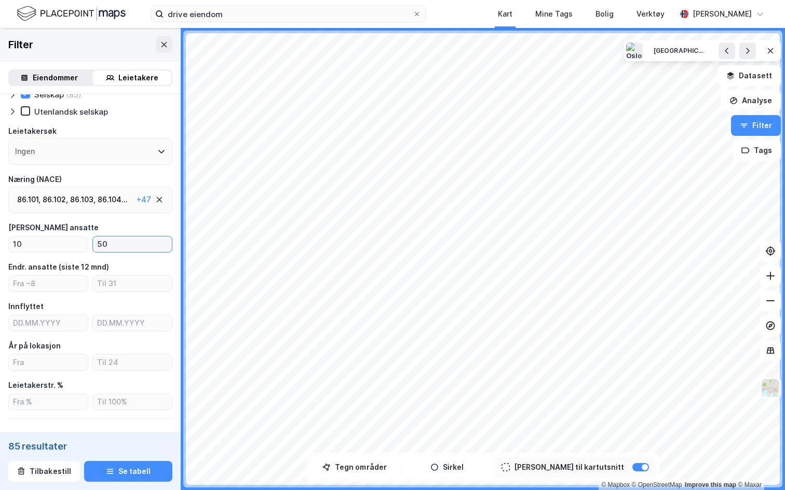
type input "50"
click at [91, 194] on div "86.103 ," at bounding box center [82, 200] width 25 height 12
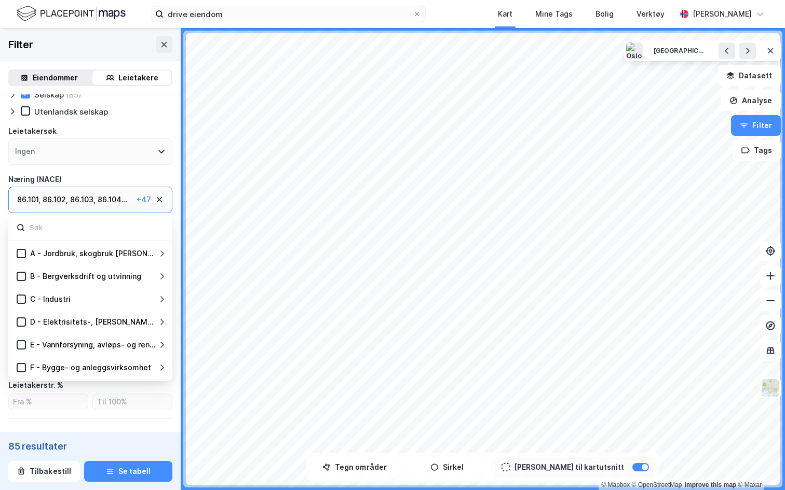
click at [143, 200] on div "+ 47" at bounding box center [143, 200] width 15 height 12
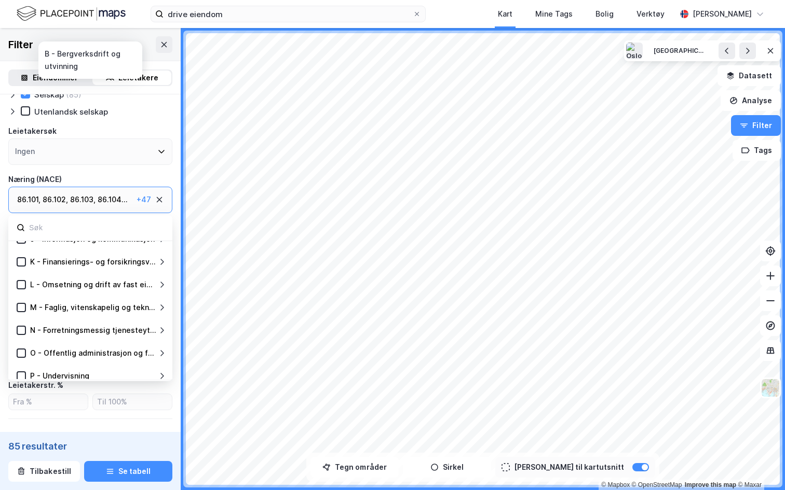
scroll to position [341, 0]
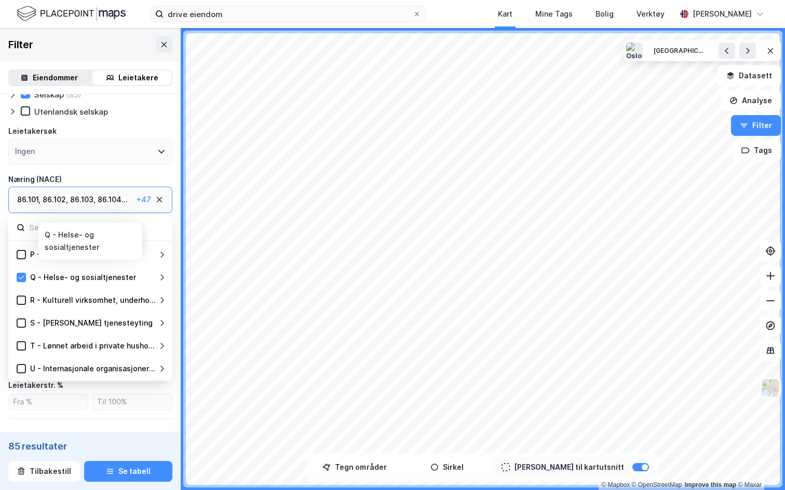
click at [160, 278] on icon at bounding box center [162, 277] width 8 height 8
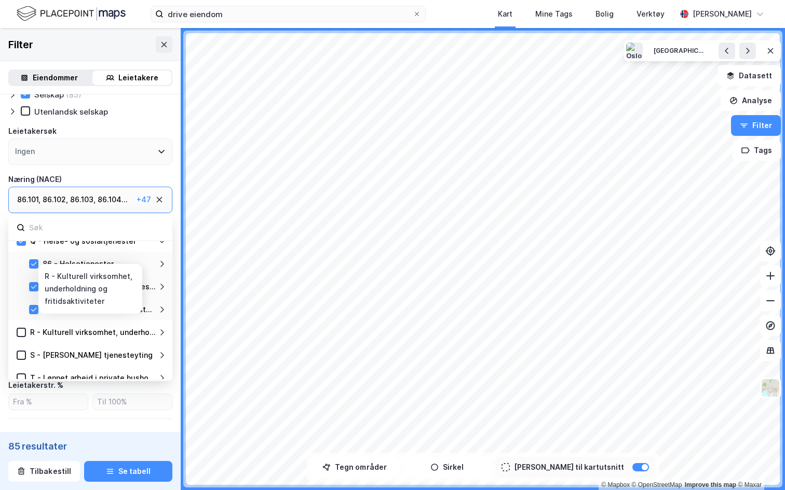
scroll to position [379, 0]
click at [161, 305] on icon at bounding box center [162, 309] width 8 height 8
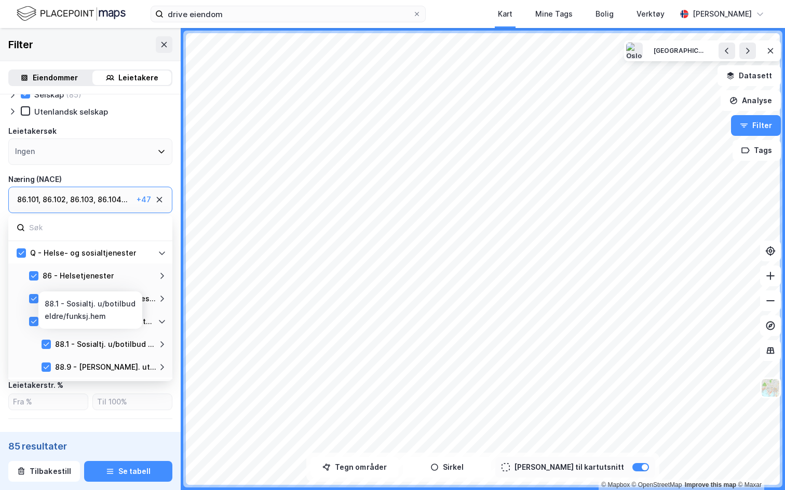
scroll to position [363, 0]
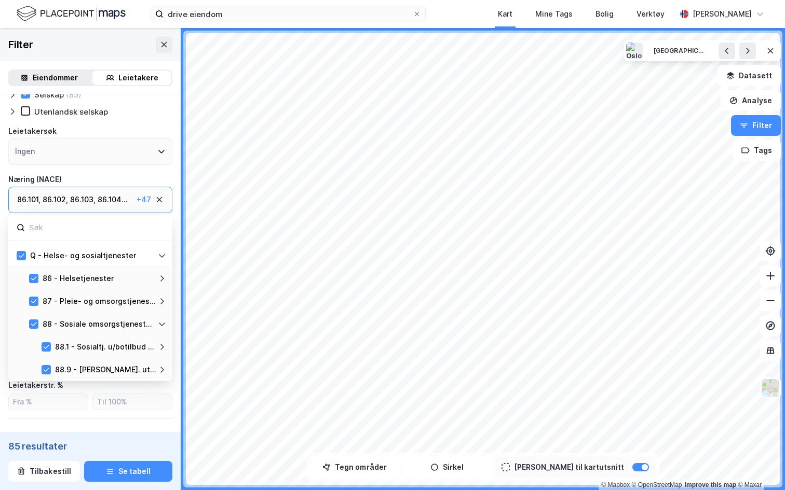
click at [161, 199] on icon at bounding box center [159, 200] width 8 height 8
click at [102, 198] on div "Ingen" at bounding box center [90, 200] width 164 height 26
click at [71, 222] on input at bounding box center [96, 228] width 136 height 14
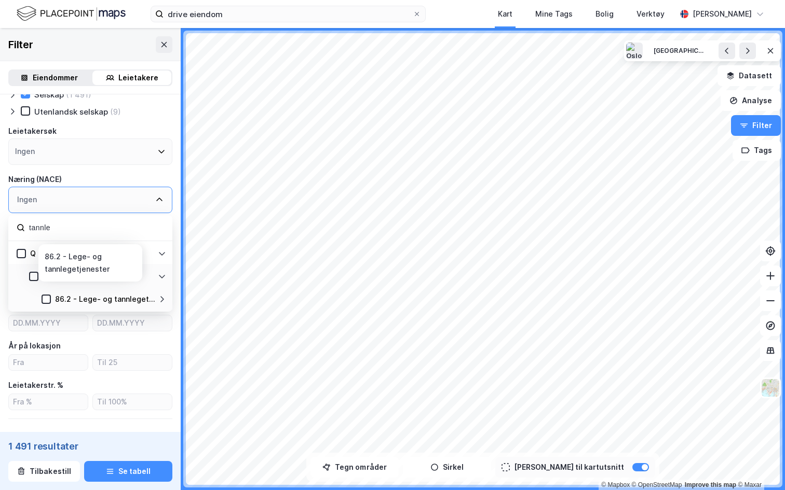
type input "tannle"
click at [162, 302] on icon at bounding box center [162, 299] width 8 height 8
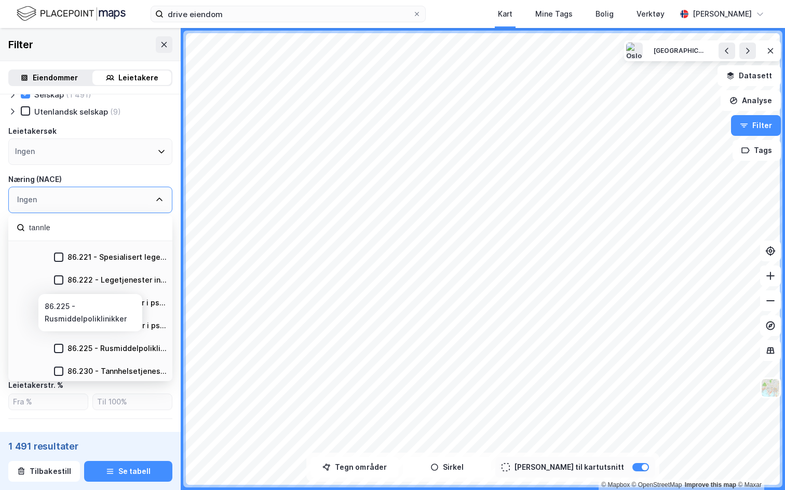
scroll to position [113, 0]
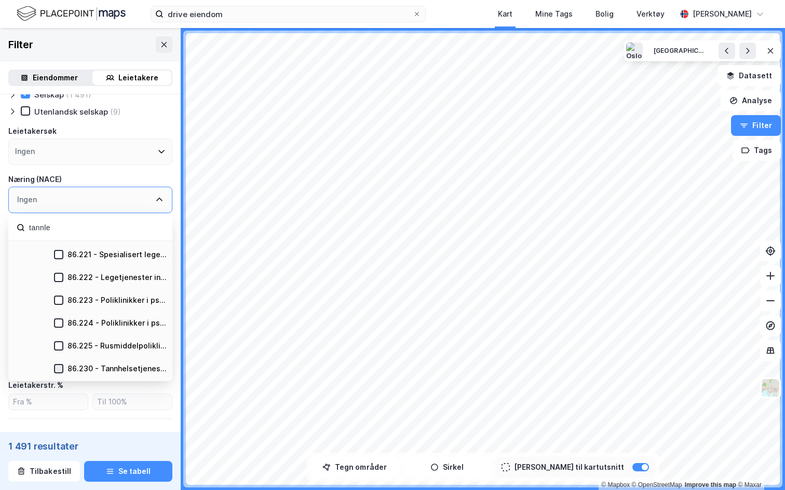
click at [54, 369] on div at bounding box center [58, 368] width 9 height 9
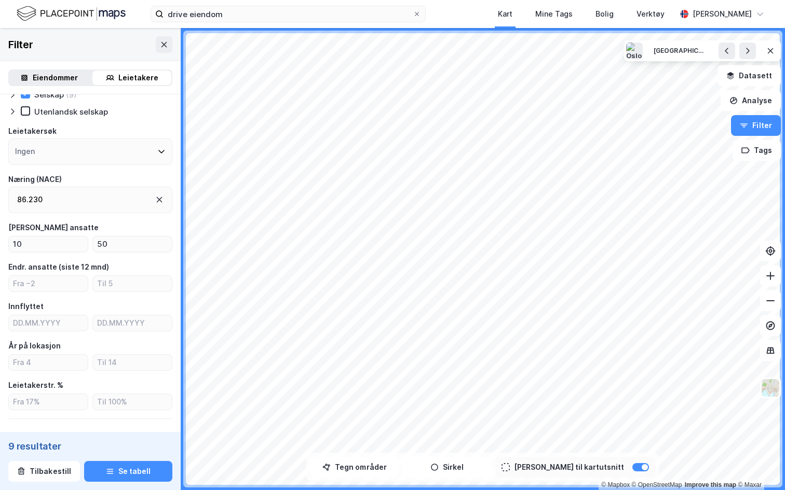
click at [150, 179] on div "Næring (NACE)" at bounding box center [90, 179] width 164 height 12
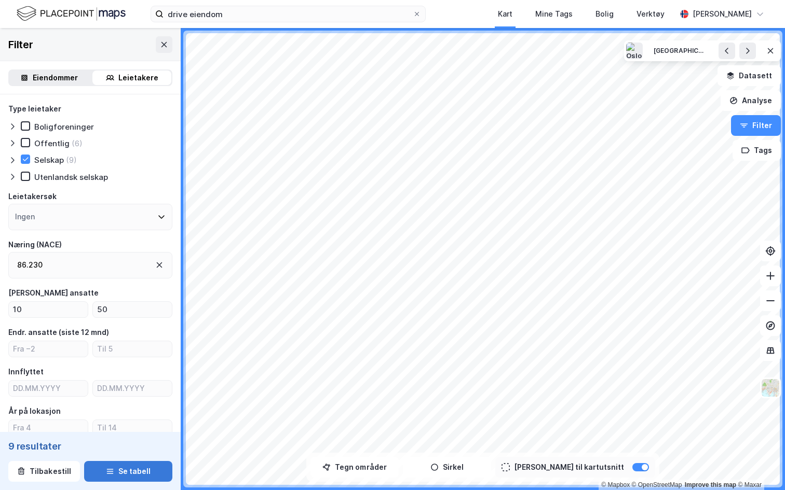
click at [135, 427] on button "Se tabell" at bounding box center [128, 471] width 88 height 21
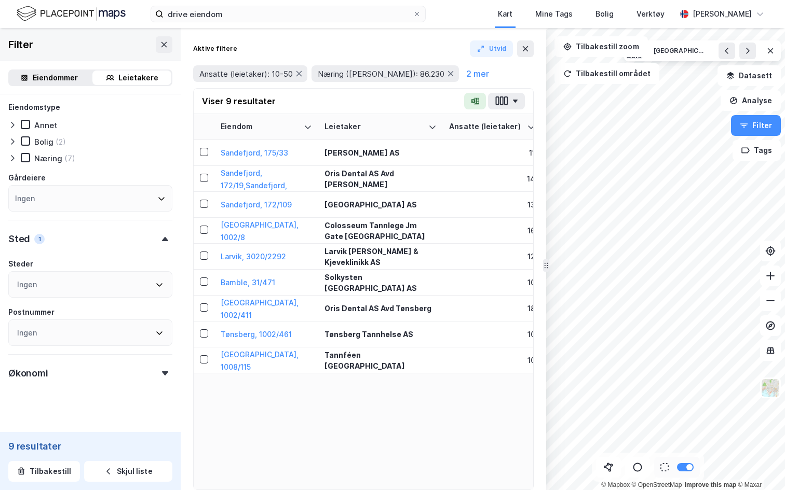
click at [133, 232] on div "Sted 1" at bounding box center [90, 235] width 164 height 30
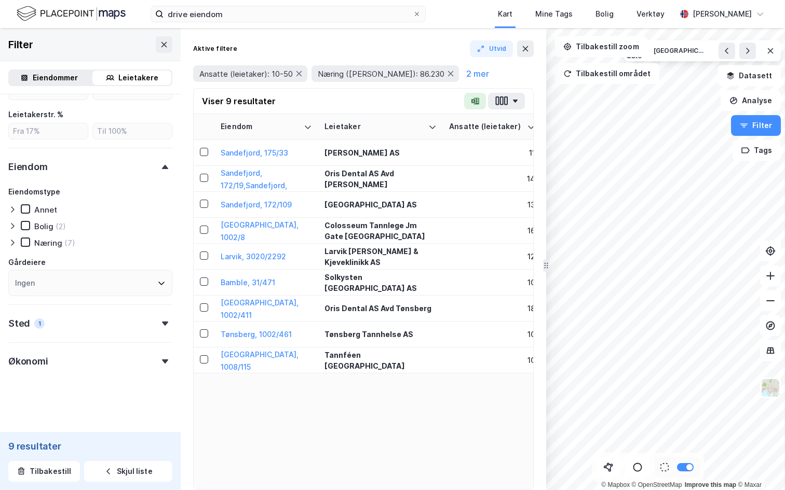
click at [157, 323] on div "Sted 1" at bounding box center [90, 320] width 164 height 30
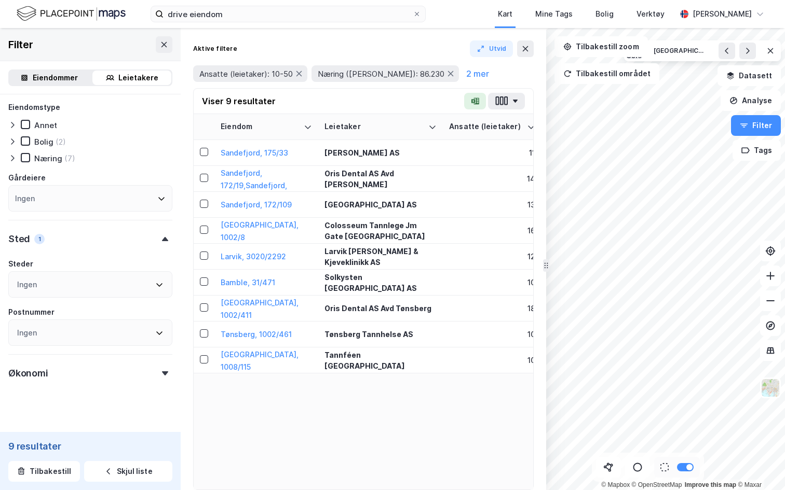
scroll to position [433, 0]
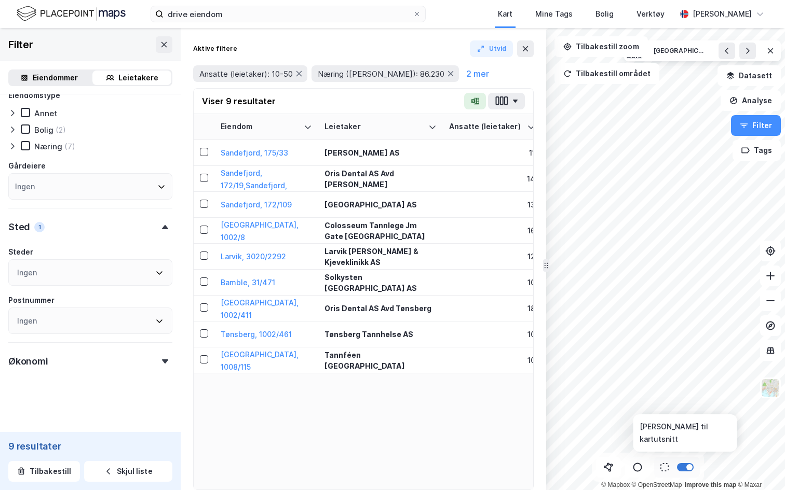
click at [684, 427] on div at bounding box center [685, 467] width 17 height 8
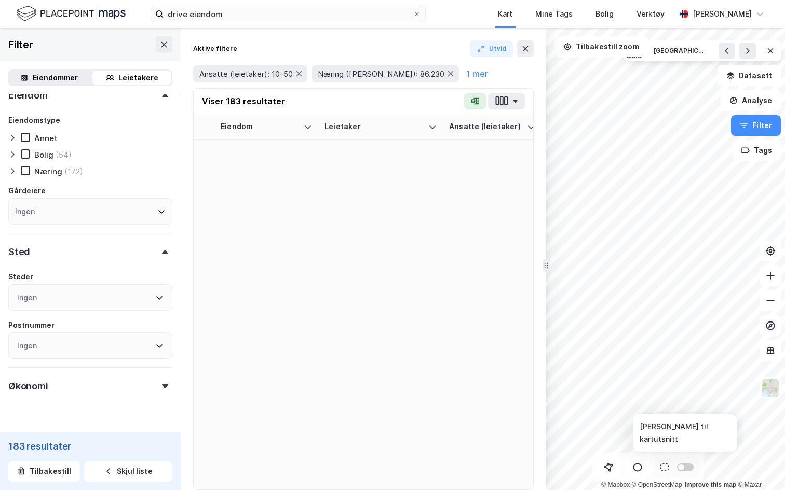
scroll to position [433, 0]
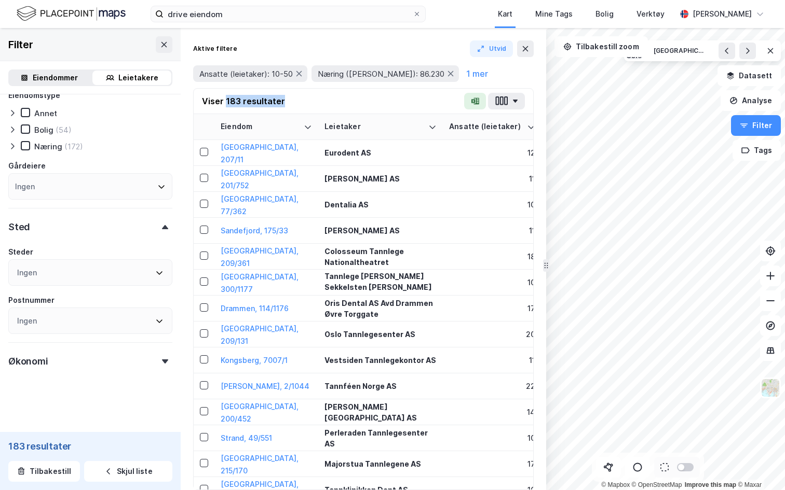
drag, startPoint x: 225, startPoint y: 99, endPoint x: 287, endPoint y: 98, distance: 62.3
click at [287, 98] on div "Viser 183 resultater" at bounding box center [363, 101] width 339 height 25
click at [235, 102] on div "Viser 183 resultater" at bounding box center [243, 101] width 83 height 12
click at [276, 72] on span "Ansatte (leietaker): 10-50" at bounding box center [245, 74] width 93 height 10
click at [463, 77] on button "1 mer" at bounding box center [477, 73] width 28 height 13
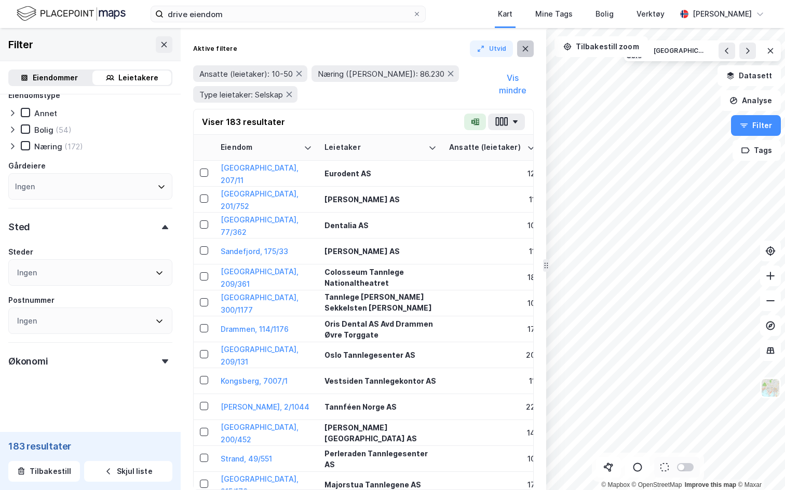
click at [523, 50] on icon at bounding box center [526, 48] width 6 height 5
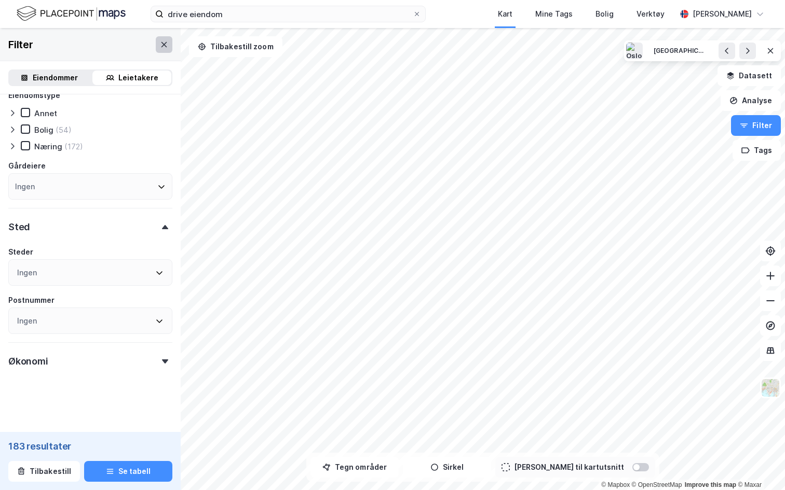
click at [166, 44] on icon at bounding box center [164, 44] width 8 height 8
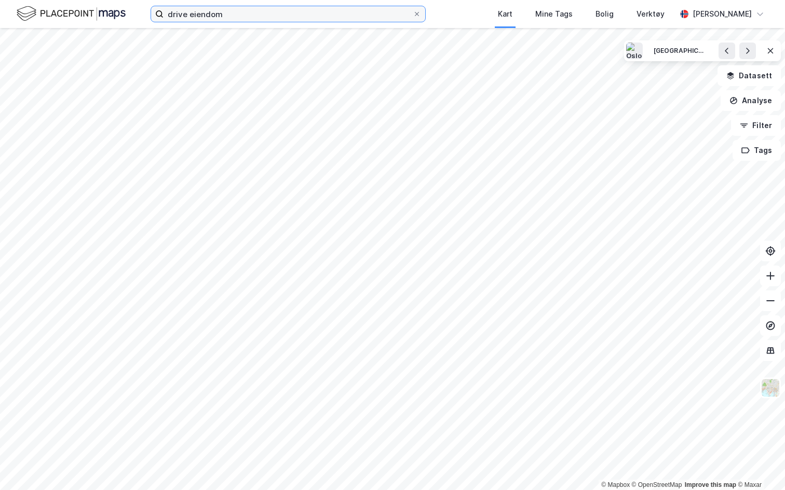
click at [244, 17] on input "drive eiendom" at bounding box center [287, 14] width 249 height 16
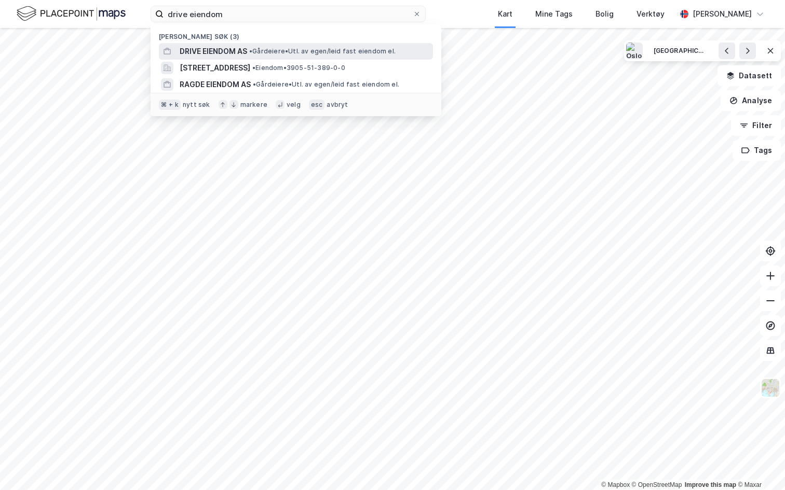
click at [226, 53] on span "DRIVE EIENDOM AS" at bounding box center [213, 51] width 67 height 12
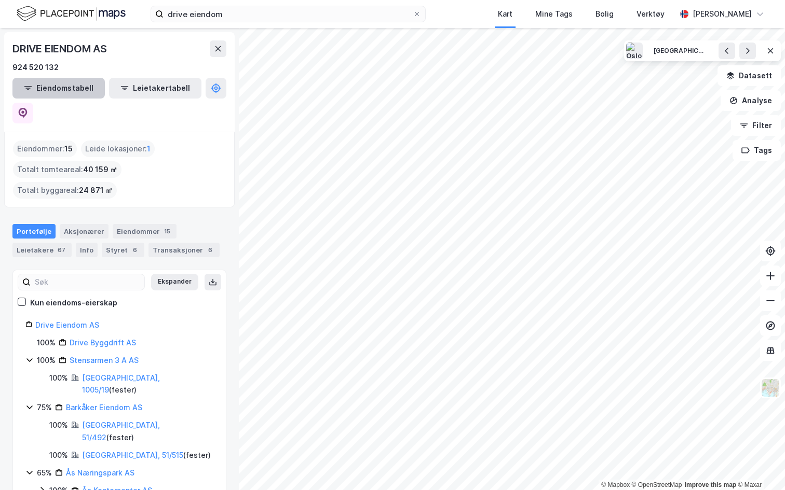
click at [44, 86] on button "Eiendomstabell" at bounding box center [58, 88] width 92 height 21
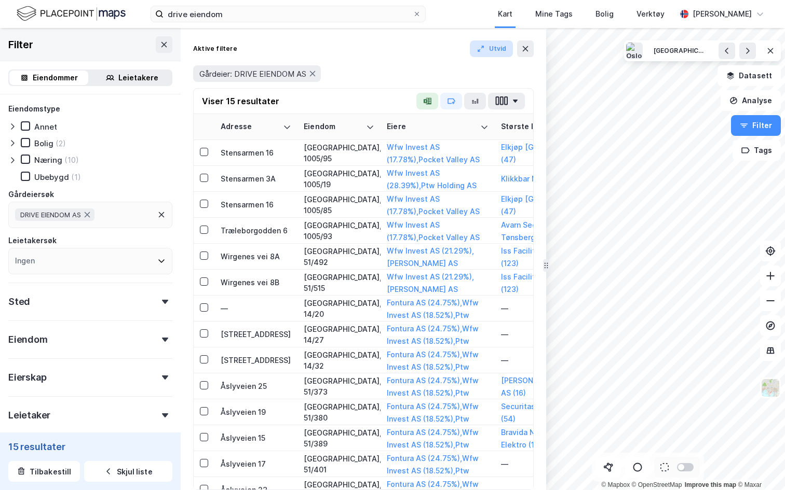
click at [499, 53] on button "Utvid" at bounding box center [492, 48] width 44 height 17
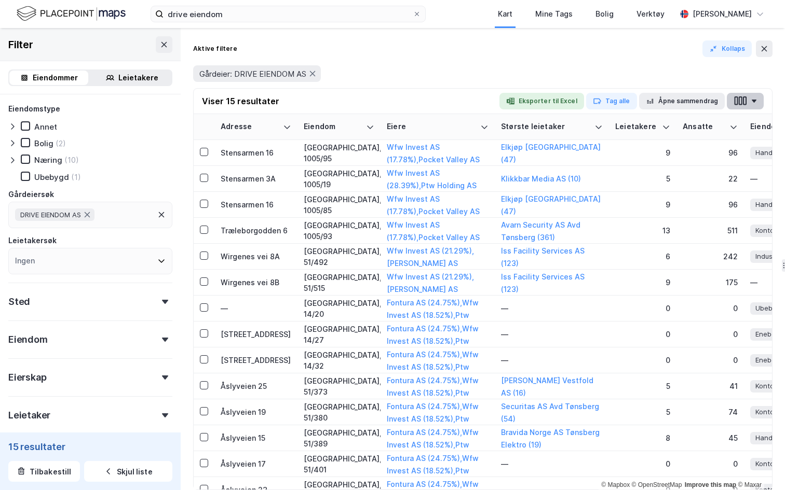
click at [752, 103] on button "button" at bounding box center [745, 101] width 37 height 17
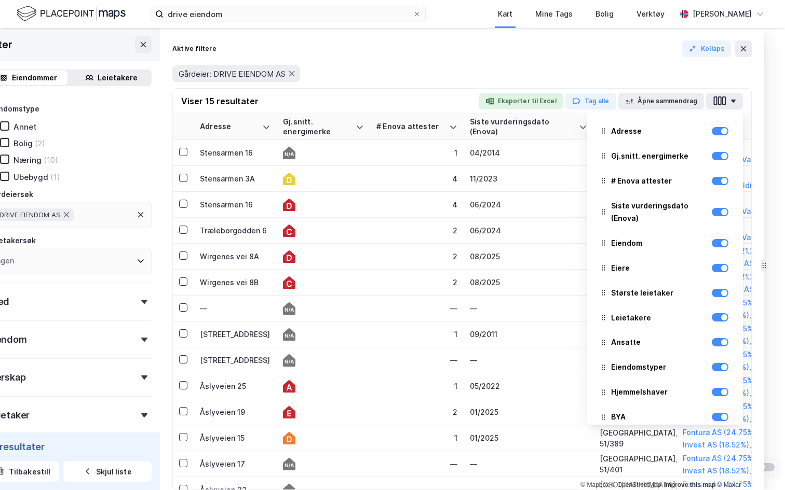
click at [580, 54] on div "Aktive filtere Kollaps" at bounding box center [461, 48] width 579 height 17
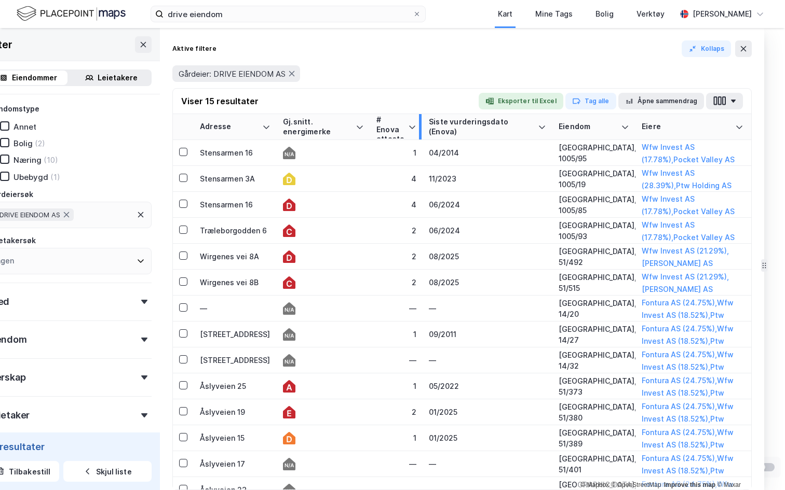
drag, startPoint x: 460, startPoint y: 124, endPoint x: 420, endPoint y: 120, distance: 40.6
click at [419, 120] on div at bounding box center [420, 126] width 3 height 25
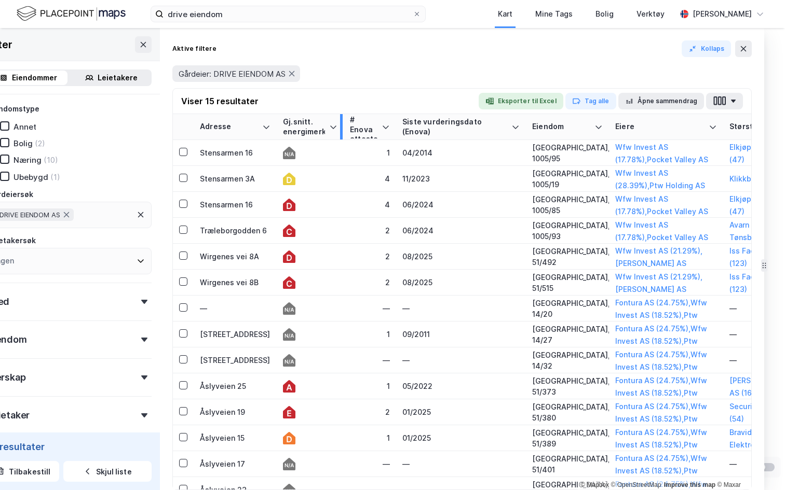
drag, startPoint x: 366, startPoint y: 121, endPoint x: 340, endPoint y: 121, distance: 26.0
click at [340, 121] on div at bounding box center [341, 126] width 3 height 25
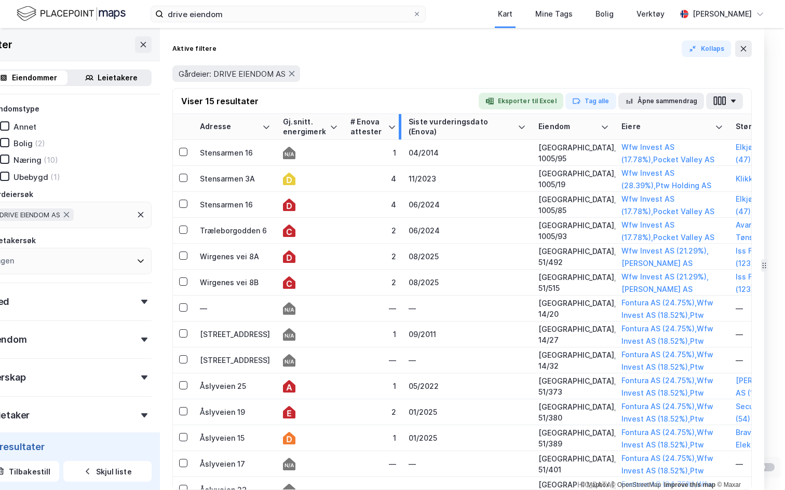
click at [399, 126] on div at bounding box center [400, 126] width 3 height 25
click at [746, 55] on button at bounding box center [743, 48] width 17 height 17
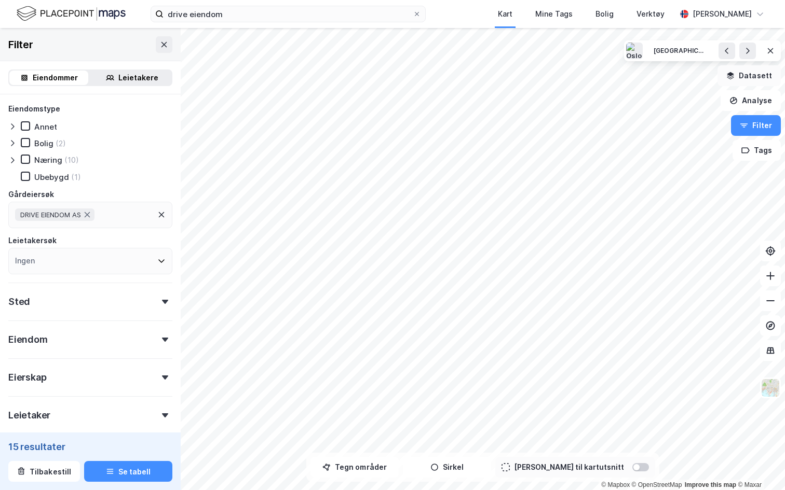
click at [763, 82] on button "Datasett" at bounding box center [748, 75] width 63 height 21
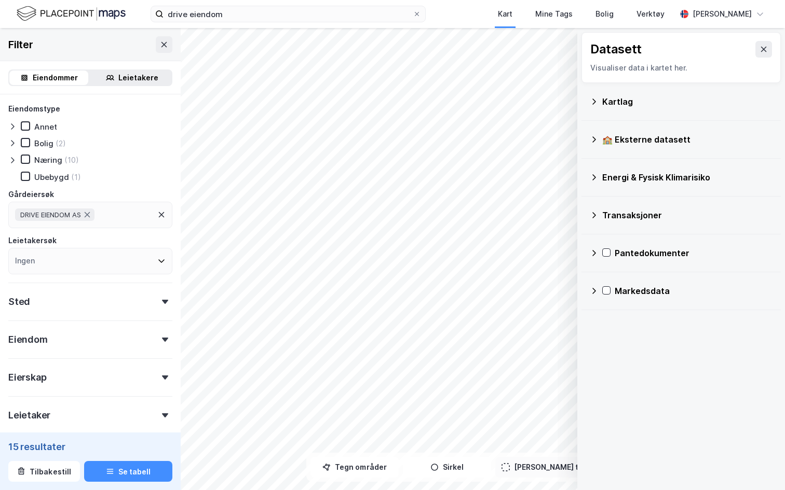
click at [634, 100] on div "Kartlag" at bounding box center [687, 101] width 170 height 12
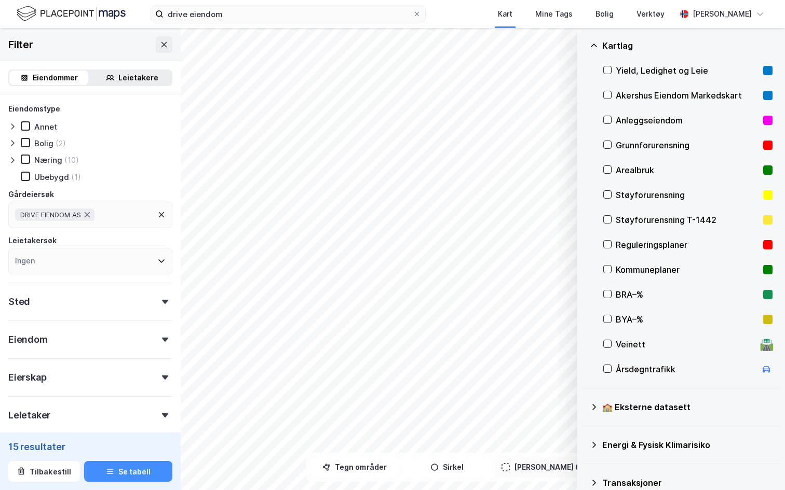
scroll to position [48, 0]
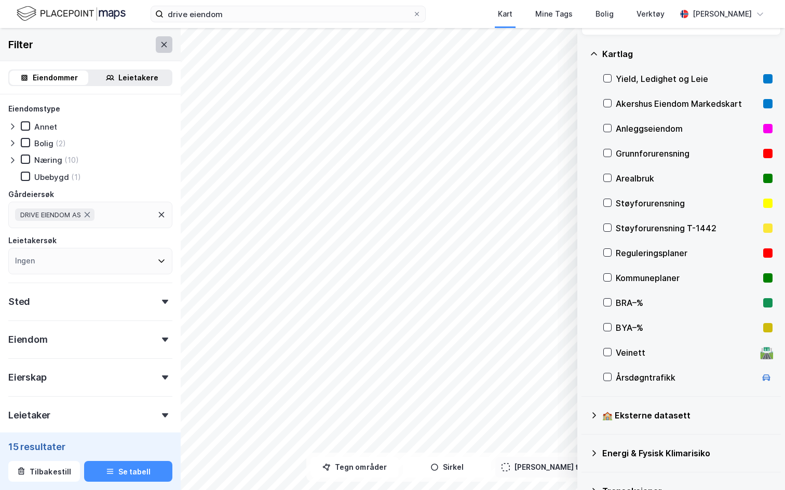
click at [163, 48] on icon at bounding box center [164, 44] width 8 height 8
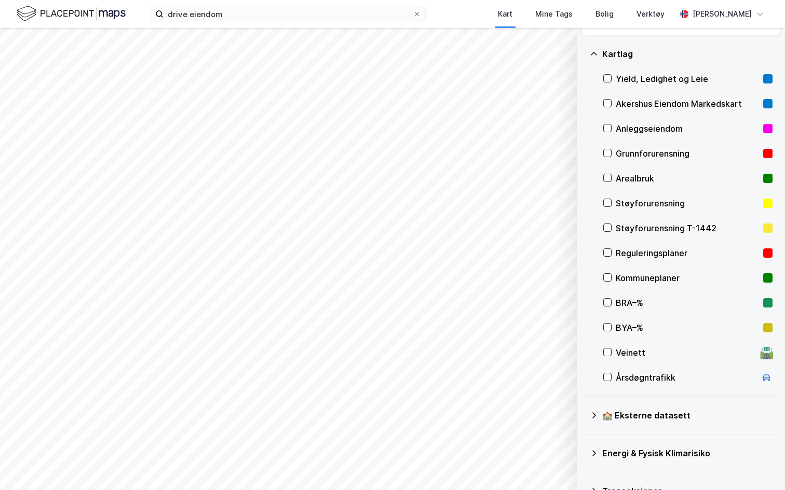
click at [217, 24] on div "drive eiendom [GEOGRAPHIC_DATA] Tags [PERSON_NAME] Verktøy [PERSON_NAME]" at bounding box center [392, 14] width 785 height 28
click at [226, 13] on input "drive eiendom" at bounding box center [287, 14] width 249 height 16
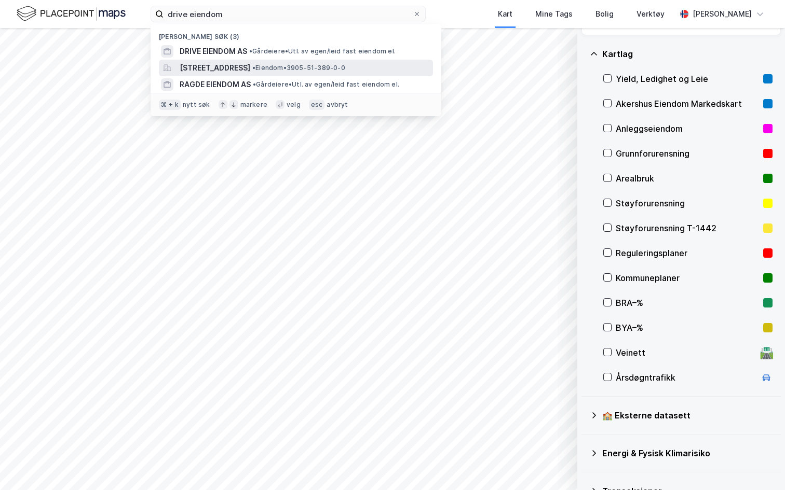
click at [225, 66] on span "[STREET_ADDRESS]" at bounding box center [215, 68] width 71 height 12
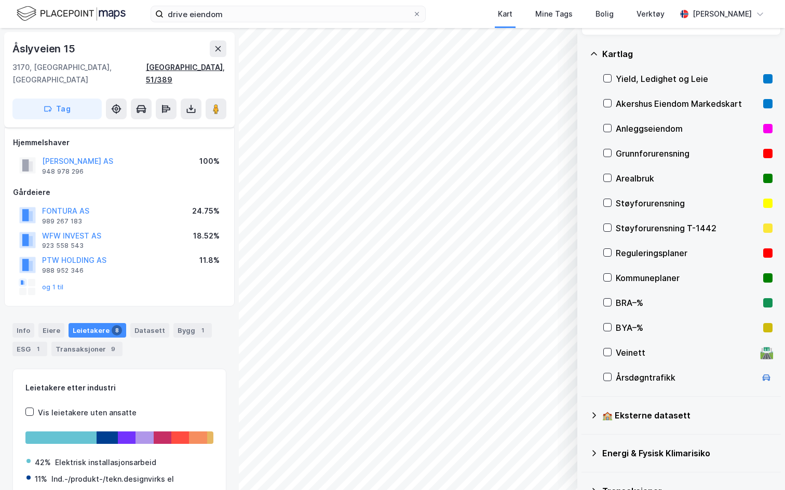
click at [193, 63] on div "[GEOGRAPHIC_DATA], 51/389" at bounding box center [186, 73] width 80 height 25
click at [218, 52] on icon at bounding box center [218, 49] width 8 height 8
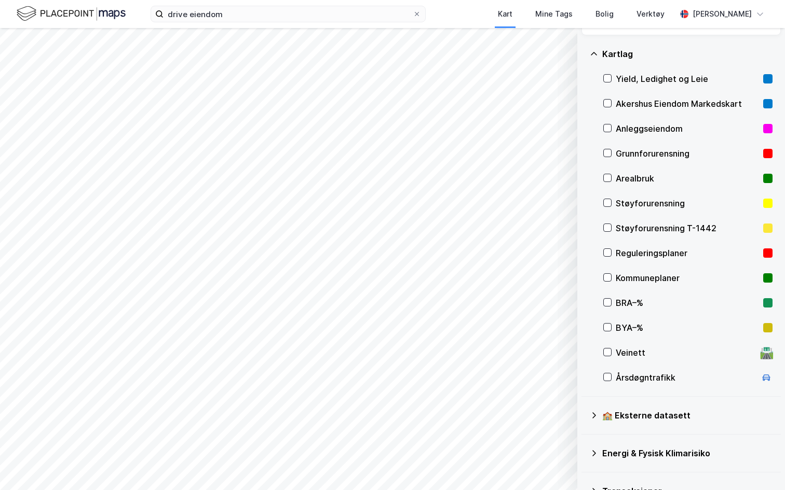
click at [665, 226] on div "Støyforurensning T-1442" at bounding box center [686, 228] width 143 height 12
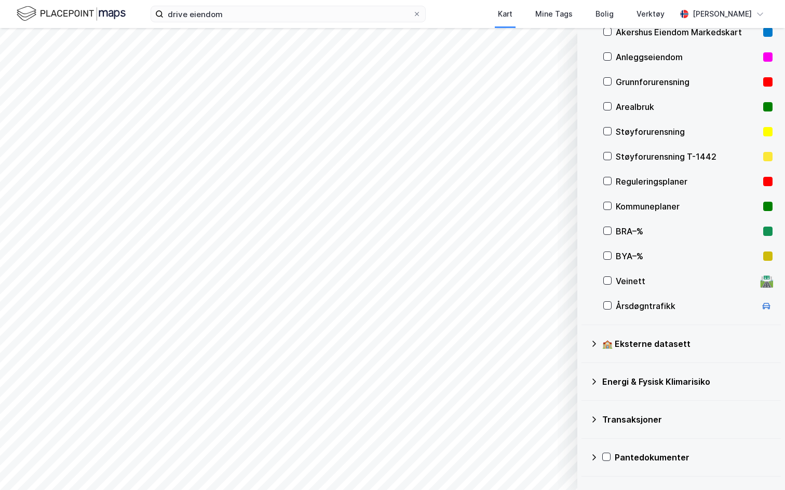
scroll to position [148, 0]
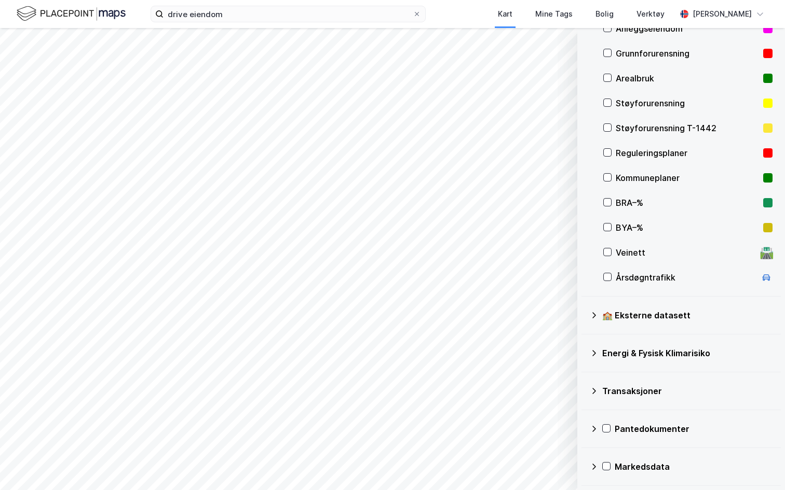
click at [636, 358] on div "Energi & Fysisk Klimarisiko" at bounding box center [687, 353] width 170 height 12
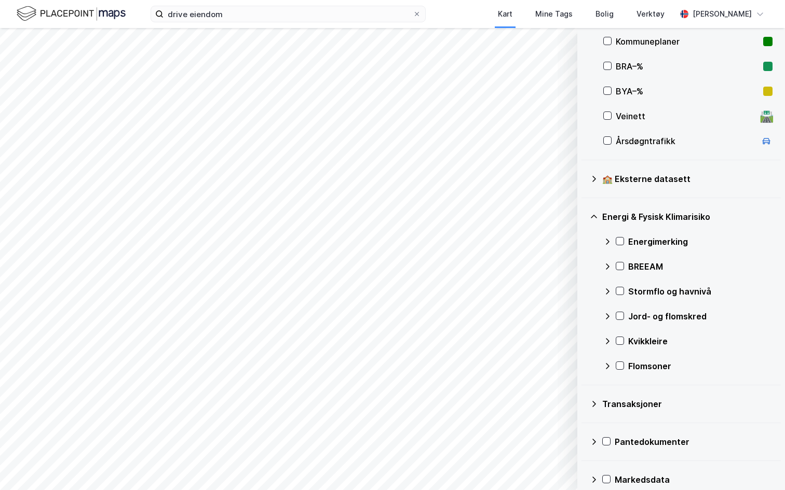
scroll to position [297, 0]
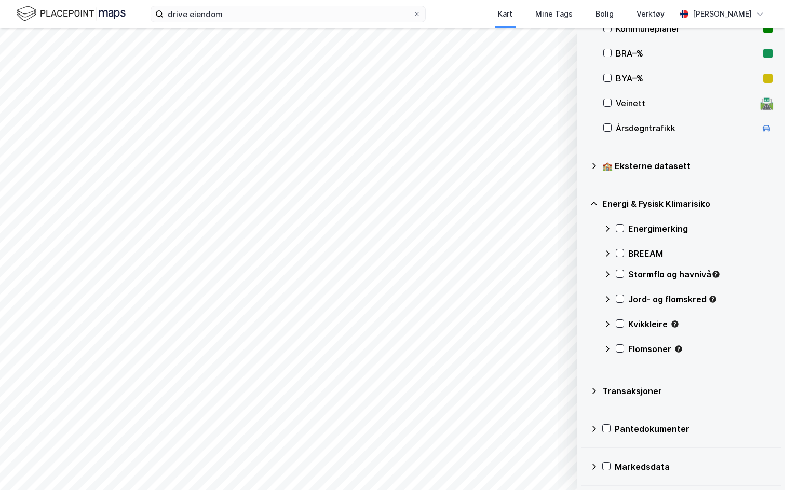
click at [642, 300] on div "Jord- og flomskred" at bounding box center [700, 299] width 144 height 12
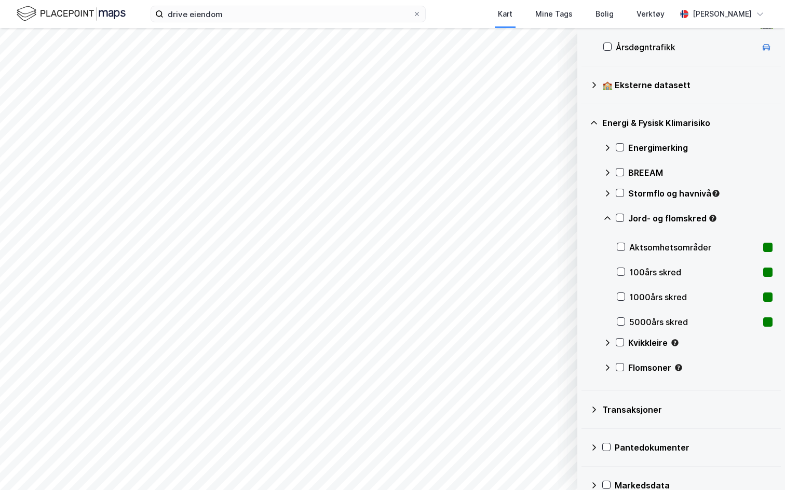
scroll to position [395, 0]
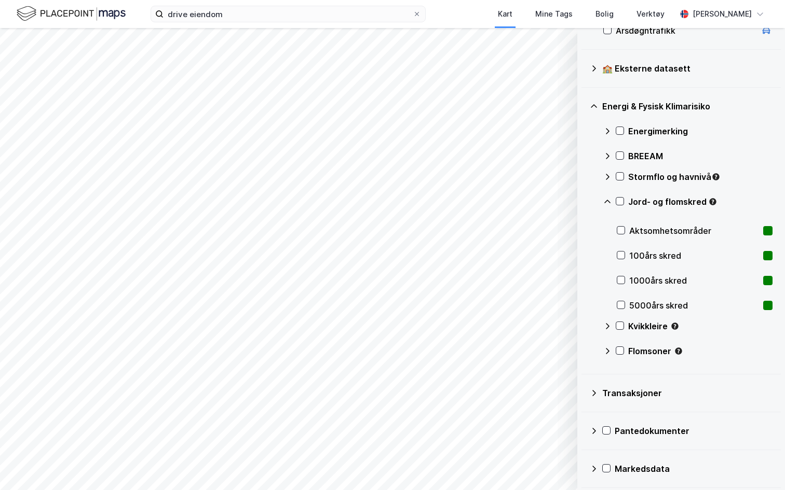
click at [643, 229] on div "Aktsomhetsområder" at bounding box center [694, 231] width 130 height 12
click at [643, 248] on div "100års skred" at bounding box center [695, 255] width 156 height 25
click at [638, 275] on div "1000års skred" at bounding box center [694, 281] width 130 height 12
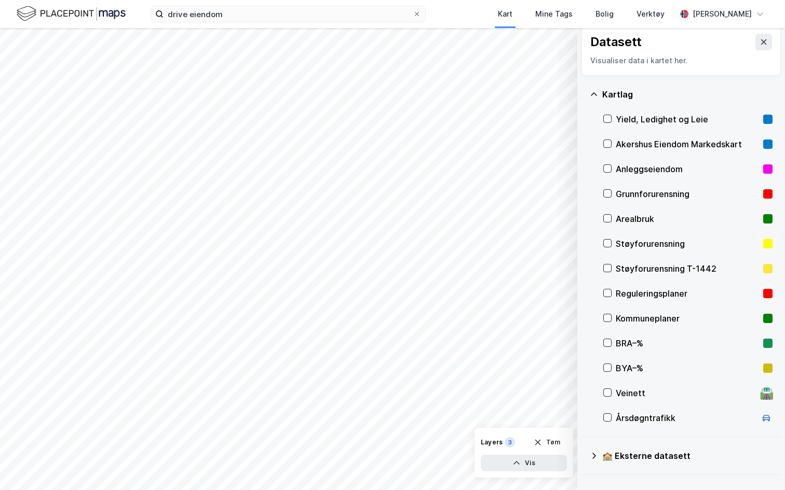
scroll to position [0, 0]
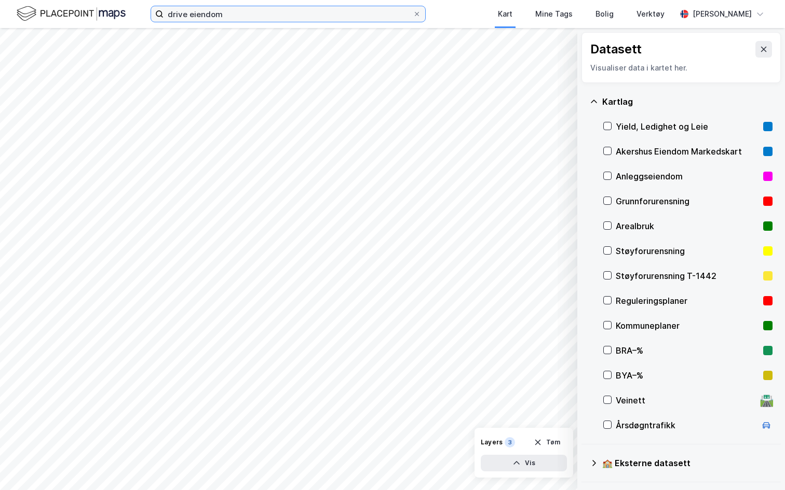
click at [274, 10] on input "drive eiendom" at bounding box center [287, 14] width 249 height 16
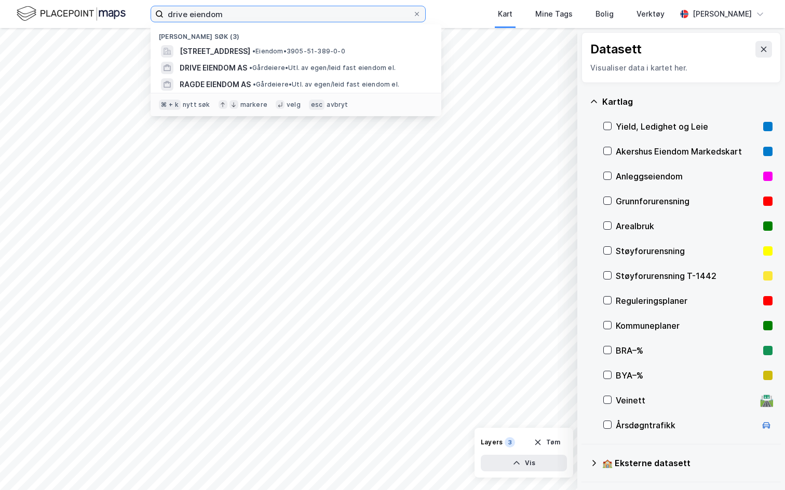
click at [274, 10] on input "drive eiendom" at bounding box center [287, 14] width 249 height 16
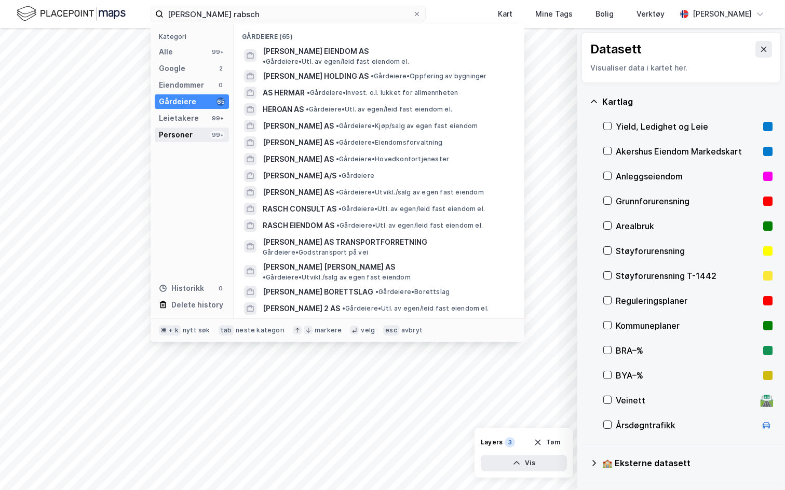
click at [197, 131] on div "Personer 99+" at bounding box center [192, 135] width 74 height 15
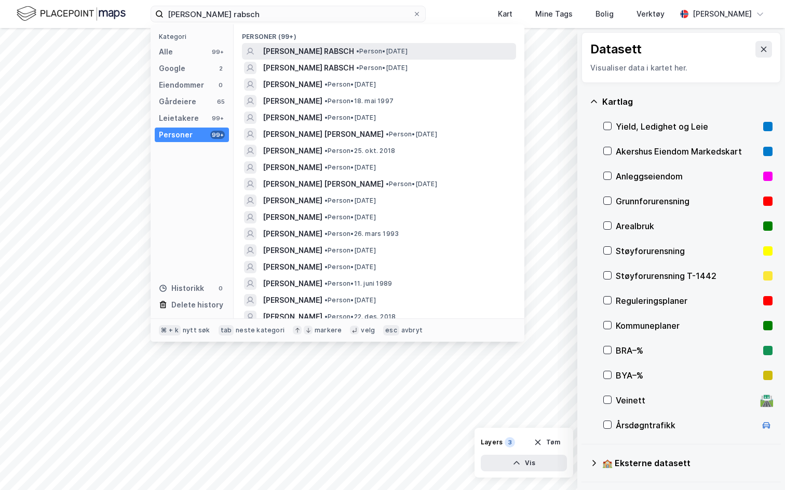
click at [333, 53] on span "[PERSON_NAME] RABSCH" at bounding box center [308, 51] width 91 height 12
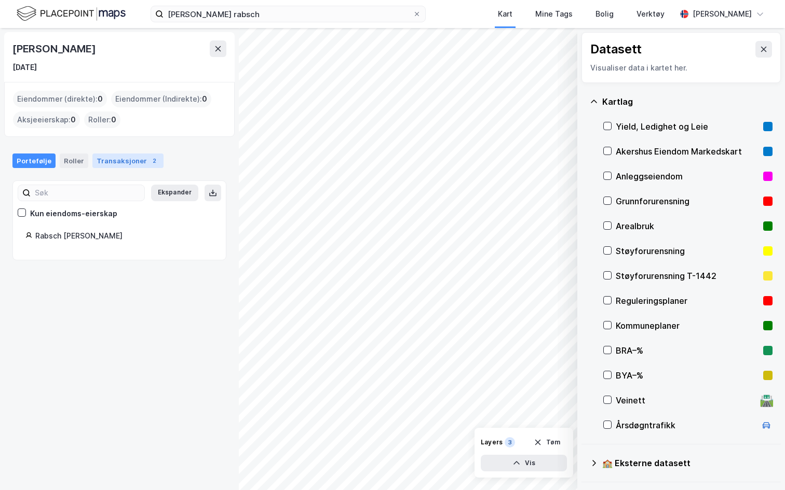
click at [109, 155] on div "Transaksjoner 2" at bounding box center [127, 161] width 71 height 15
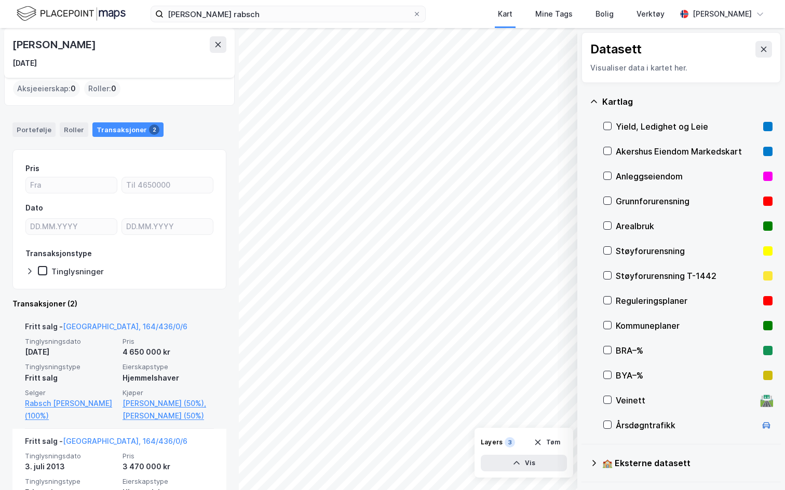
scroll to position [121, 0]
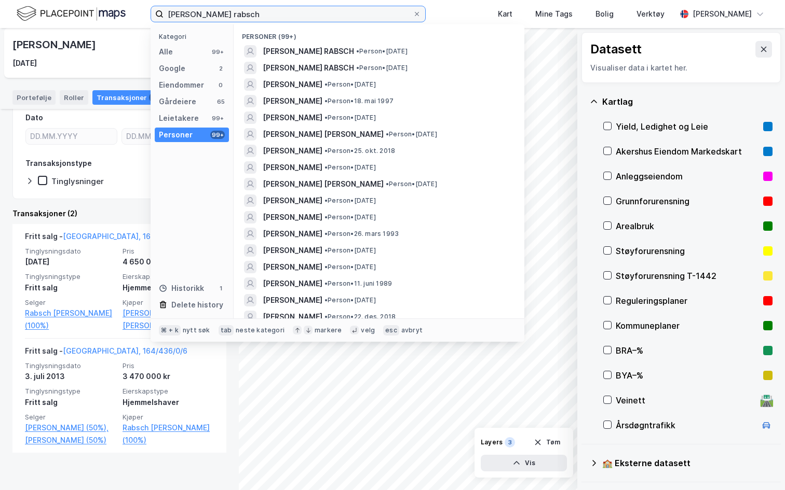
drag, startPoint x: 196, startPoint y: 12, endPoint x: 151, endPoint y: 12, distance: 45.1
click at [151, 12] on label "[PERSON_NAME] rabsch" at bounding box center [287, 14] width 275 height 17
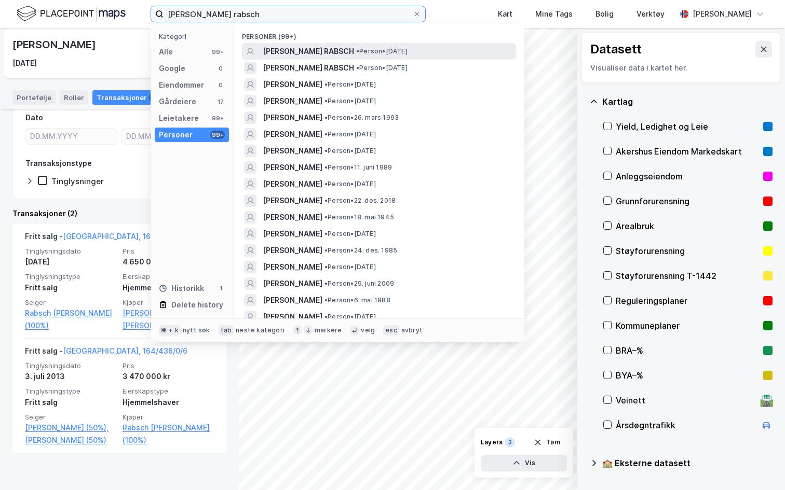
type input "[PERSON_NAME] rabsch"
click at [322, 56] on span "[PERSON_NAME] RABSCH" at bounding box center [308, 51] width 91 height 12
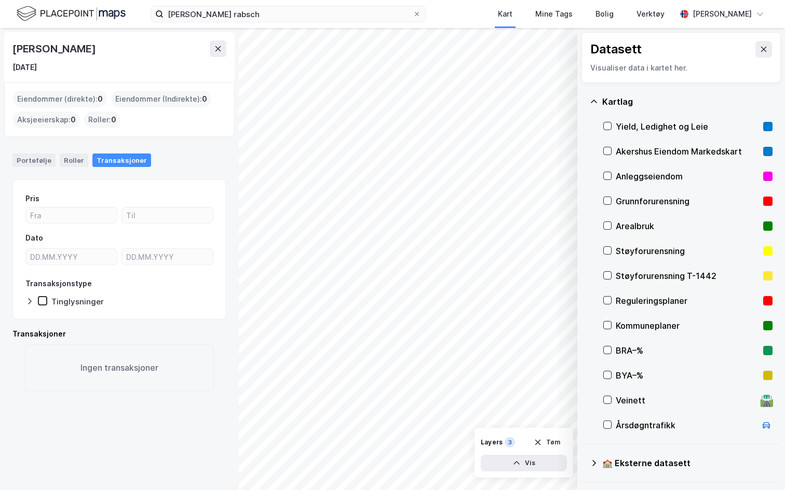
click at [29, 152] on div "Portefølje Roller Transaksjoner" at bounding box center [119, 156] width 239 height 30
click at [764, 48] on icon at bounding box center [764, 49] width 6 height 5
